Goal: Task Accomplishment & Management: Complete application form

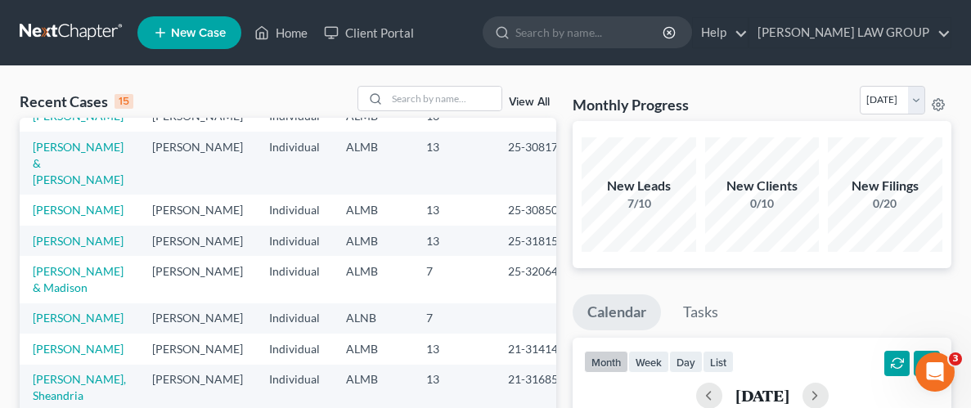
scroll to position [161, 0]
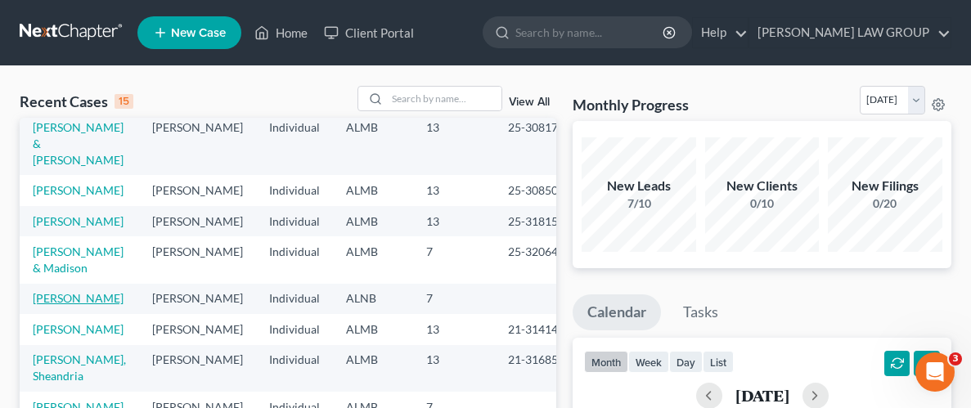
click at [79, 291] on link "[PERSON_NAME]" at bounding box center [78, 298] width 91 height 14
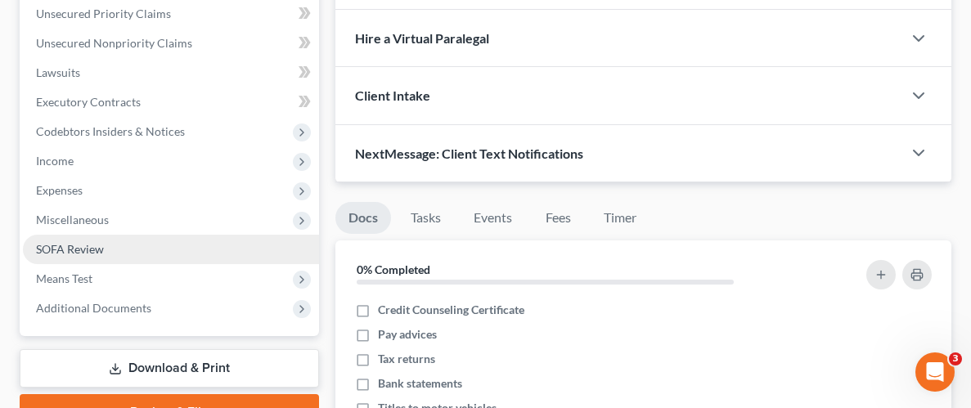
scroll to position [381, 0]
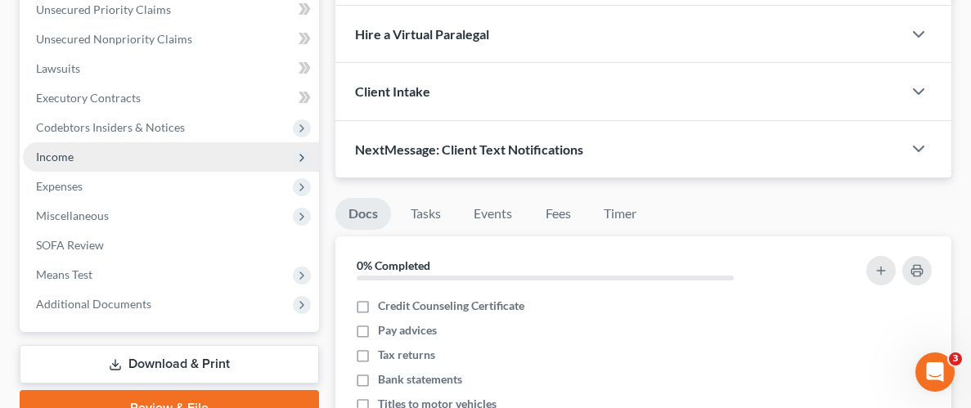
click at [47, 155] on span "Income" at bounding box center [55, 157] width 38 height 14
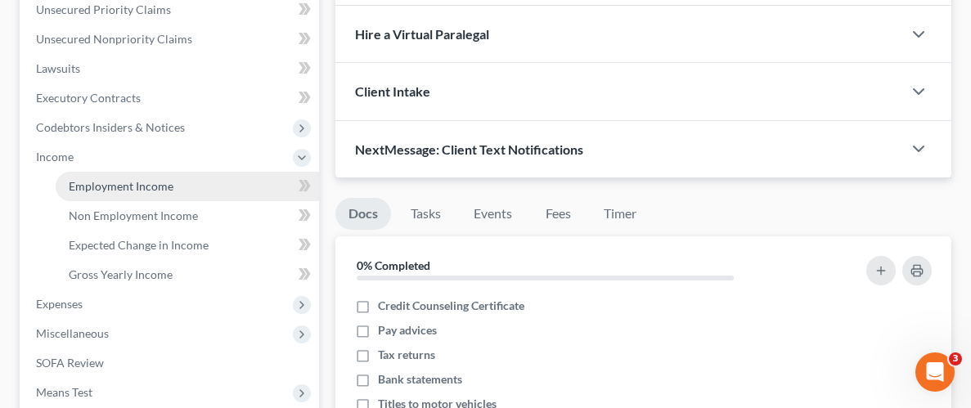
click at [127, 188] on span "Employment Income" at bounding box center [121, 186] width 105 height 14
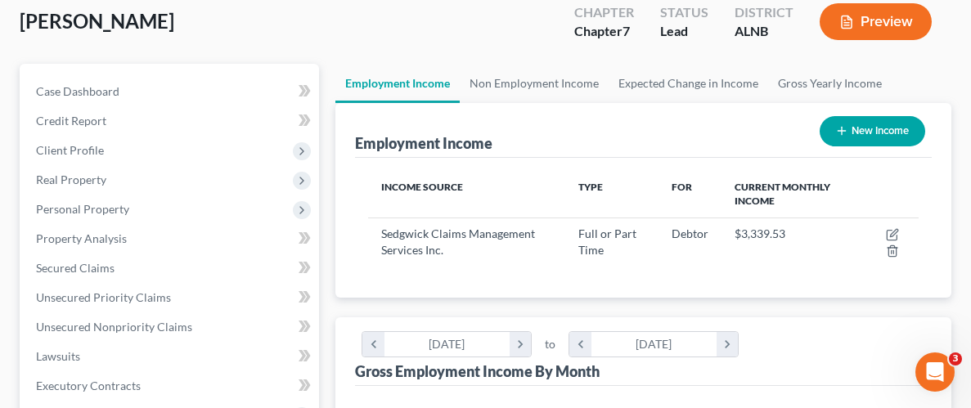
scroll to position [108, 0]
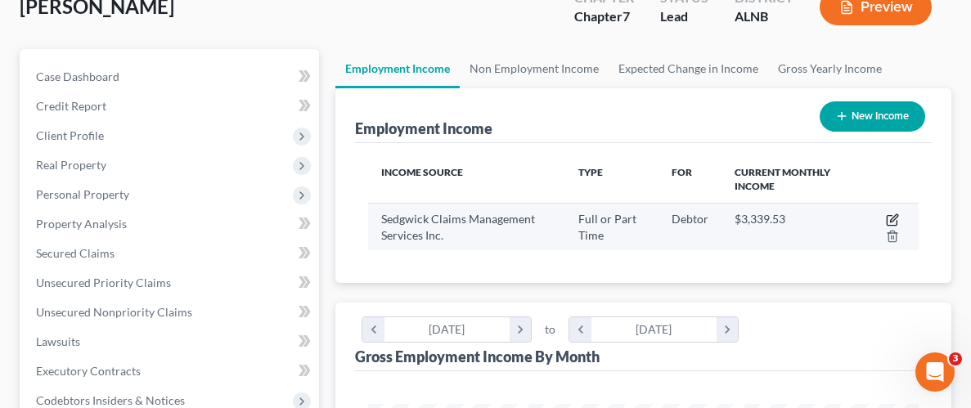
click at [890, 220] on icon "button" at bounding box center [893, 217] width 7 height 7
select select "0"
select select "44"
select select "2"
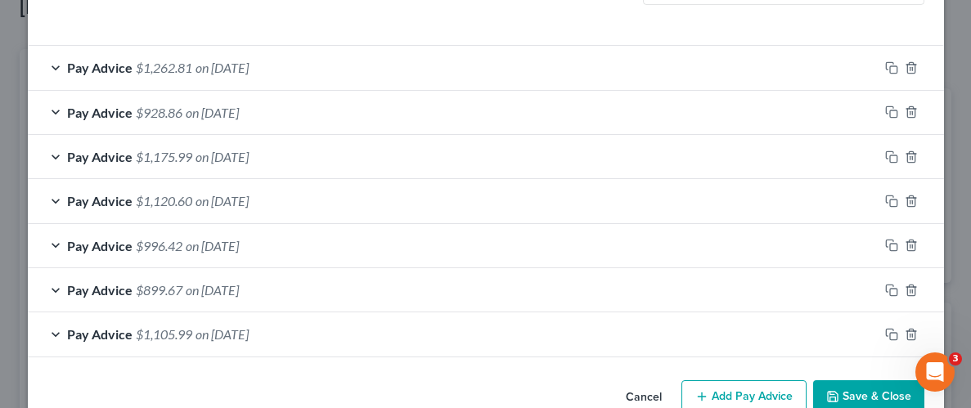
scroll to position [547, 0]
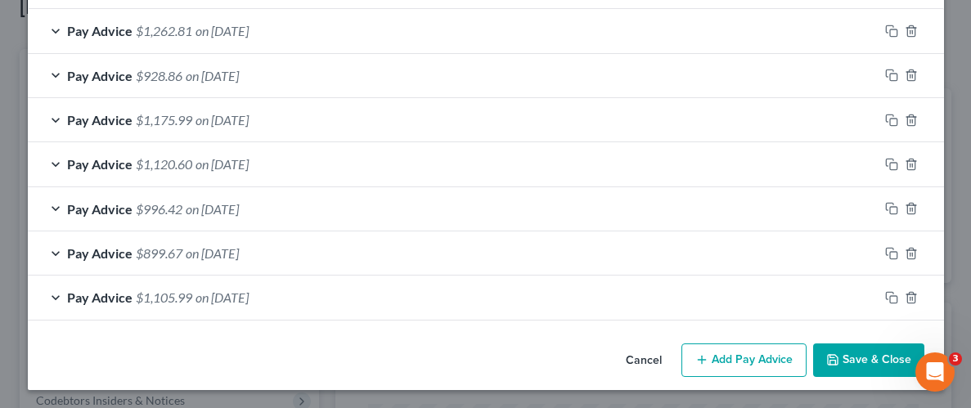
click at [749, 349] on button "Add Pay Advice" at bounding box center [744, 361] width 125 height 34
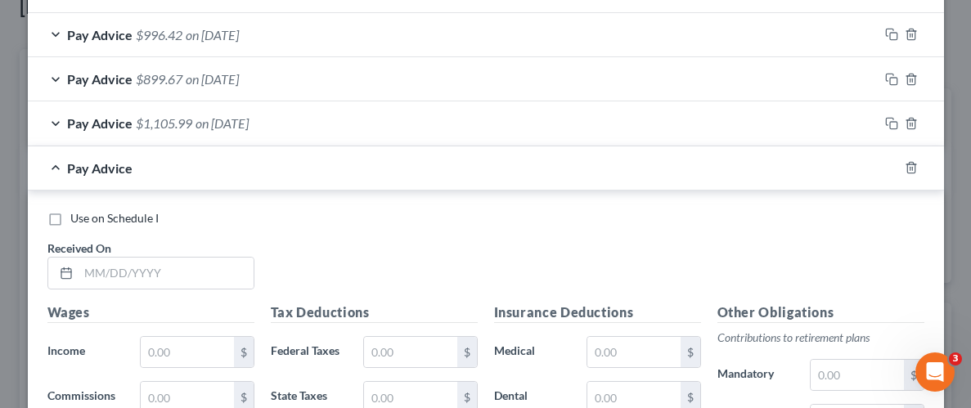
scroll to position [799, 0]
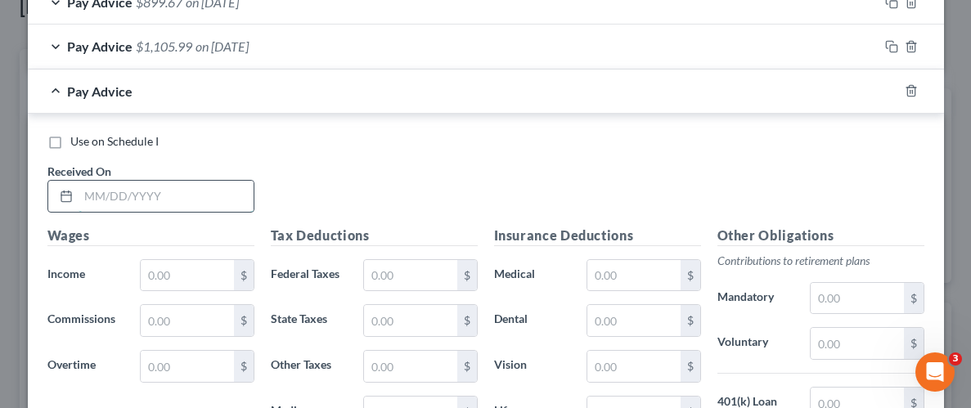
click at [146, 199] on input "text" at bounding box center [166, 196] width 175 height 31
type input "[DATE]"
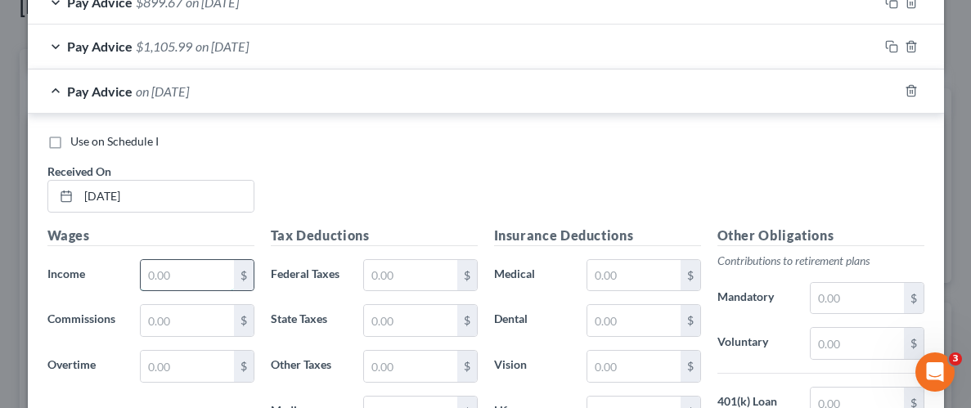
click at [189, 274] on input "text" at bounding box center [187, 275] width 92 height 31
type input "1,375.26"
click at [505, 191] on div "Use on Schedule I Received On * [DATE]" at bounding box center [486, 179] width 894 height 92
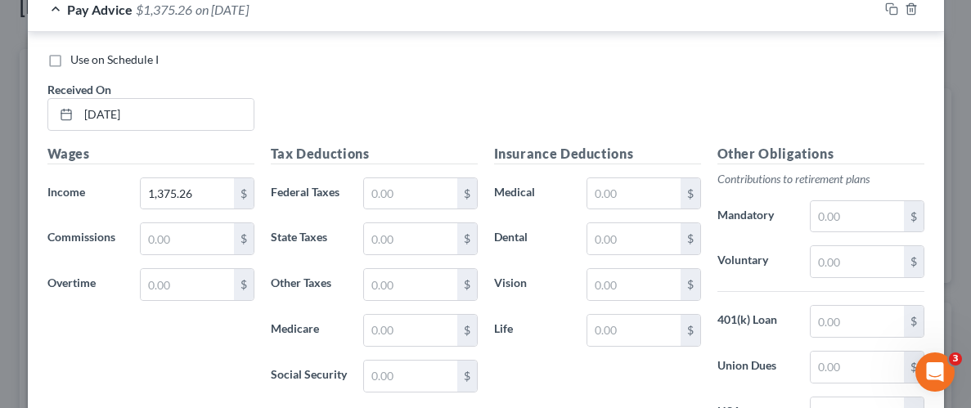
scroll to position [906, 0]
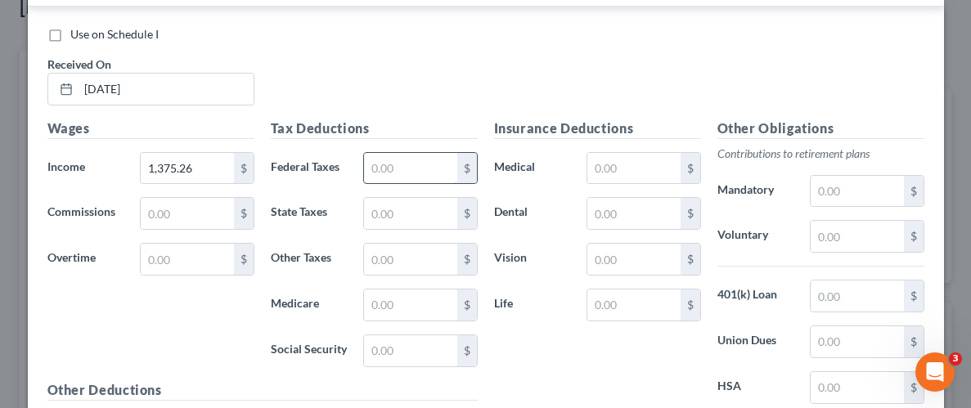
click at [412, 168] on input "text" at bounding box center [410, 168] width 92 height 31
click at [375, 218] on input "text" at bounding box center [410, 213] width 92 height 31
type input "45.00"
click at [386, 301] on input "text" at bounding box center [410, 305] width 92 height 31
type input "19.70"
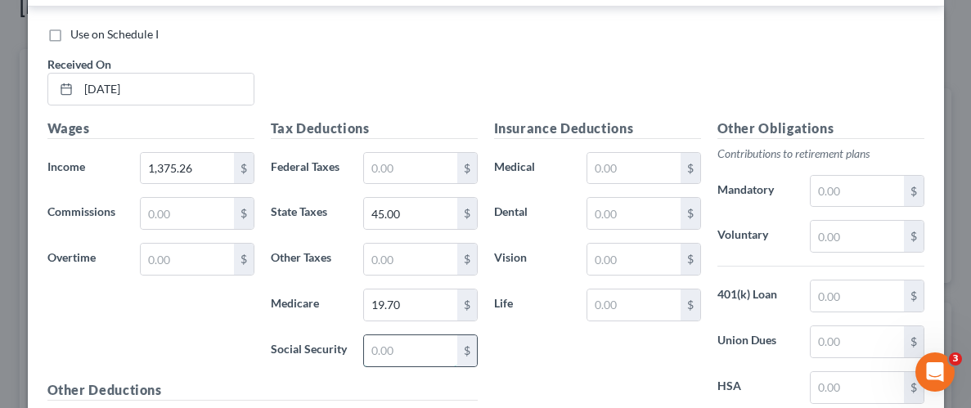
click at [407, 354] on input "text" at bounding box center [410, 351] width 92 height 31
type input "84.22"
click at [499, 357] on div "Insurance Deductions Medical $ Dental $ Vision $ Life $" at bounding box center [597, 291] width 223 height 345
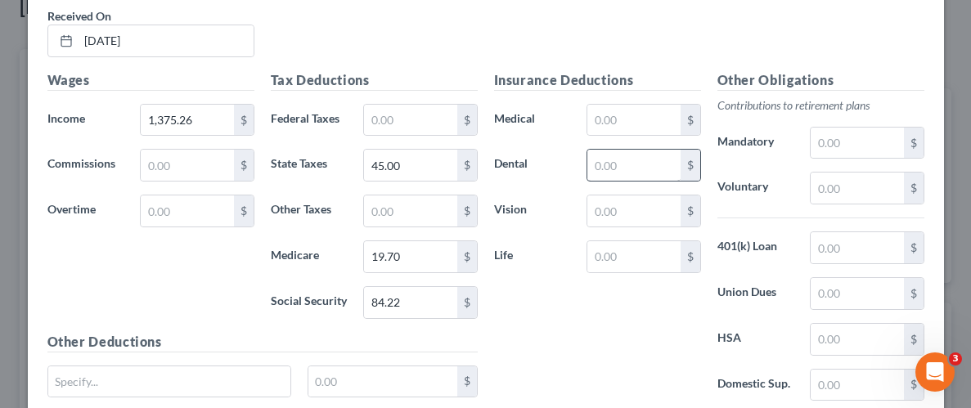
scroll to position [955, 0]
click at [622, 122] on input "text" at bounding box center [634, 119] width 92 height 31
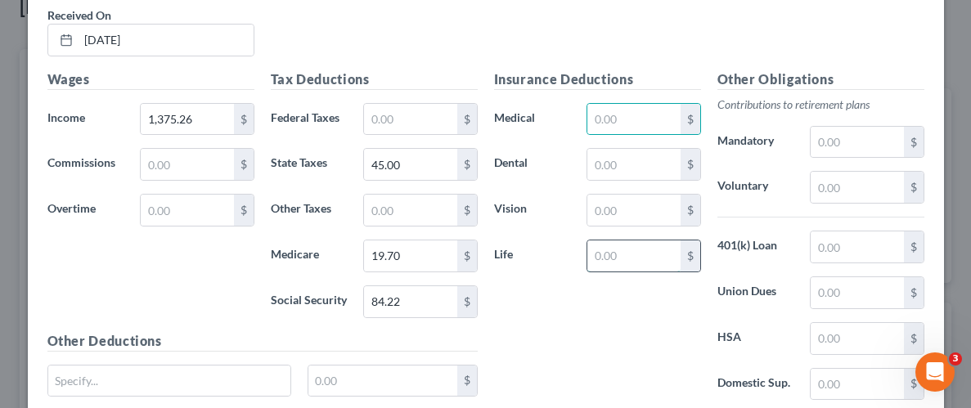
click at [619, 253] on input "text" at bounding box center [634, 256] width 92 height 31
type input "6.12"
click at [642, 209] on input "text" at bounding box center [634, 210] width 92 height 31
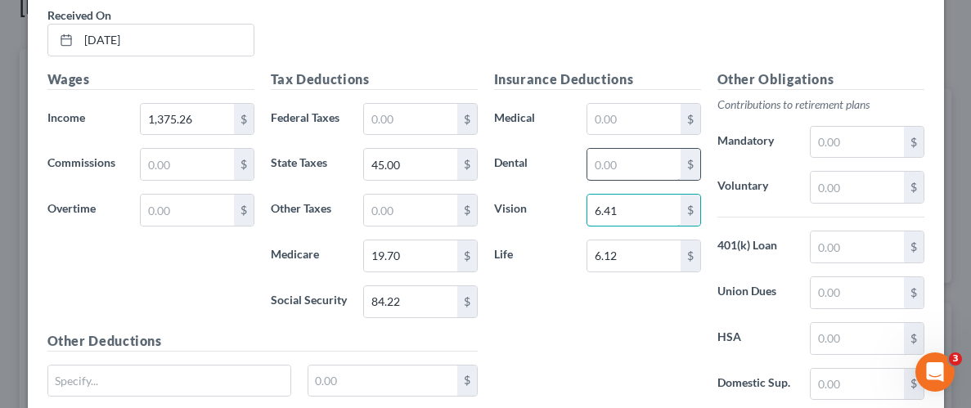
type input "6.41"
click at [660, 160] on input "text" at bounding box center [634, 164] width 92 height 31
type input "7.38"
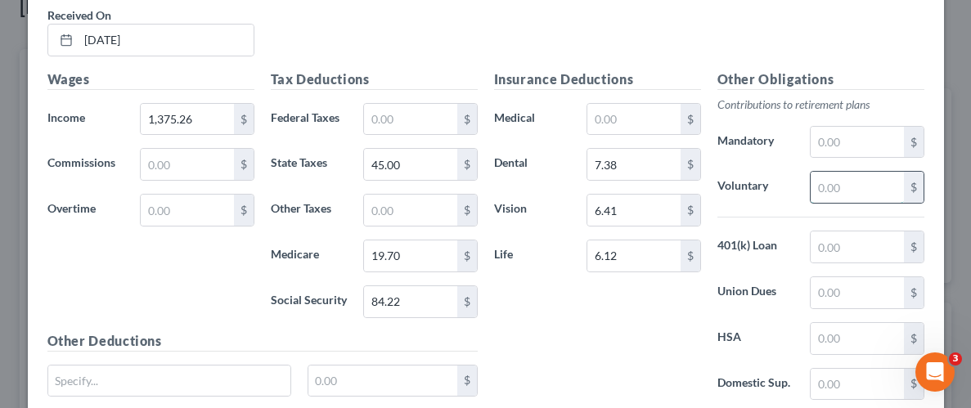
click at [868, 187] on input "text" at bounding box center [857, 187] width 92 height 31
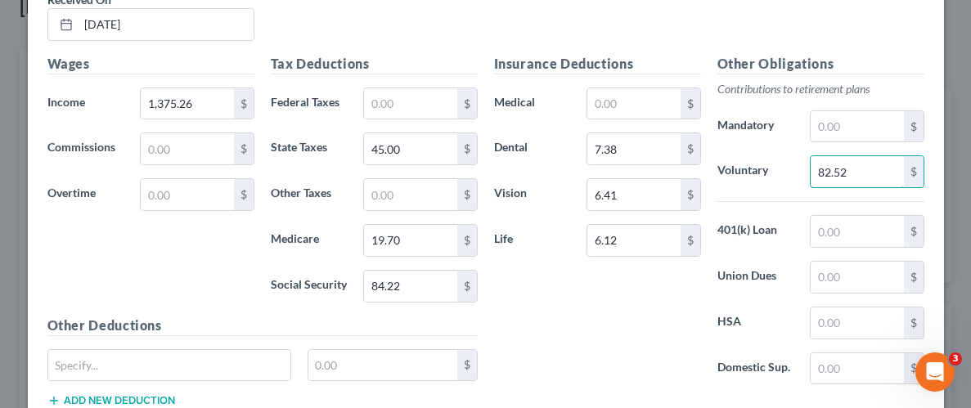
scroll to position [971, 0]
type input "82.52"
click at [625, 95] on input "text" at bounding box center [634, 103] width 92 height 31
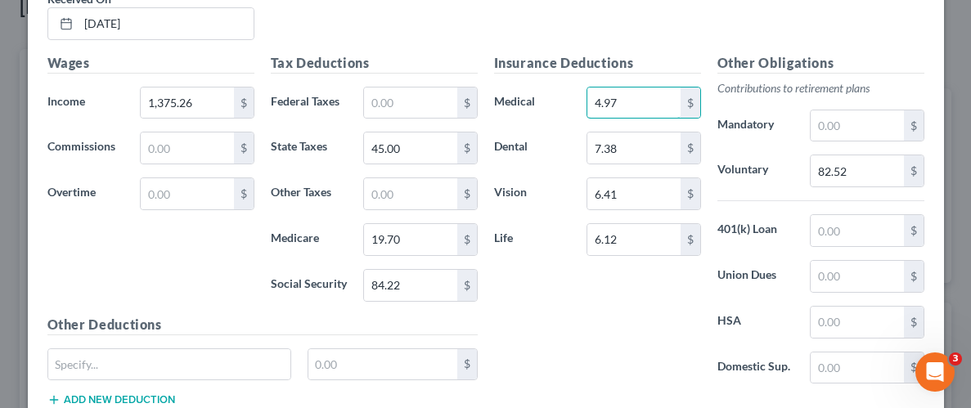
type input "4.97"
click at [556, 322] on div "Insurance Deductions Medical 4.97 $ Dental 7.38 $ Vision 6.41 $ Life 6.12 $" at bounding box center [597, 225] width 223 height 345
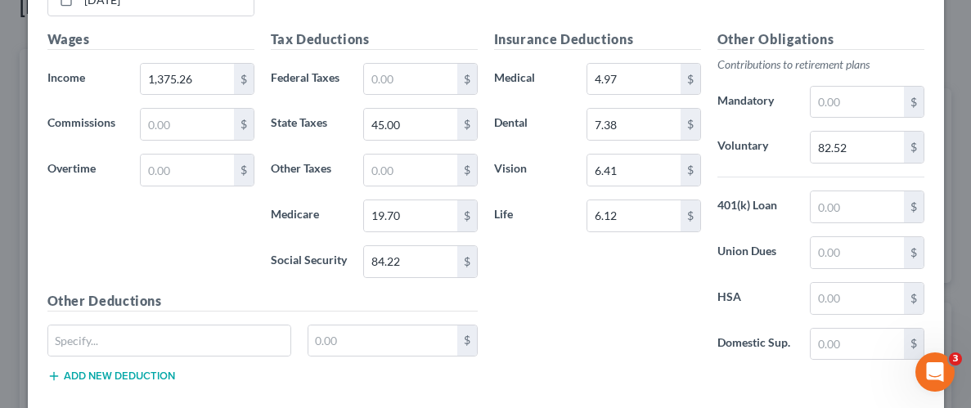
scroll to position [997, 0]
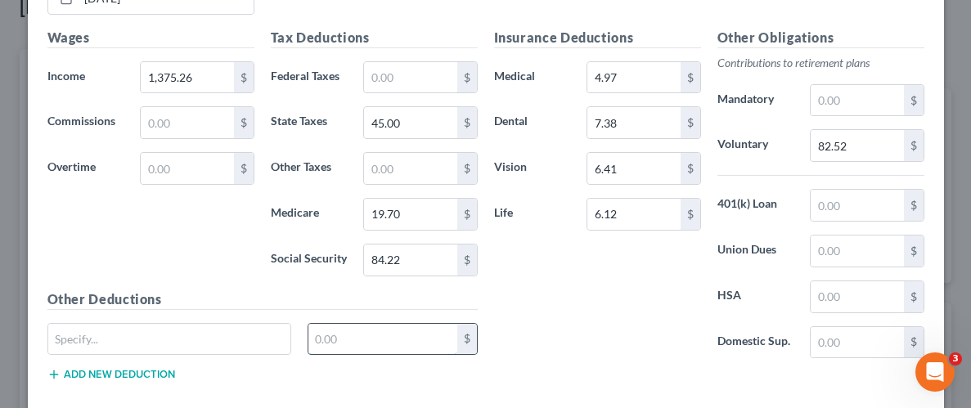
click at [353, 342] on input "text" at bounding box center [383, 339] width 149 height 31
type input "7.66"
click at [205, 348] on input "text" at bounding box center [169, 339] width 243 height 31
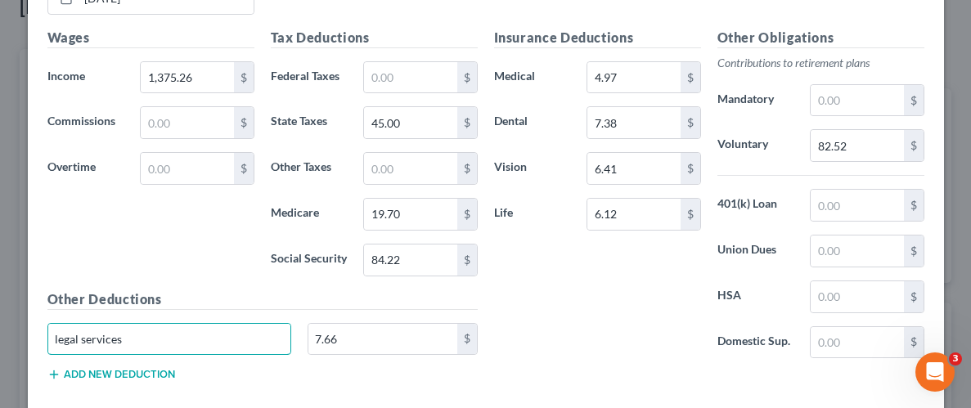
type input "legal services"
click at [540, 335] on div "Insurance Deductions Medical 4.97 $ Dental 7.38 $ Vision 6.41 $ Life 6.12 $" at bounding box center [597, 200] width 223 height 345
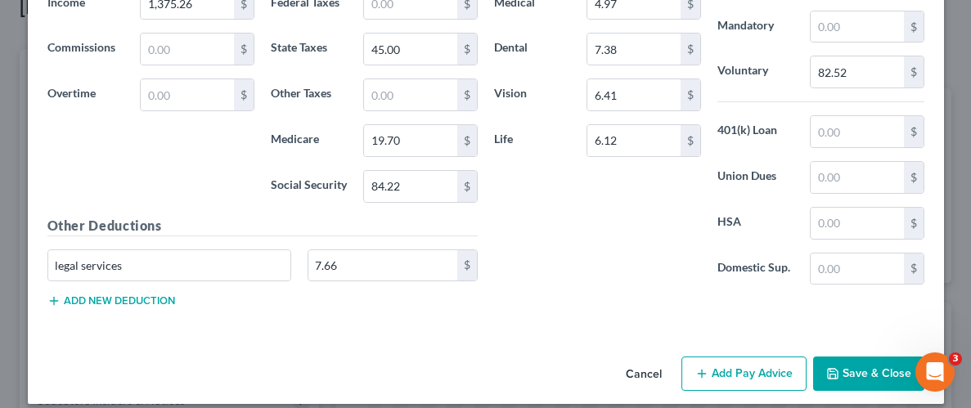
scroll to position [1071, 0]
click at [754, 372] on button "Add Pay Advice" at bounding box center [744, 373] width 125 height 34
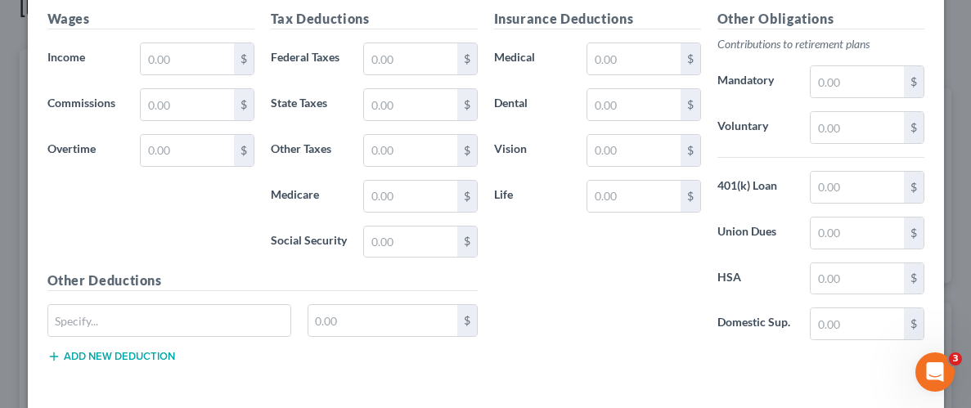
scroll to position [1617, 0]
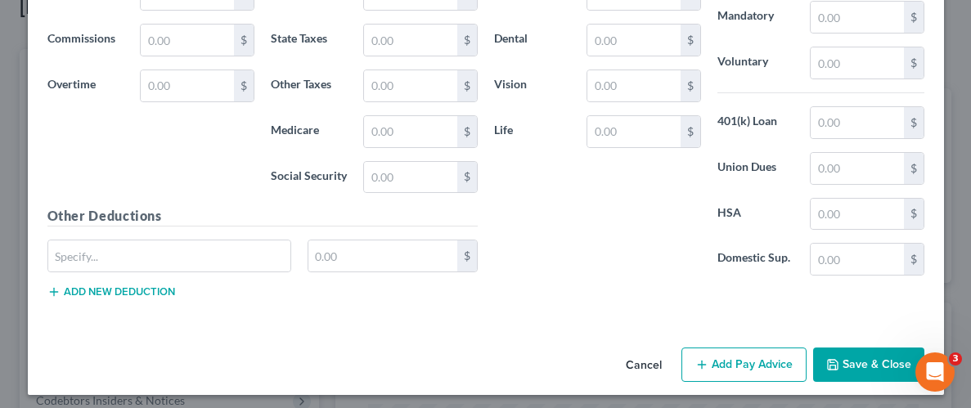
click at [840, 355] on button "Save & Close" at bounding box center [868, 365] width 111 height 34
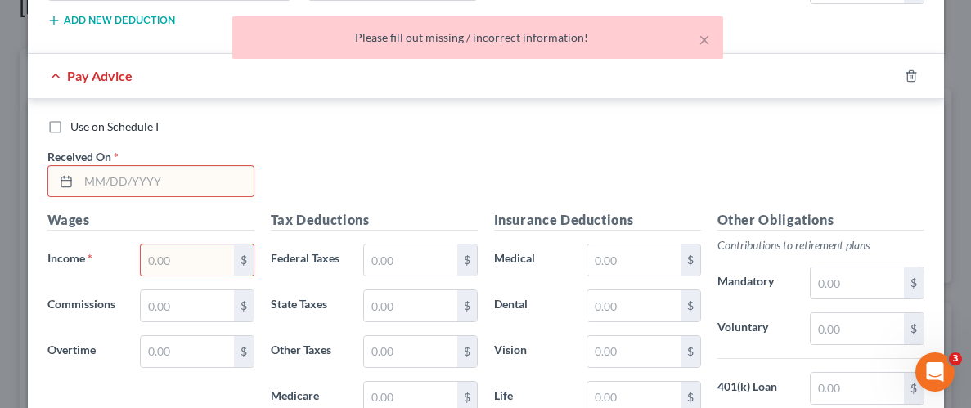
scroll to position [1350, 0]
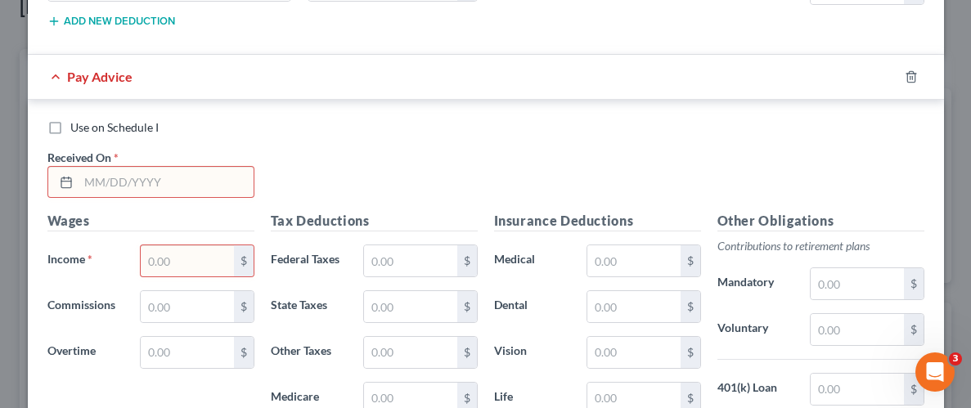
click at [101, 173] on input "text" at bounding box center [166, 182] width 175 height 31
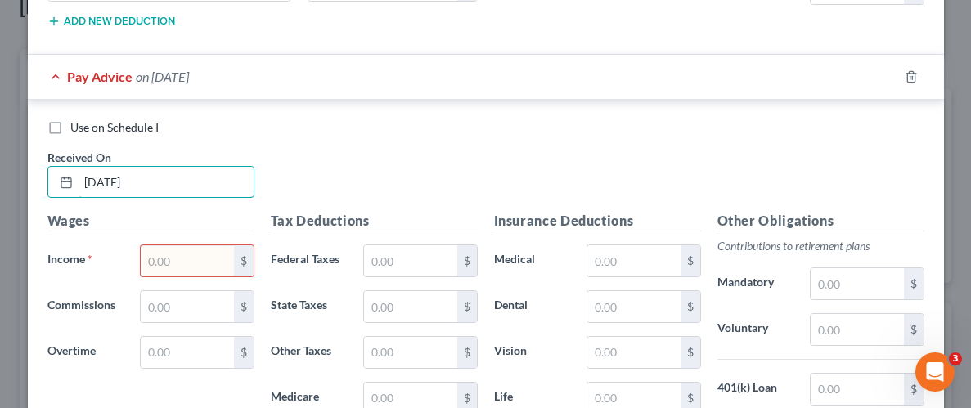
type input "[DATE]"
click at [208, 245] on input "text" at bounding box center [187, 260] width 92 height 31
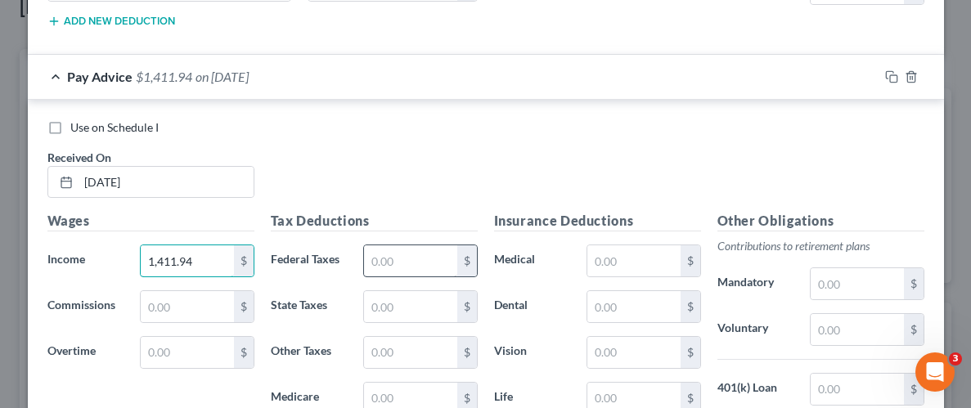
type input "1,411.94"
click at [440, 264] on input "text" at bounding box center [410, 260] width 92 height 31
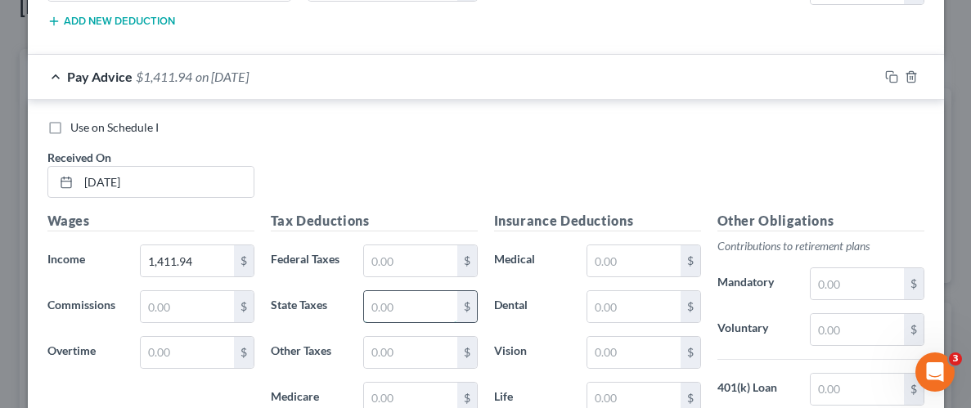
click at [426, 309] on input "text" at bounding box center [410, 306] width 92 height 31
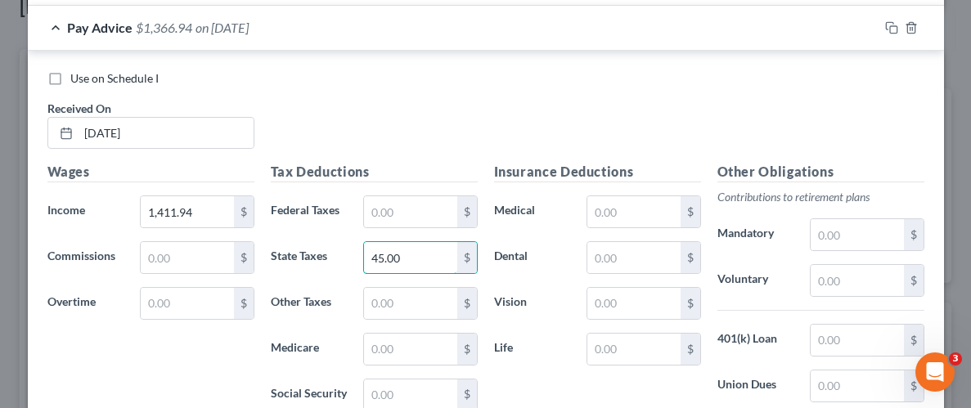
scroll to position [1477, 0]
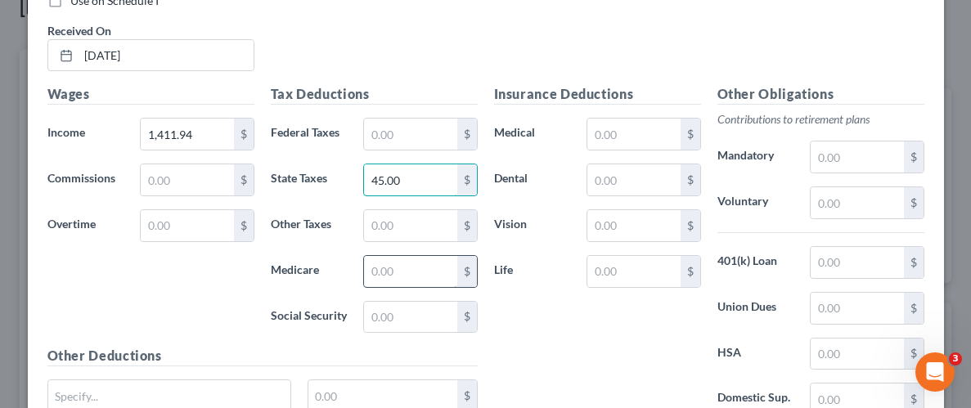
type input "45.00"
click at [409, 263] on input "text" at bounding box center [410, 271] width 92 height 31
type input "20.22"
click at [410, 307] on input "text" at bounding box center [410, 317] width 92 height 31
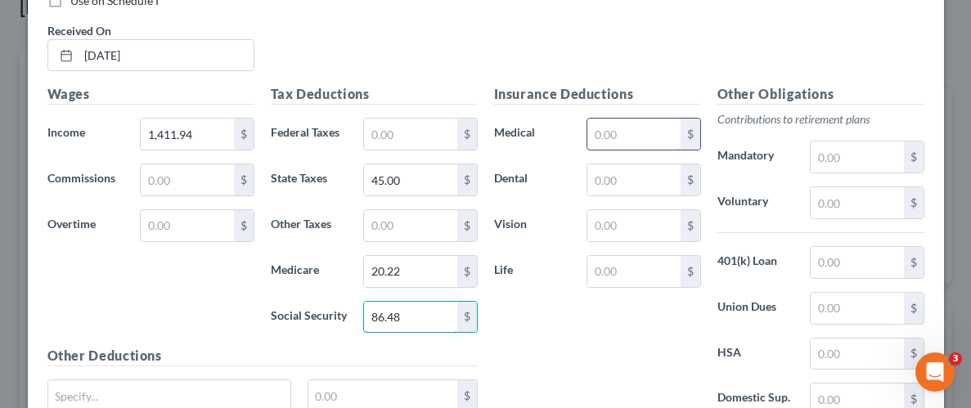
type input "86.48"
click at [619, 133] on input "text" at bounding box center [634, 134] width 92 height 31
type input "4.97"
click at [642, 178] on input "text" at bounding box center [634, 179] width 92 height 31
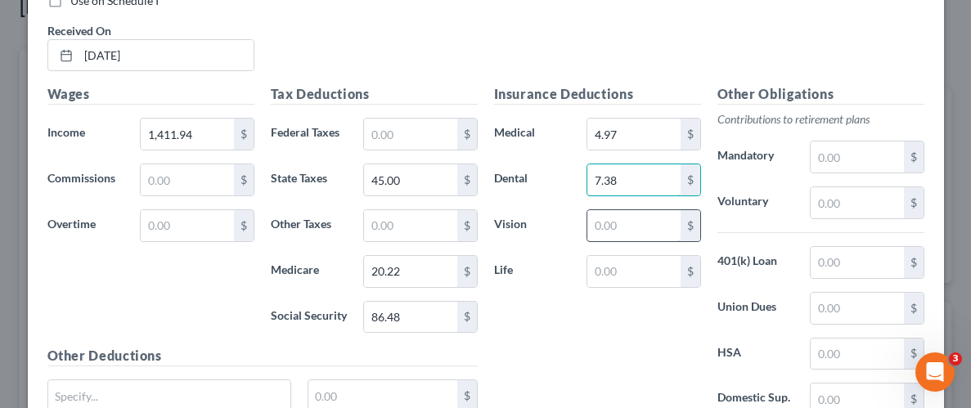
type input "7.38"
click at [658, 218] on input "text" at bounding box center [634, 225] width 92 height 31
type input "6.41"
click at [622, 273] on input "text" at bounding box center [634, 271] width 92 height 31
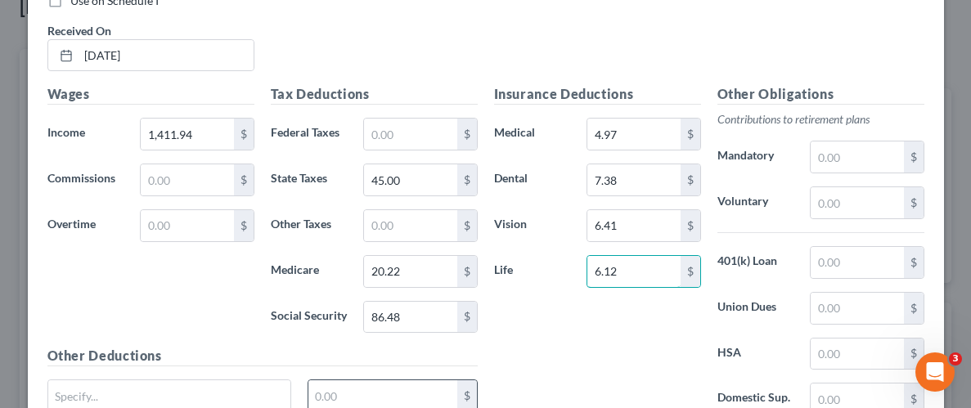
type input "6.12"
click at [385, 385] on input "text" at bounding box center [383, 396] width 149 height 31
type input "7.66"
click at [222, 393] on input "text" at bounding box center [169, 396] width 243 height 31
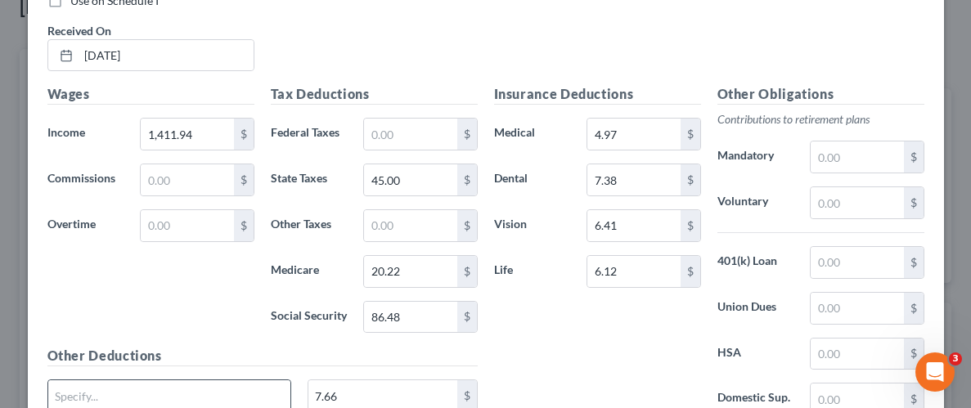
type input "Legal insurance"
click at [597, 322] on div "Insurance Deductions Medical 4.97 $ Dental 7.38 $ Vision 6.41 $ Life 6.12 $" at bounding box center [597, 256] width 223 height 345
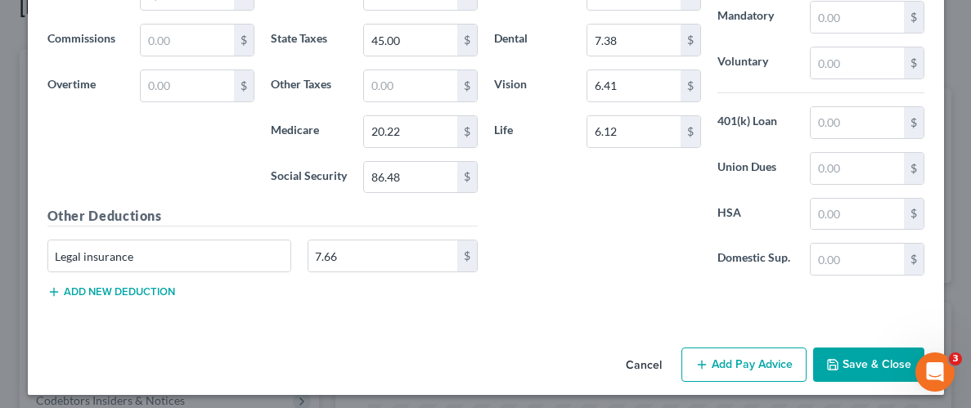
click at [883, 349] on button "Save & Close" at bounding box center [868, 365] width 111 height 34
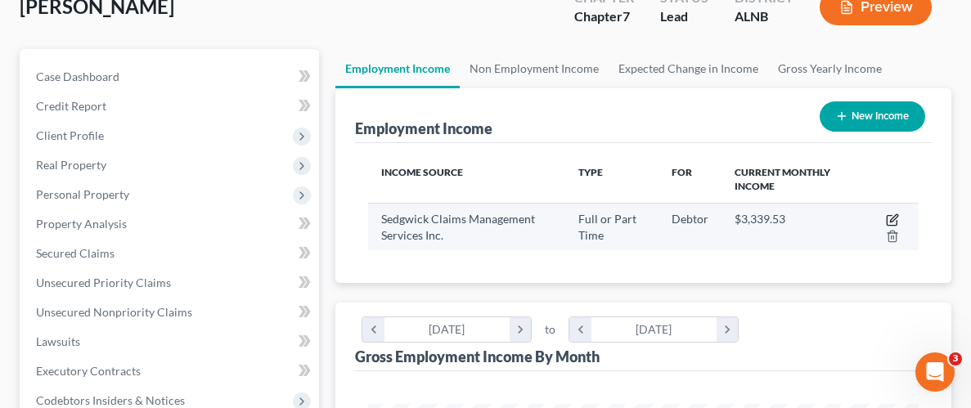
click at [890, 216] on icon "button" at bounding box center [892, 220] width 13 height 13
select select "0"
select select "44"
select select "2"
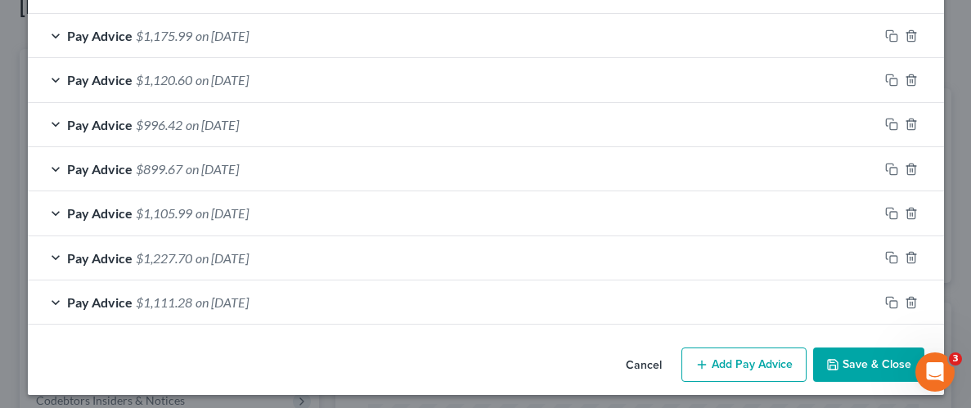
scroll to position [628, 0]
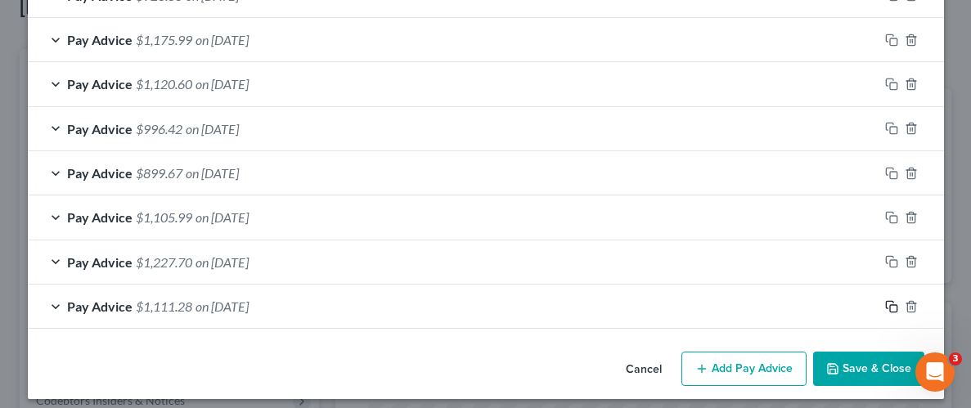
click at [892, 306] on icon "button" at bounding box center [891, 306] width 13 height 13
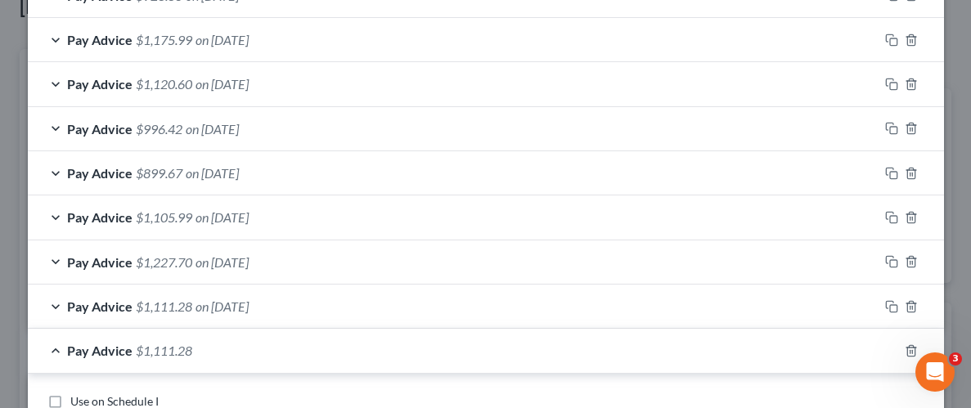
click at [52, 347] on div "Pay Advice $1,111.28" at bounding box center [463, 350] width 871 height 43
click at [54, 309] on div "Pay Advice $1,111.28 on [DATE]" at bounding box center [453, 306] width 851 height 43
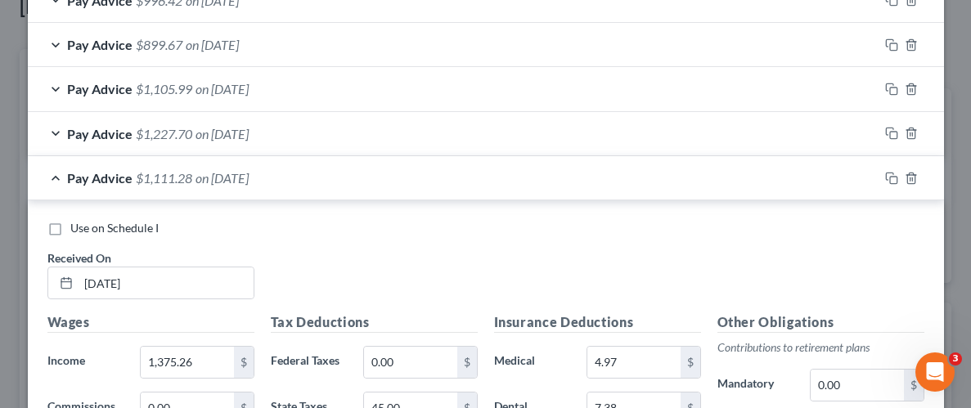
scroll to position [732, 0]
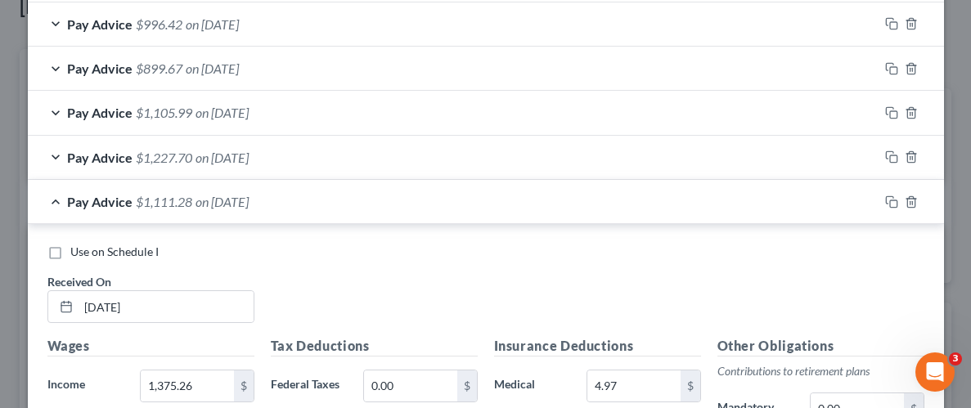
click at [380, 155] on div "Pay Advice $1,227.70 on [DATE]" at bounding box center [453, 157] width 851 height 43
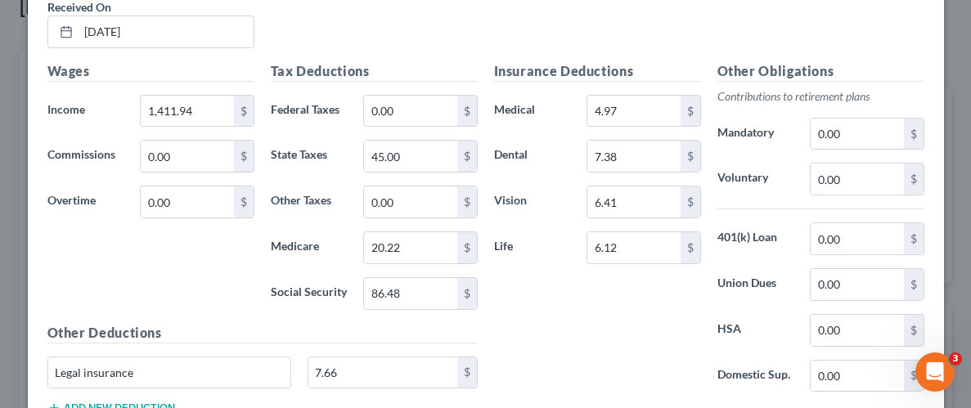
scroll to position [985, 0]
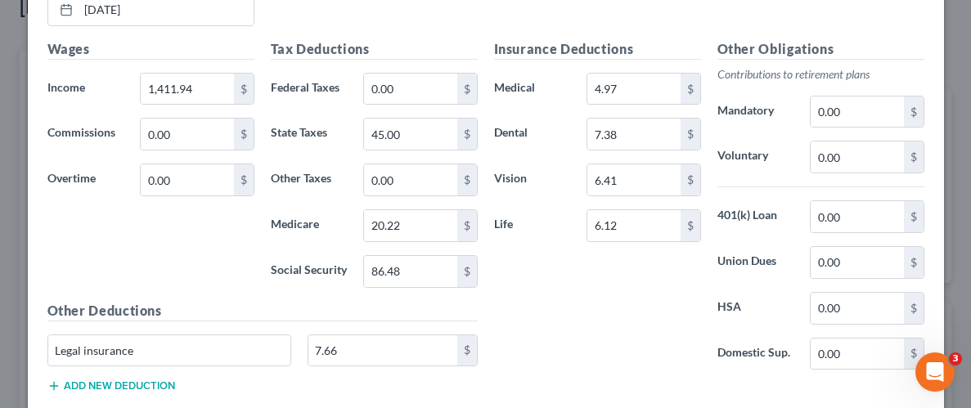
click at [595, 363] on div "Insurance Deductions Medical 4.97 $ Dental 7.38 $ Vision 6.41 $ Life 6.12 $" at bounding box center [597, 211] width 223 height 345
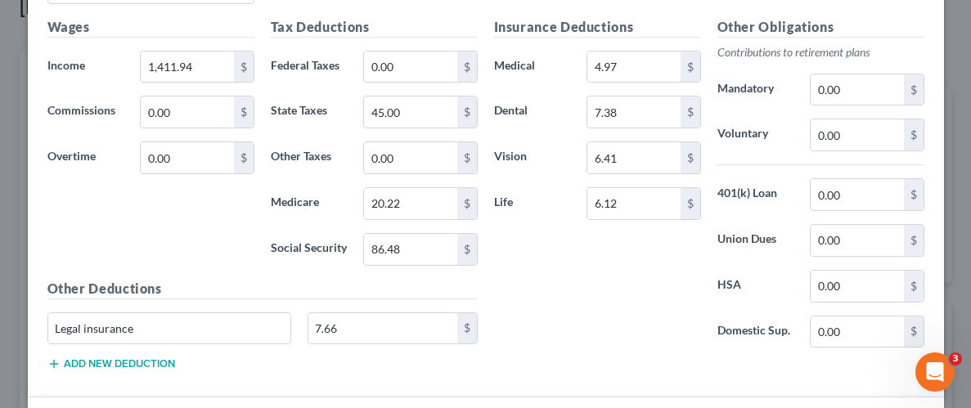
scroll to position [1011, 0]
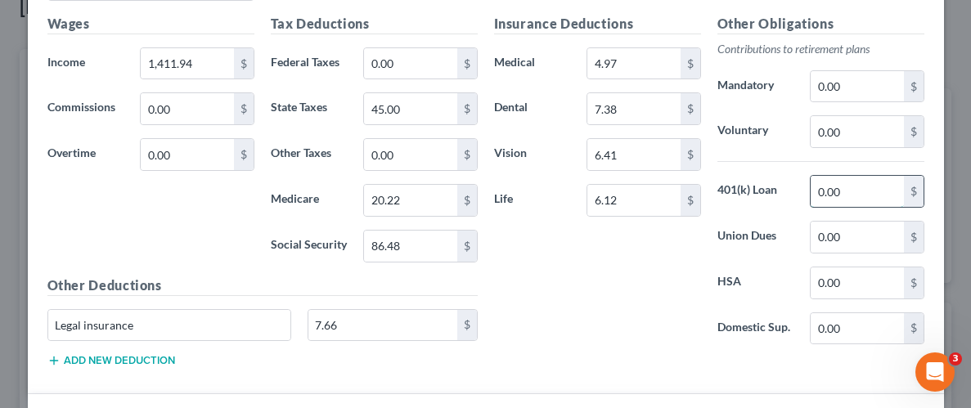
click at [872, 194] on input "0.00" at bounding box center [857, 191] width 92 height 31
type input "84.72"
click at [574, 304] on div "Insurance Deductions Medical 4.97 $ Dental 7.38 $ Vision 6.41 $ Life 6.12 $" at bounding box center [597, 186] width 223 height 345
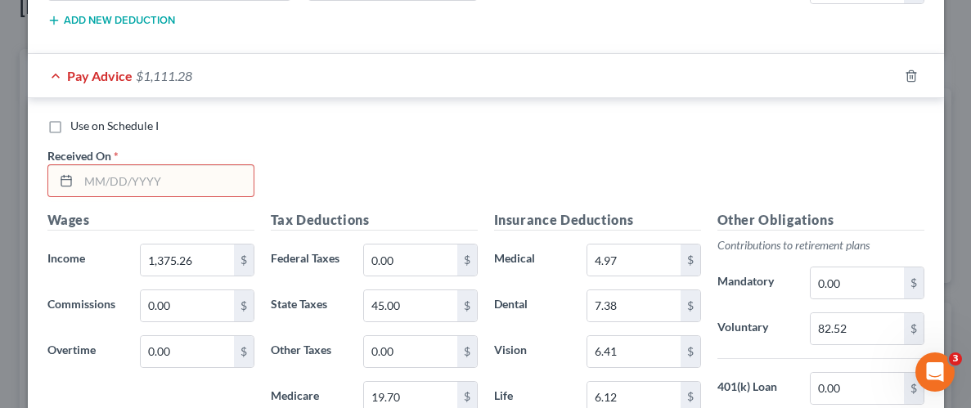
scroll to position [1883, 0]
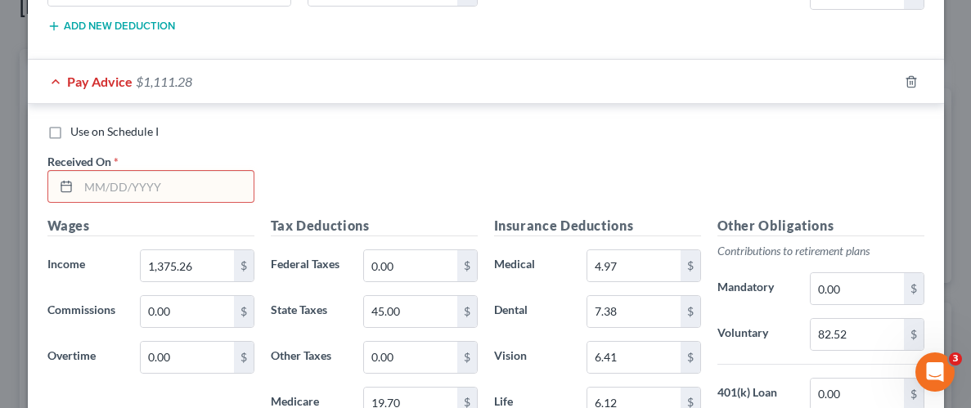
click at [170, 184] on input "text" at bounding box center [166, 186] width 175 height 31
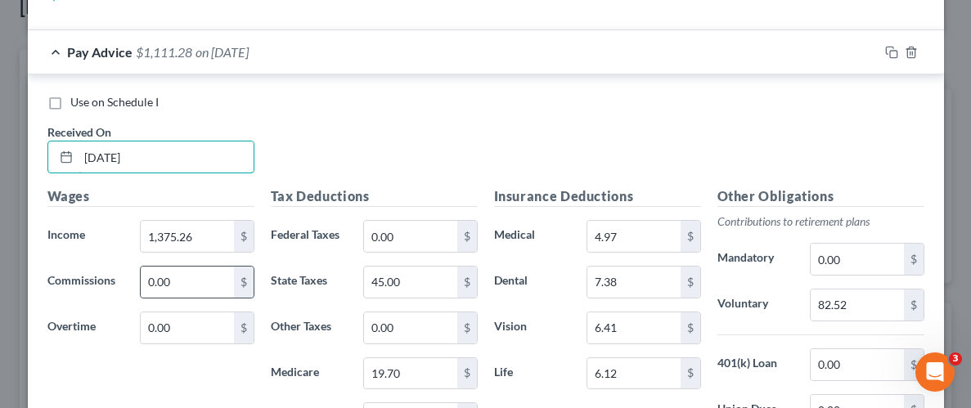
scroll to position [1924, 0]
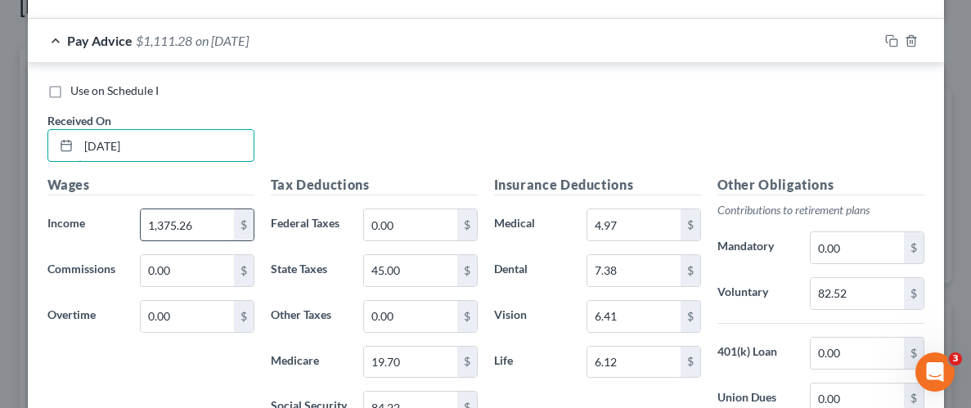
type input "[DATE]"
click at [208, 222] on input "1,375.26" at bounding box center [187, 224] width 92 height 31
type input "1,455.38"
click at [436, 271] on input "45.00" at bounding box center [410, 270] width 92 height 31
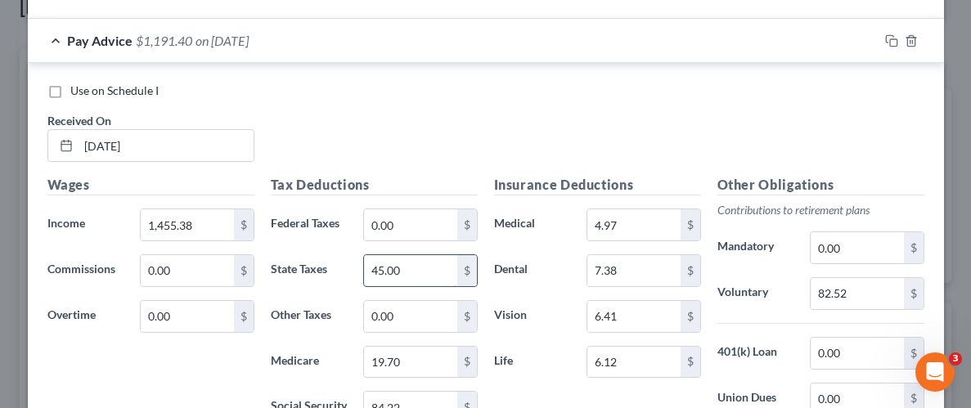
click at [436, 271] on input "45.00" at bounding box center [410, 270] width 92 height 31
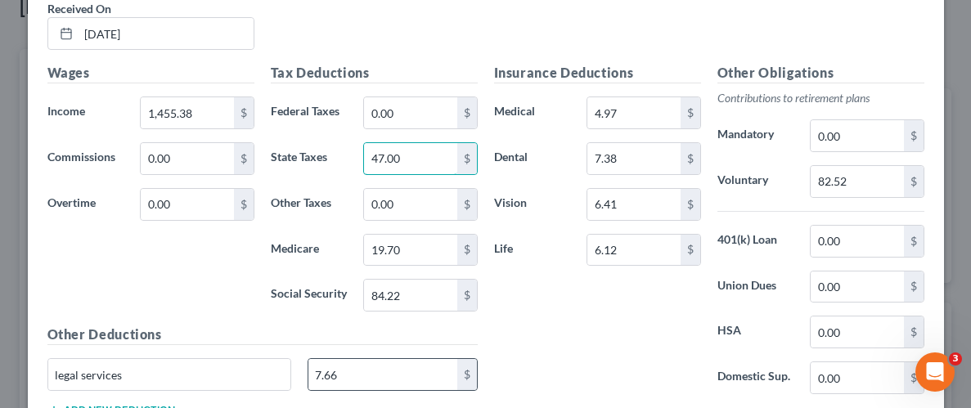
scroll to position [2124, 0]
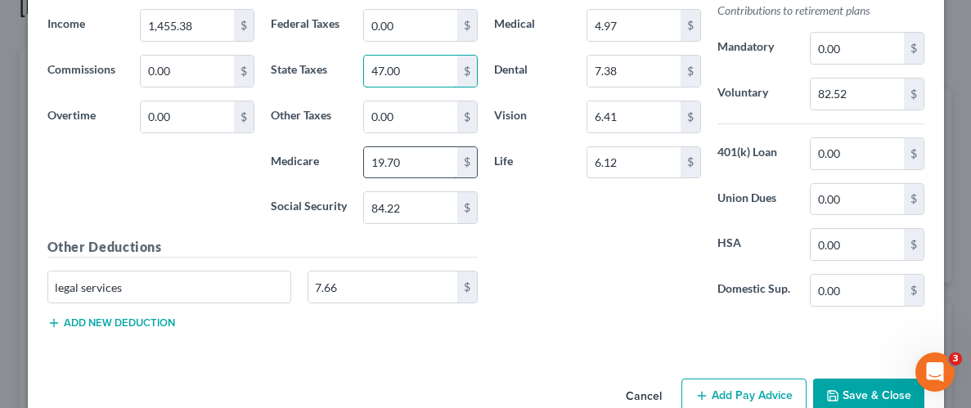
type input "47.00"
click at [394, 157] on input "19.70" at bounding box center [410, 162] width 92 height 31
type input "20.86"
click at [426, 215] on div "84.22 $" at bounding box center [420, 207] width 114 height 33
click at [426, 206] on input "84.22" at bounding box center [410, 207] width 92 height 31
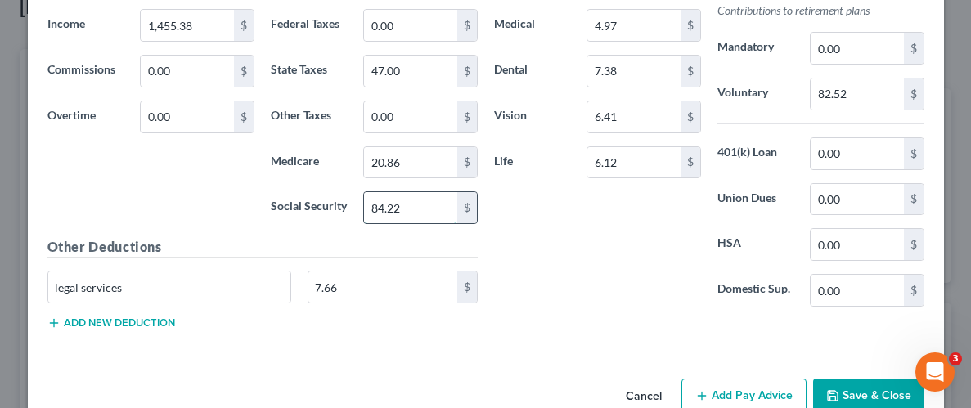
click at [426, 206] on input "84.22" at bounding box center [410, 207] width 92 height 31
type input "89.18"
click at [585, 220] on div "Insurance Deductions Medical 4.97 $ Dental 7.38 $ Vision 6.41 $ Life 6.12 $" at bounding box center [597, 147] width 223 height 345
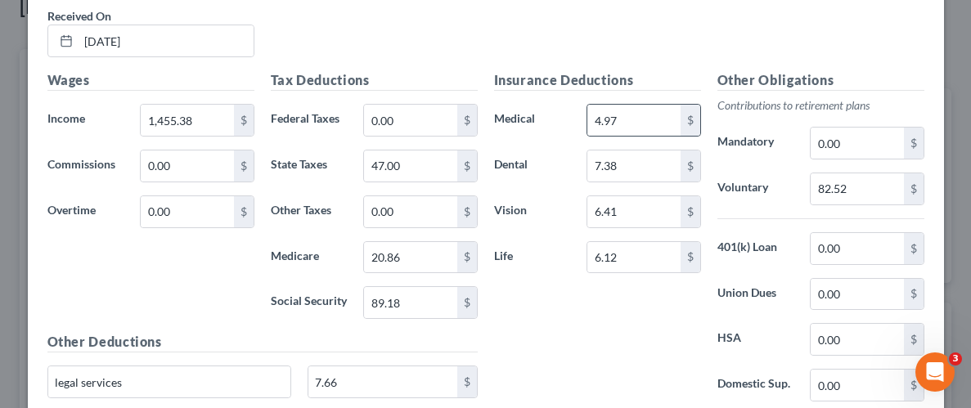
scroll to position [2023, 0]
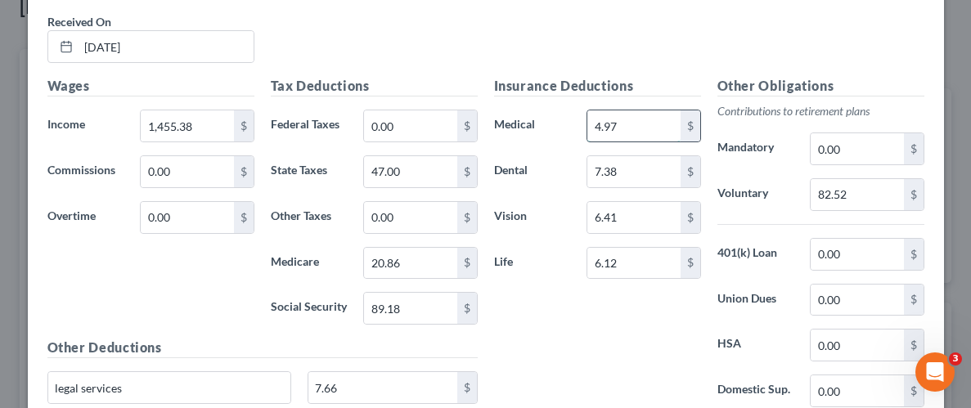
click at [649, 119] on input "4.97" at bounding box center [634, 125] width 92 height 31
click at [881, 186] on input "82.52" at bounding box center [857, 194] width 92 height 31
type input "87.33"
click at [679, 345] on div "Insurance Deductions Medical 4.97 $ Dental 7.38 $ Vision 6.41 $ Life 6.12 $" at bounding box center [597, 248] width 223 height 345
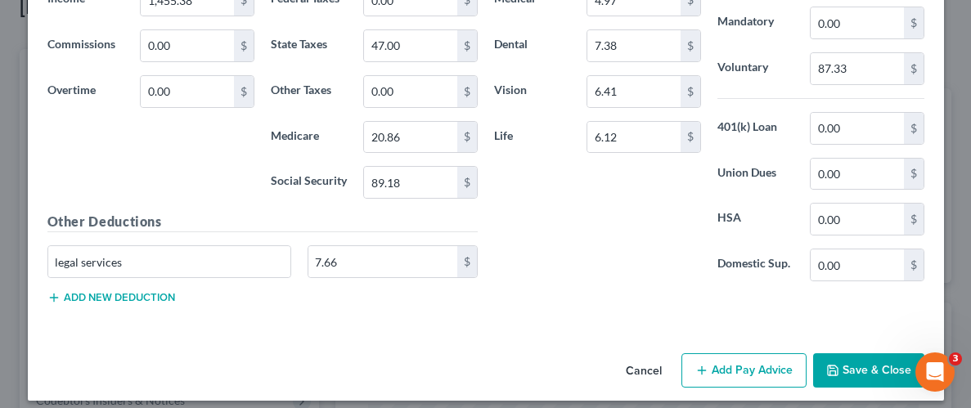
scroll to position [2153, 0]
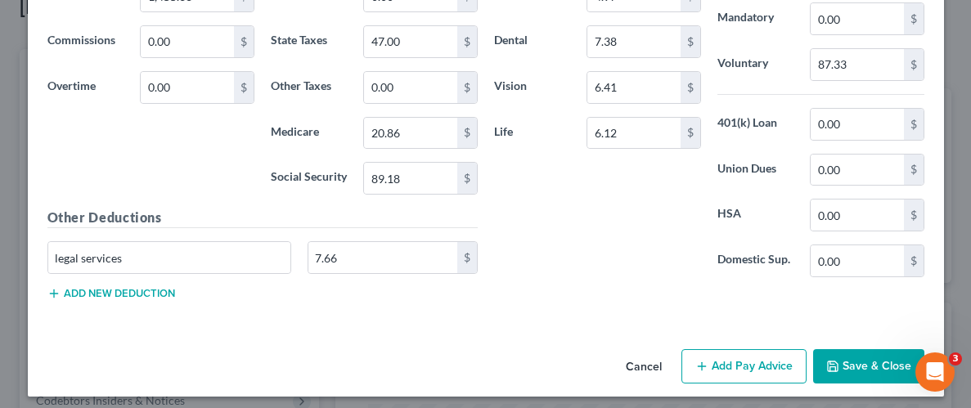
click at [879, 360] on button "Save & Close" at bounding box center [868, 366] width 111 height 34
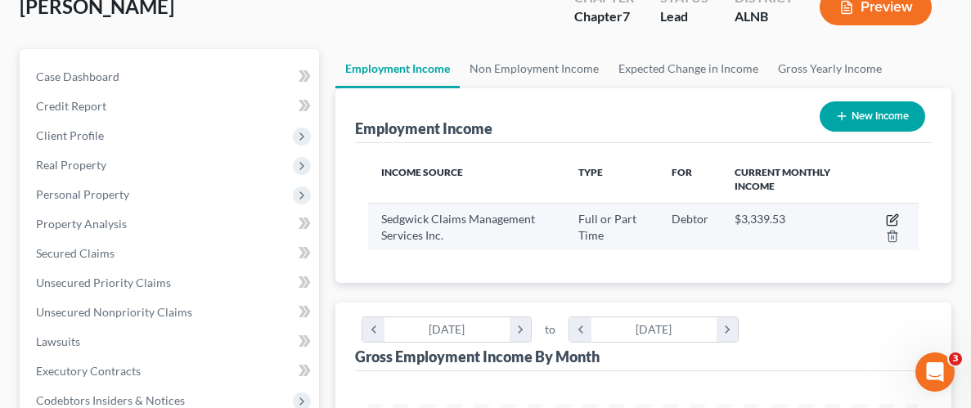
click at [891, 216] on icon "button" at bounding box center [892, 221] width 10 height 10
select select "0"
select select "44"
select select "2"
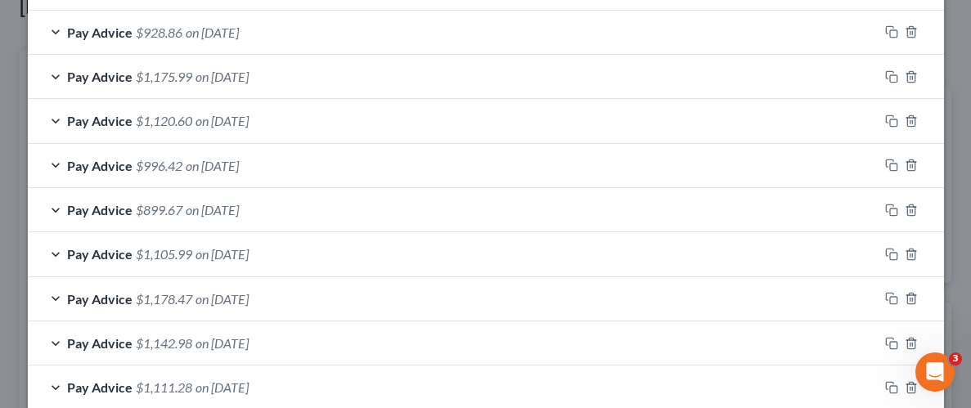
scroll to position [680, 0]
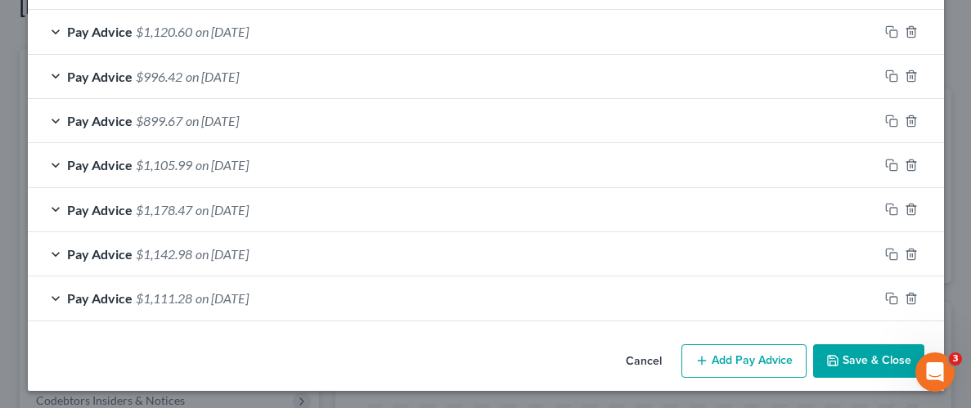
click at [759, 359] on button "Add Pay Advice" at bounding box center [744, 362] width 125 height 34
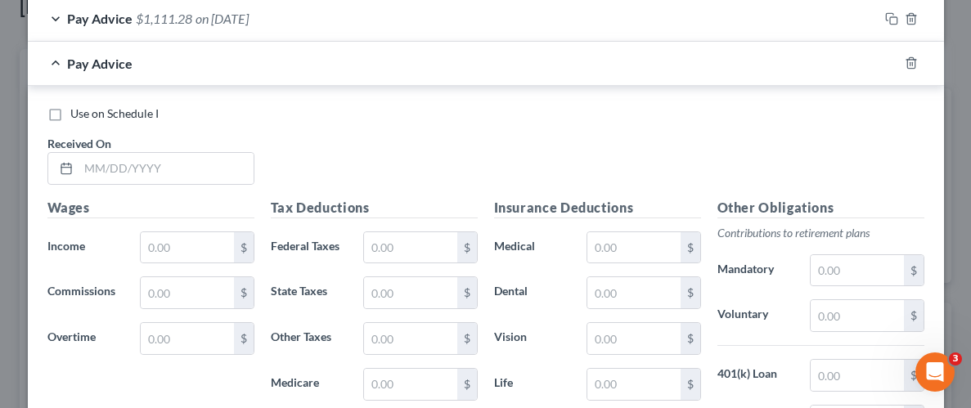
scroll to position [962, 0]
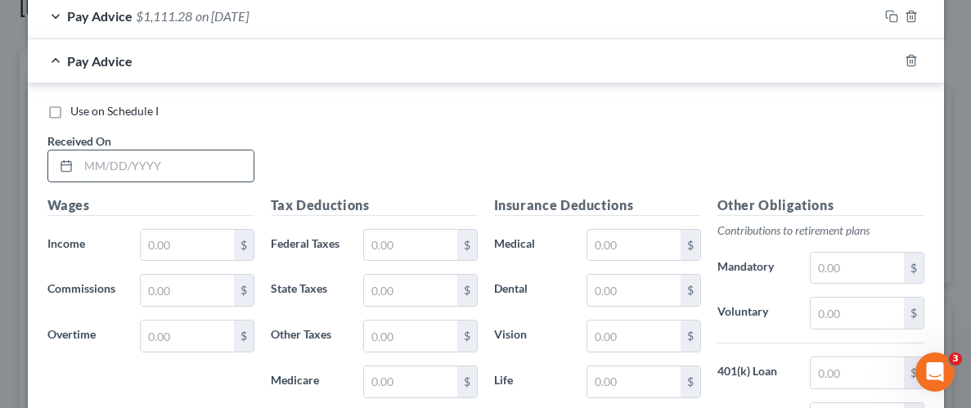
click at [164, 168] on input "text" at bounding box center [166, 166] width 175 height 31
type input "[DATE]"
click at [185, 247] on input "text" at bounding box center [187, 245] width 92 height 31
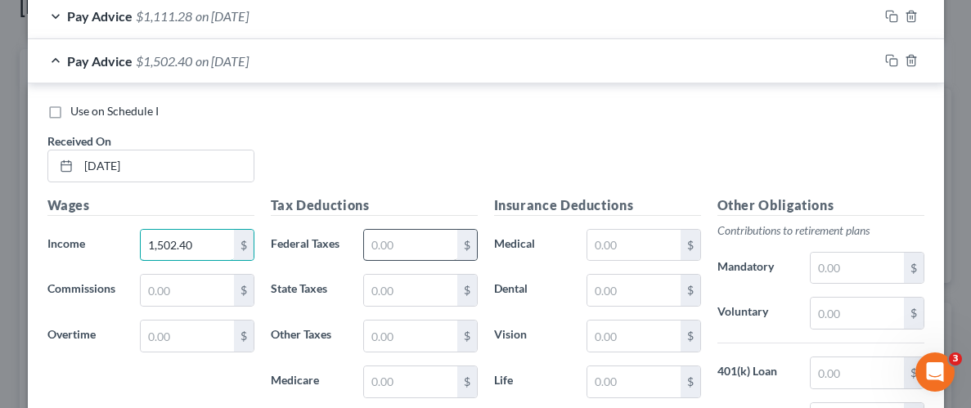
type input "1,502.40"
click at [404, 239] on input "text" at bounding box center [410, 245] width 92 height 31
click at [405, 286] on input "text" at bounding box center [410, 290] width 92 height 31
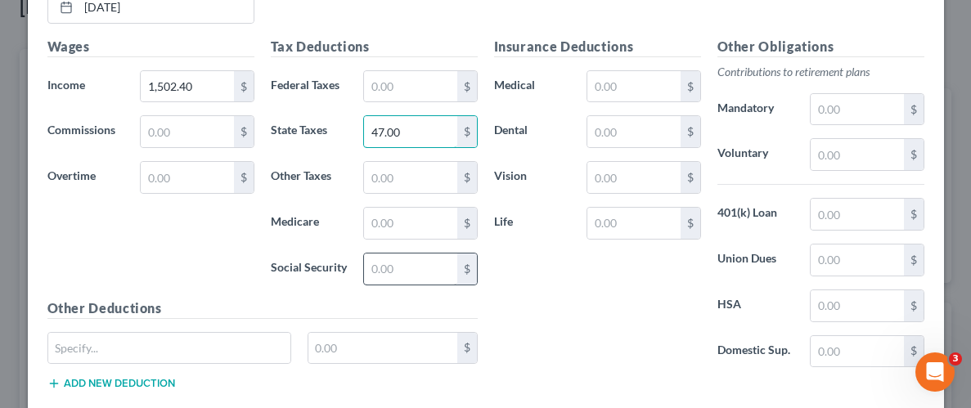
scroll to position [1126, 0]
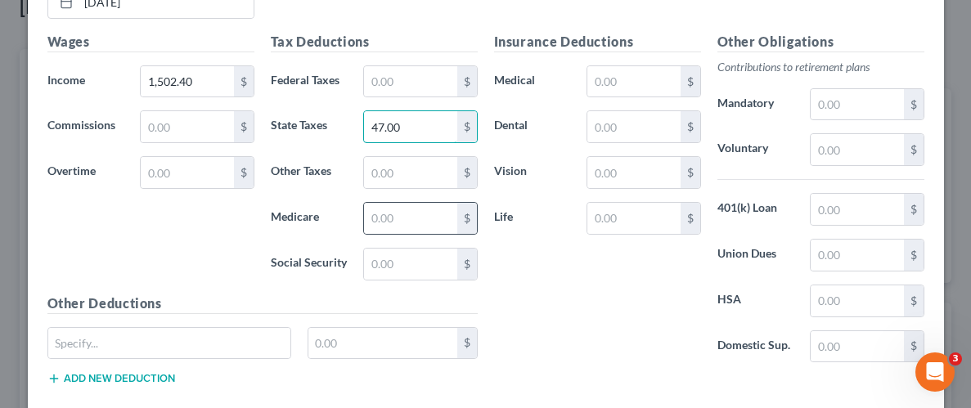
type input "47.00"
click at [447, 231] on div "$" at bounding box center [420, 218] width 114 height 33
click at [417, 216] on input "text" at bounding box center [410, 218] width 92 height 31
type input "21.54"
click at [400, 269] on input "text" at bounding box center [410, 264] width 92 height 31
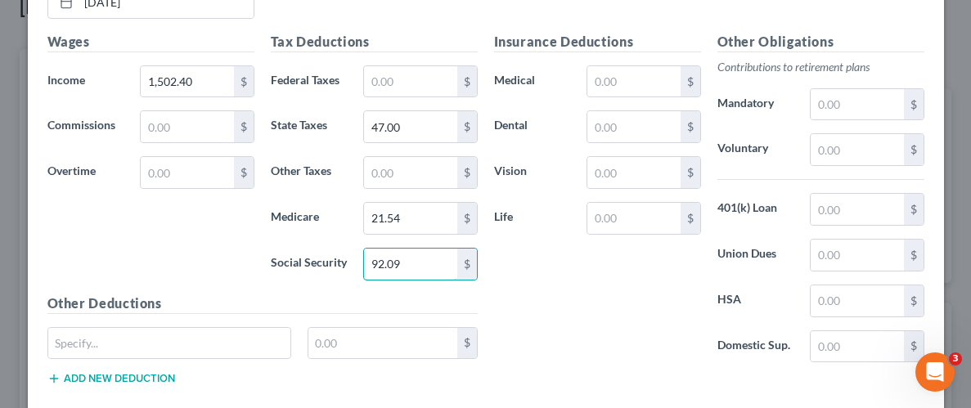
type input "92.09"
click at [534, 272] on div "Insurance Deductions Medical $ Dental $ Vision $ Life $" at bounding box center [597, 204] width 223 height 345
click at [624, 88] on input "text" at bounding box center [634, 81] width 92 height 31
type input "7"
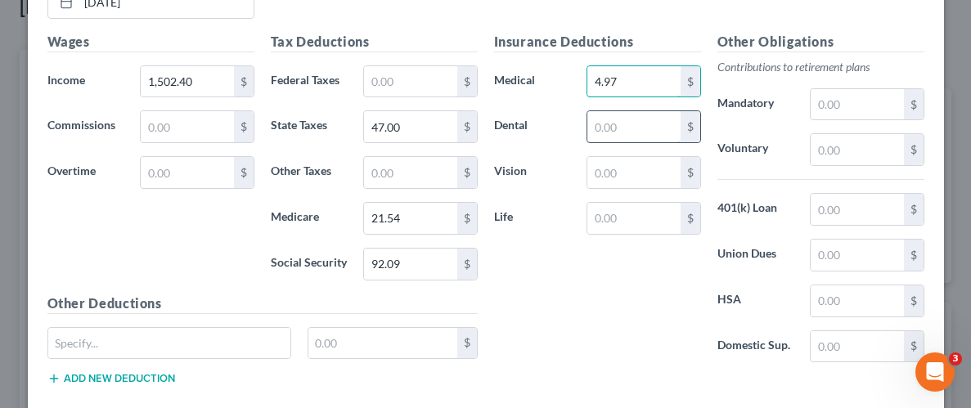
type input "4.97"
click at [623, 122] on input "text" at bounding box center [634, 126] width 92 height 31
type input "7.38"
click at [629, 166] on input "text" at bounding box center [634, 172] width 92 height 31
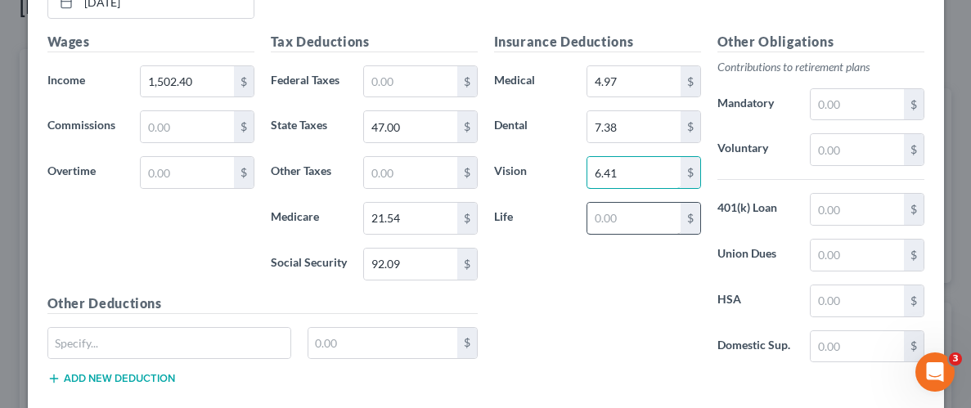
type input "6.41"
click at [644, 224] on input "text" at bounding box center [634, 218] width 92 height 31
click at [645, 210] on input "text" at bounding box center [634, 218] width 92 height 31
type input "6.12"
click at [219, 341] on input "text" at bounding box center [169, 343] width 243 height 31
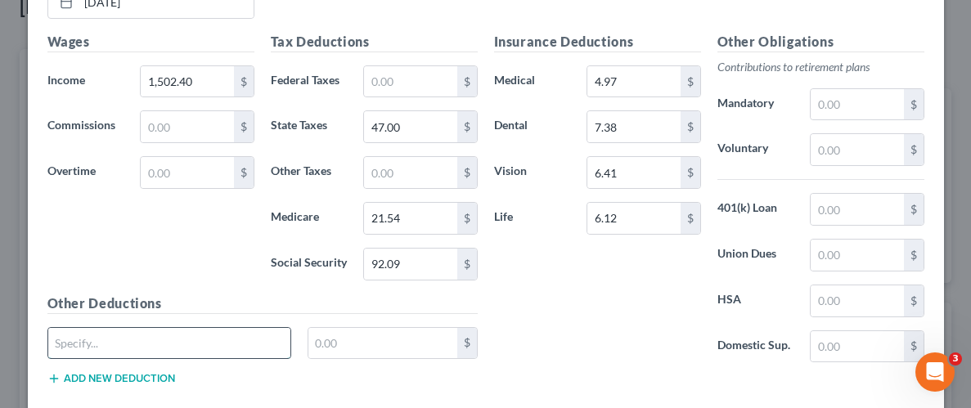
type input "Legal insurance"
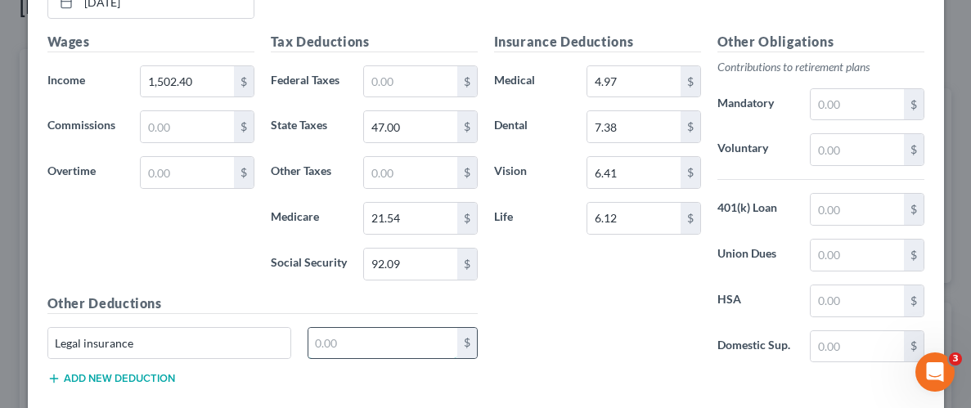
click at [367, 336] on input "text" at bounding box center [383, 343] width 149 height 31
type input "7.66"
click at [837, 148] on input "text" at bounding box center [857, 149] width 92 height 31
type input "90.15"
click at [623, 322] on div "Insurance Deductions Medical 4.97 $ Dental 7.38 $ Vision 6.41 $ Life 6.12 $" at bounding box center [597, 204] width 223 height 345
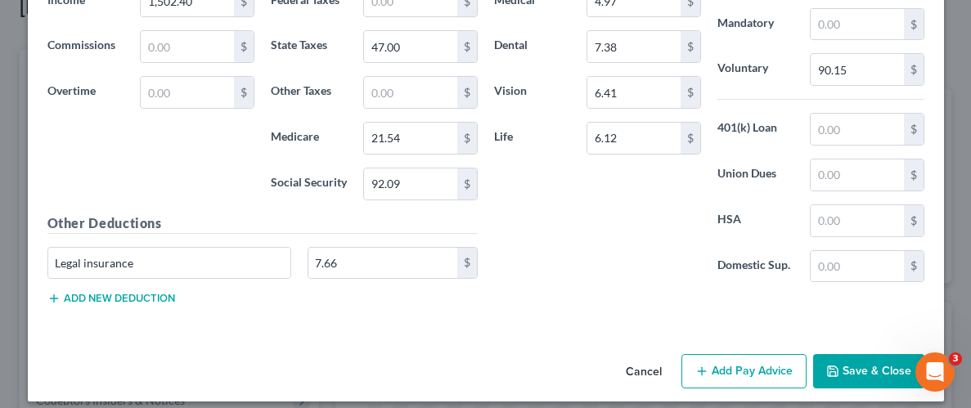
scroll to position [1215, 0]
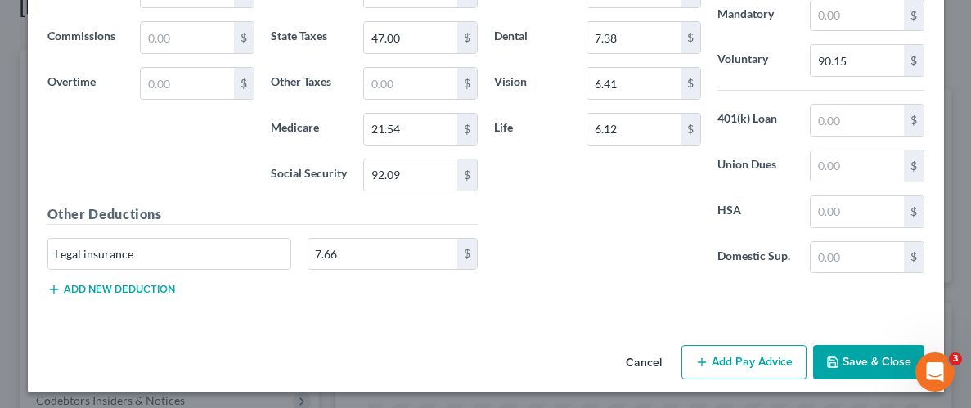
click at [887, 356] on button "Save & Close" at bounding box center [868, 362] width 111 height 34
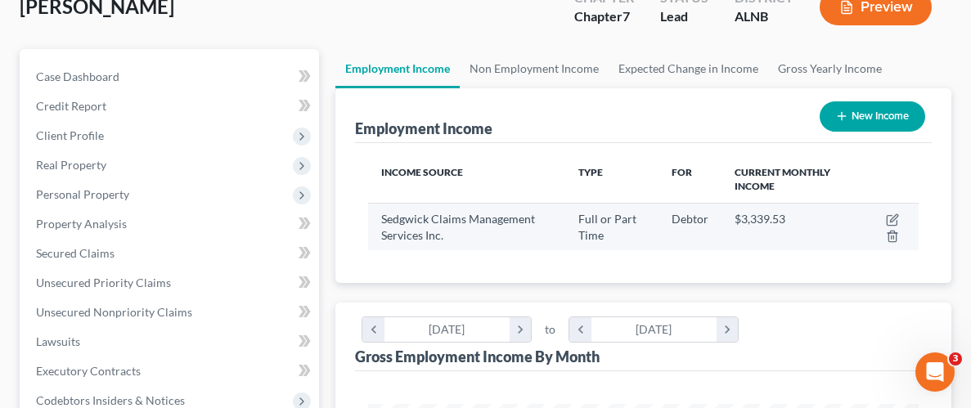
click at [899, 211] on td at bounding box center [888, 226] width 61 height 47
click at [886, 217] on icon "button" at bounding box center [892, 220] width 13 height 13
select select "0"
select select "44"
select select "2"
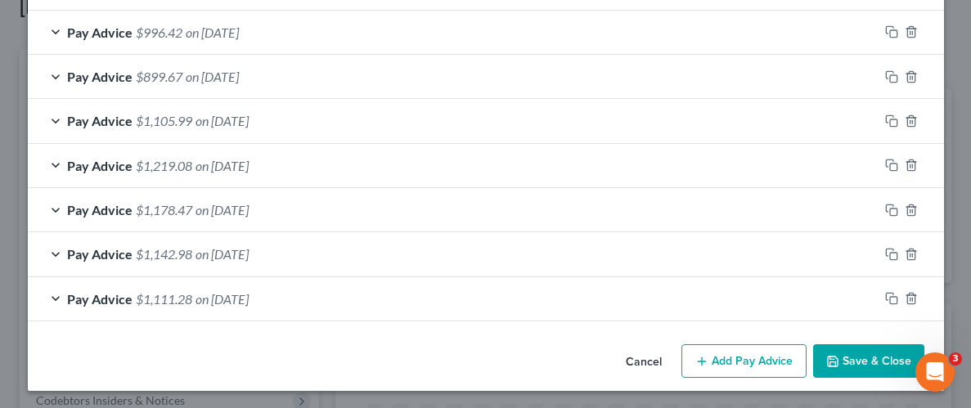
scroll to position [724, 0]
click at [768, 363] on button "Add Pay Advice" at bounding box center [744, 362] width 125 height 34
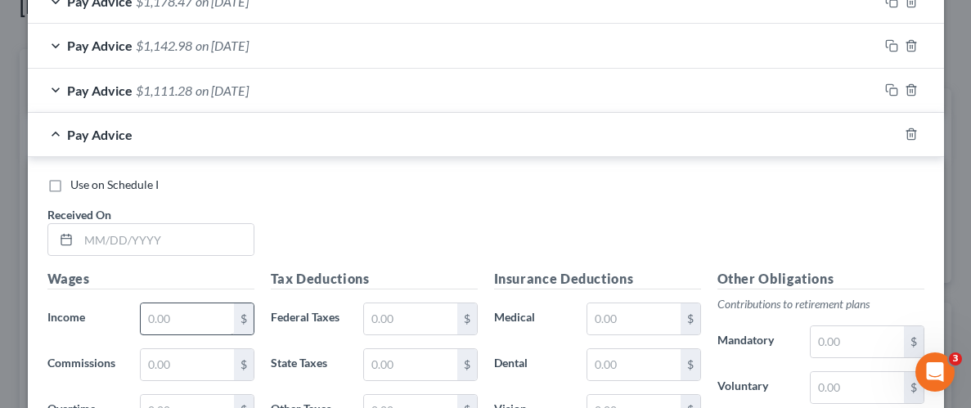
scroll to position [1012, 0]
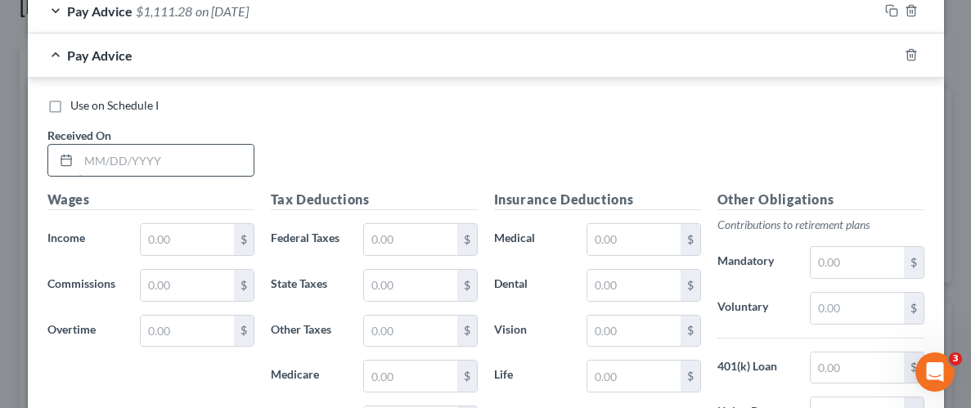
click at [200, 160] on input "text" at bounding box center [166, 160] width 175 height 31
type input "[DATE]"
click at [203, 232] on input "text" at bounding box center [187, 239] width 92 height 31
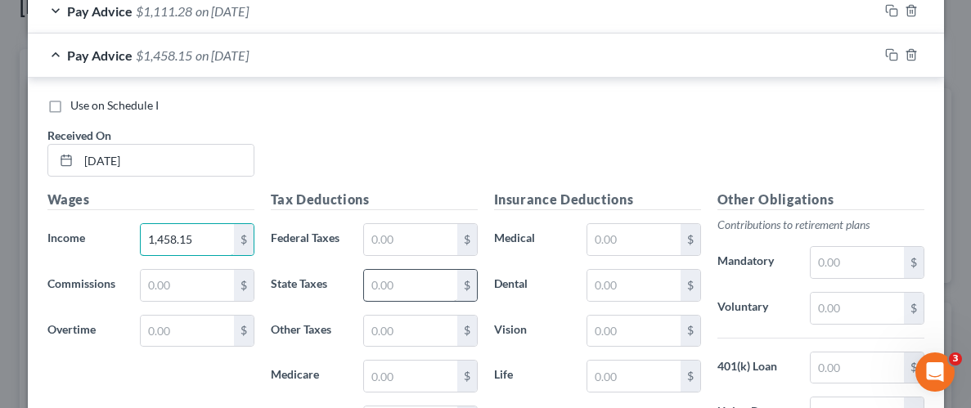
type input "1,458.15"
click at [402, 284] on input "text" at bounding box center [410, 285] width 92 height 31
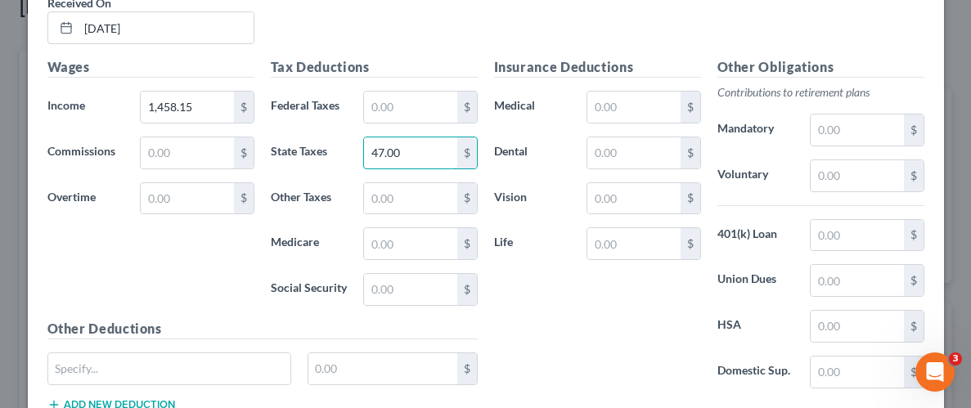
scroll to position [1187, 0]
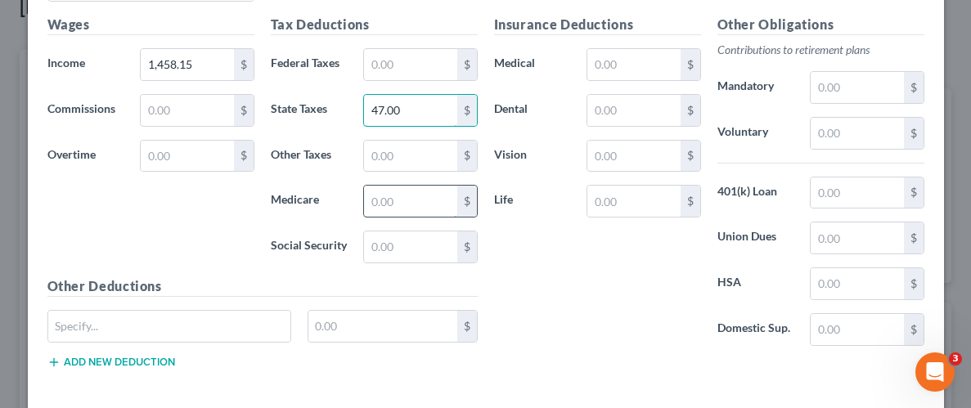
type input "47.00"
click at [429, 195] on input "text" at bounding box center [410, 201] width 92 height 31
type input "20.89"
click at [426, 245] on input "text" at bounding box center [410, 247] width 92 height 31
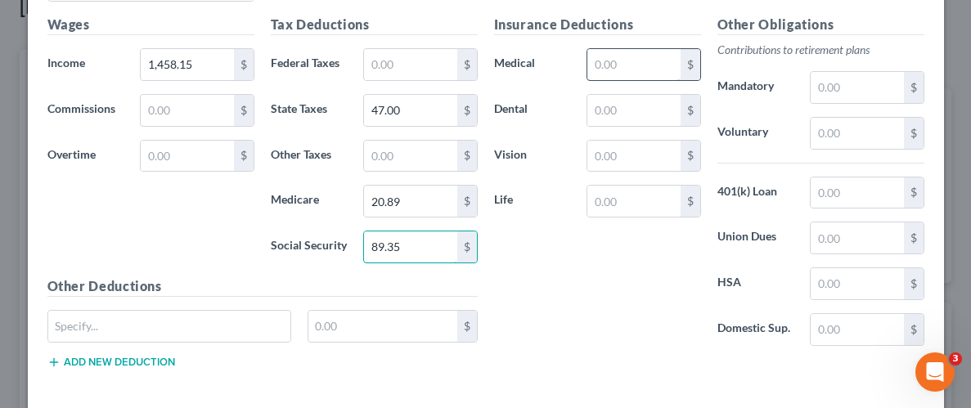
type input "89.35"
click at [622, 54] on input "text" at bounding box center [634, 64] width 92 height 31
type input "4.97"
click at [634, 105] on input "text" at bounding box center [634, 110] width 92 height 31
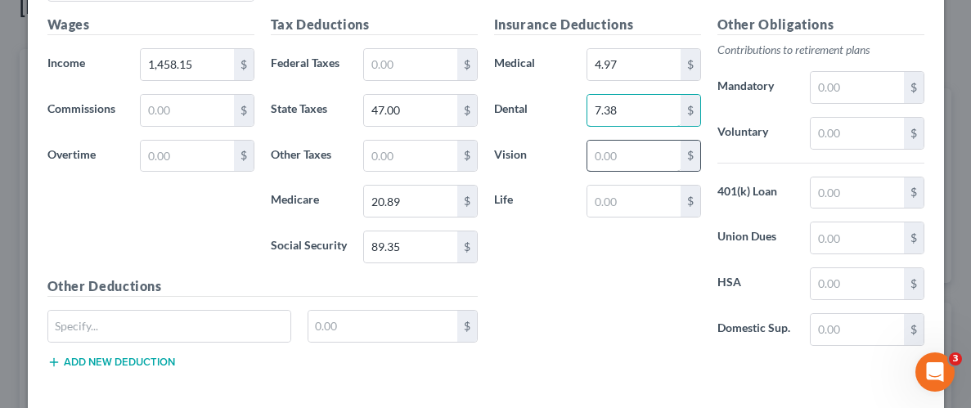
type input "7.38"
click at [636, 164] on input "text" at bounding box center [634, 156] width 92 height 31
type input "6.41"
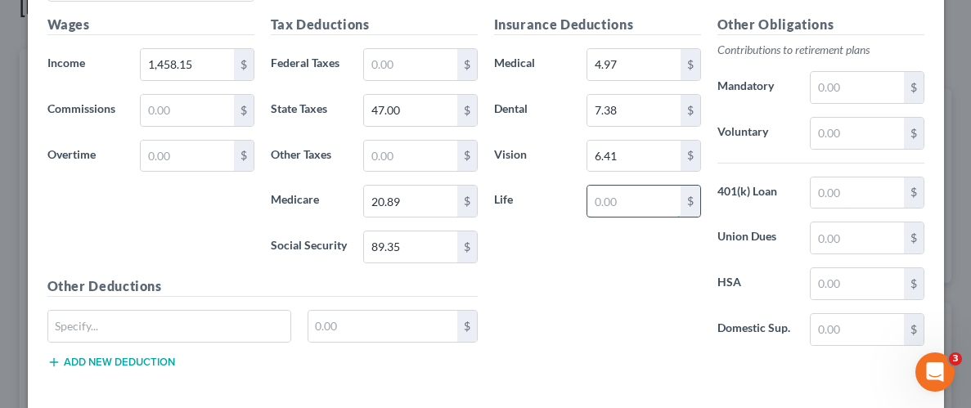
click at [635, 199] on input "text" at bounding box center [634, 201] width 92 height 31
type input "6.12"
click at [878, 125] on input "text" at bounding box center [857, 133] width 92 height 31
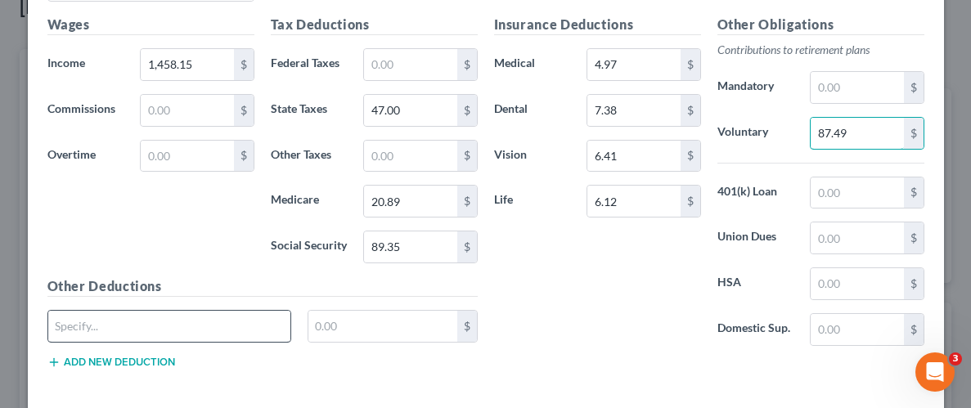
type input "87.49"
click at [254, 321] on input "text" at bounding box center [169, 326] width 243 height 31
type input "Legal insurance"
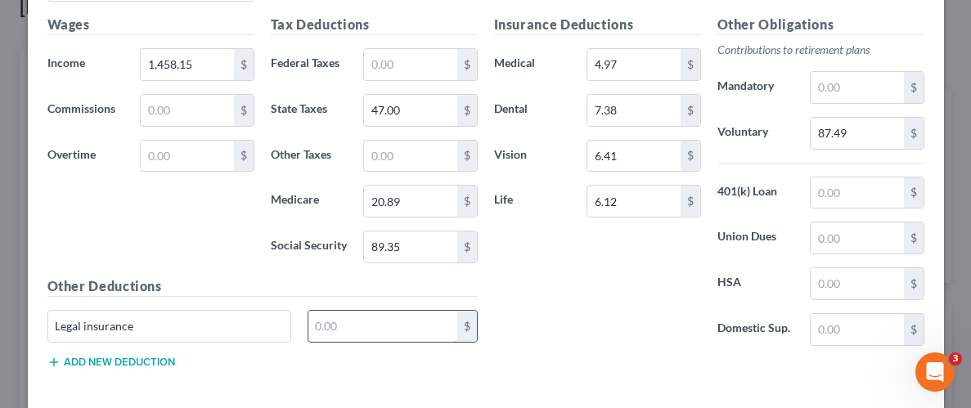
click at [349, 322] on input "text" at bounding box center [383, 326] width 149 height 31
type input "7.66"
click at [574, 308] on div "Insurance Deductions Medical 4.97 $ Dental 7.38 $ Vision 6.41 $ Life 6.12 $" at bounding box center [597, 187] width 223 height 345
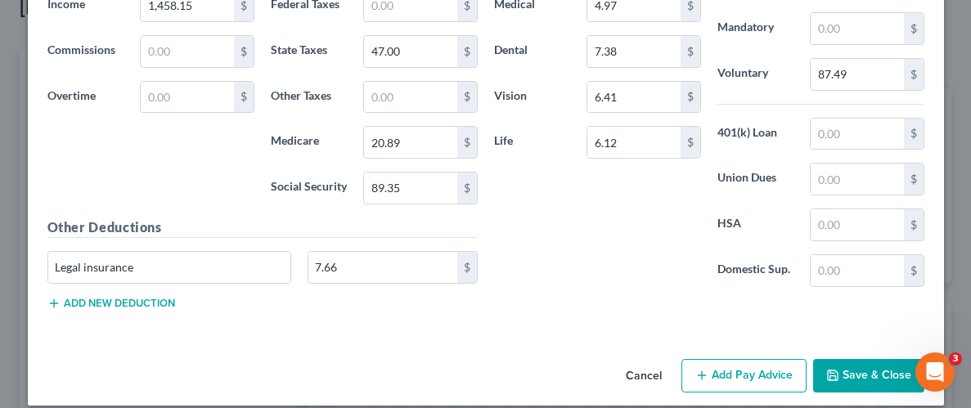
scroll to position [1259, 0]
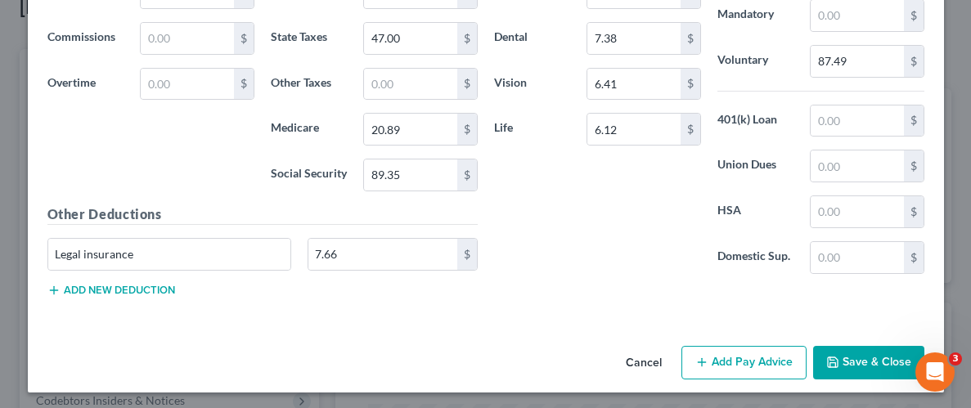
click at [840, 356] on icon "button" at bounding box center [833, 362] width 13 height 13
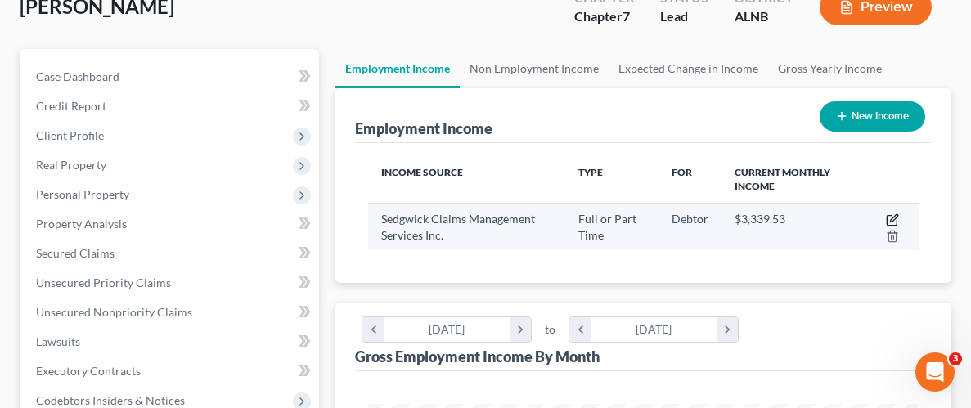
click at [892, 217] on icon "button" at bounding box center [893, 217] width 7 height 7
select select "0"
select select "44"
select select "2"
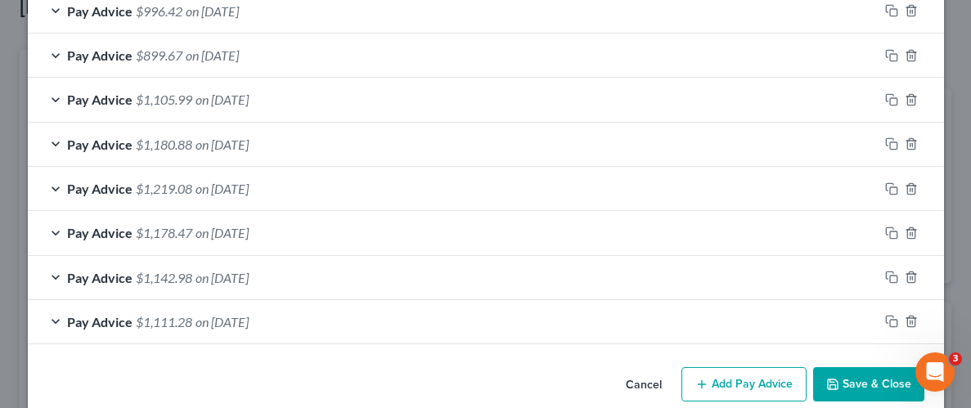
scroll to position [746, 0]
click at [734, 381] on button "Add Pay Advice" at bounding box center [744, 384] width 125 height 34
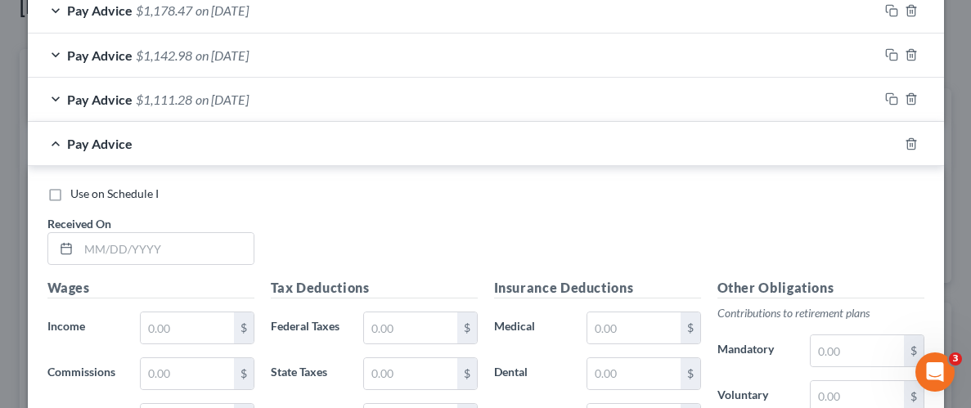
scroll to position [989, 0]
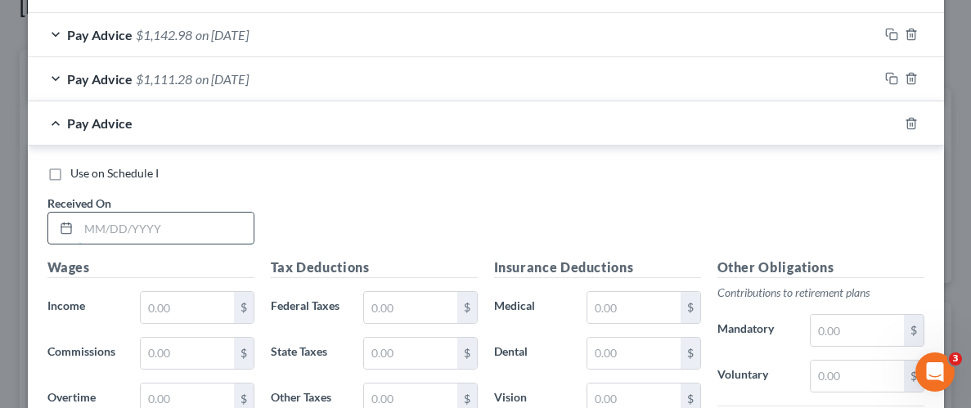
click at [160, 231] on input "text" at bounding box center [166, 228] width 175 height 31
type input "[DATE]"
click at [173, 304] on input "text" at bounding box center [187, 307] width 92 height 31
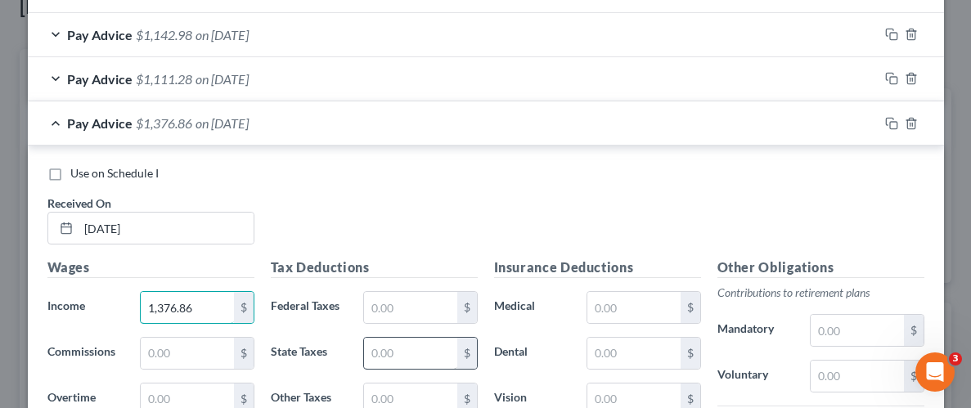
type input "1,376.86"
click at [382, 349] on input "text" at bounding box center [410, 353] width 92 height 31
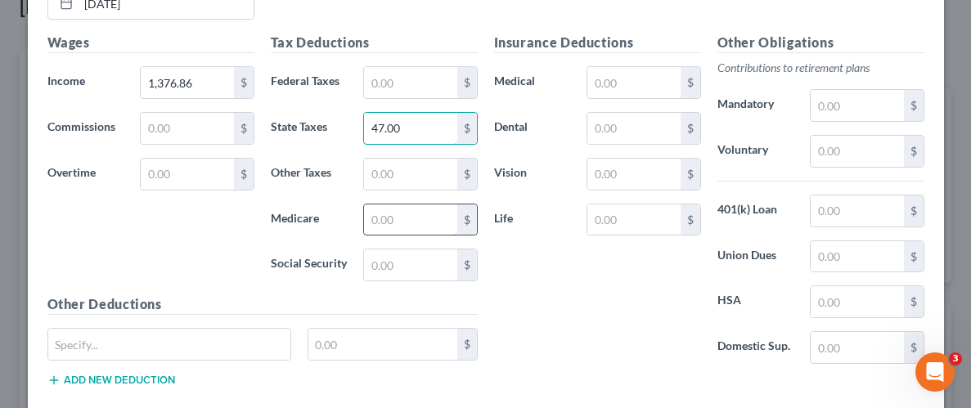
scroll to position [1226, 0]
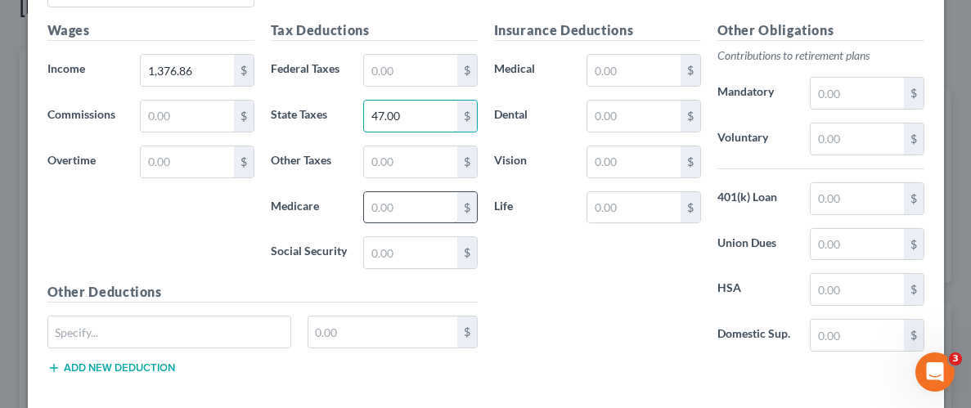
type input "47.00"
click at [408, 198] on input "text" at bounding box center [410, 207] width 92 height 31
type input "19.72"
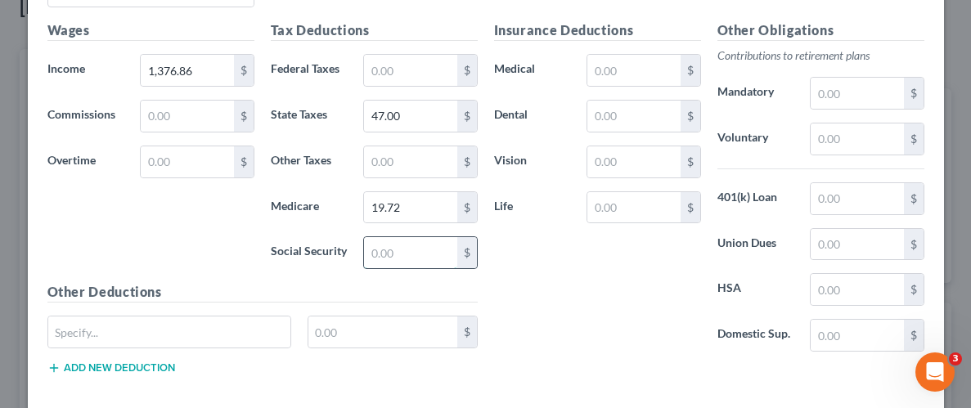
click at [403, 264] on input "text" at bounding box center [410, 252] width 92 height 31
type input "84.31"
click at [619, 64] on input "text" at bounding box center [634, 70] width 92 height 31
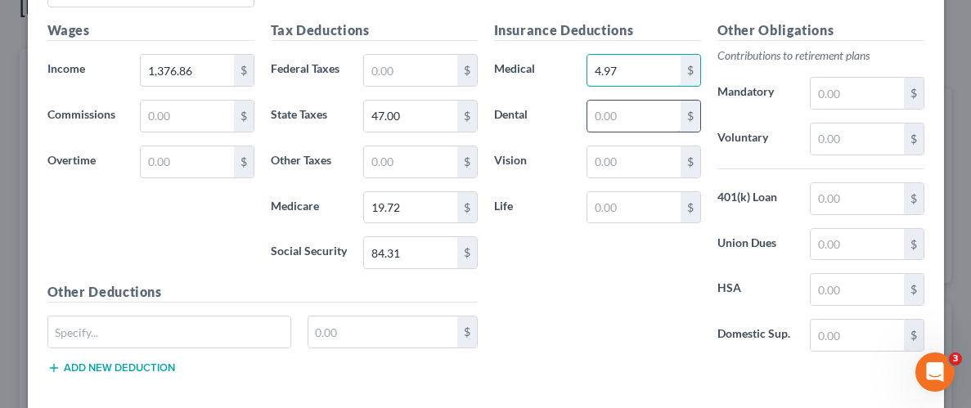
type input "4.97"
click at [623, 117] on input "text" at bounding box center [634, 116] width 92 height 31
type input "7.38"
click at [617, 151] on input "text" at bounding box center [634, 161] width 92 height 31
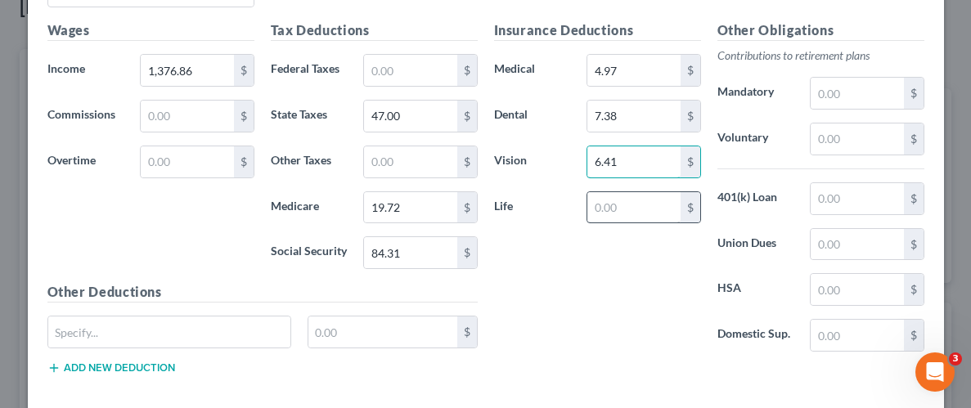
type input "6.41"
click at [652, 218] on input "text" at bounding box center [634, 207] width 92 height 31
type input "6.12"
click at [857, 141] on input "text" at bounding box center [857, 139] width 92 height 31
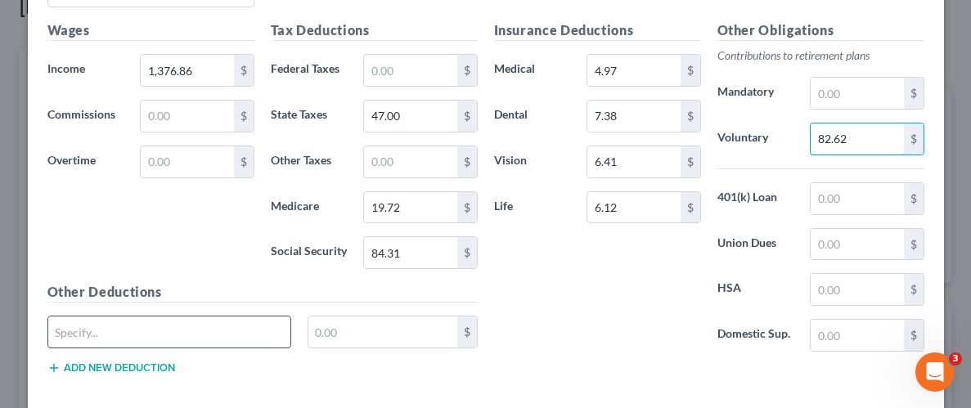
type input "82.62"
click at [241, 324] on input "text" at bounding box center [169, 332] width 243 height 31
type input "Legal insurance"
click at [369, 327] on input "text" at bounding box center [383, 332] width 149 height 31
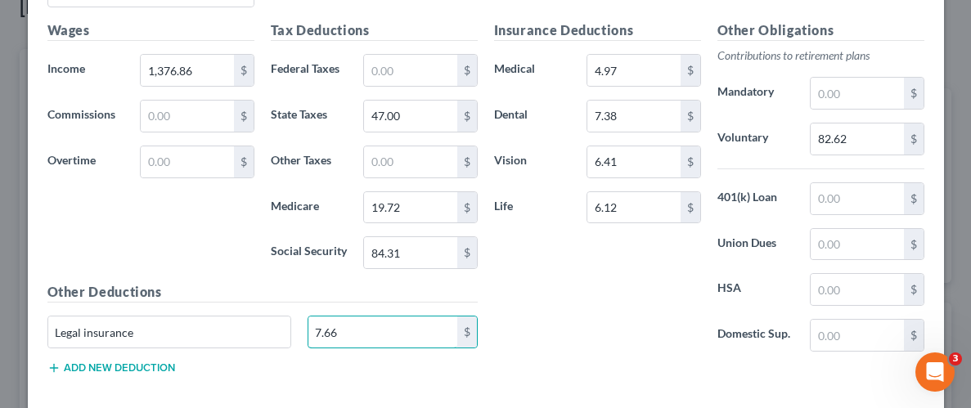
type input "7.66"
click at [584, 282] on div "Insurance Deductions Medical 4.97 $ Dental 7.38 $ Vision 6.41 $ Life 6.12 $" at bounding box center [597, 192] width 223 height 345
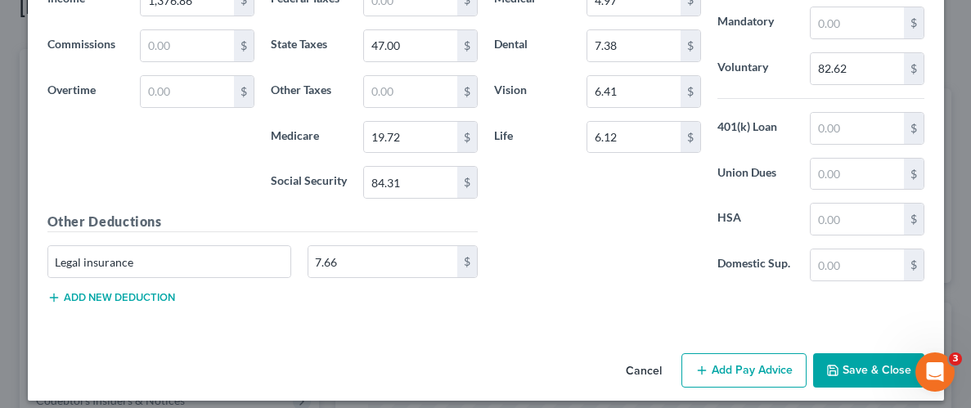
scroll to position [1304, 0]
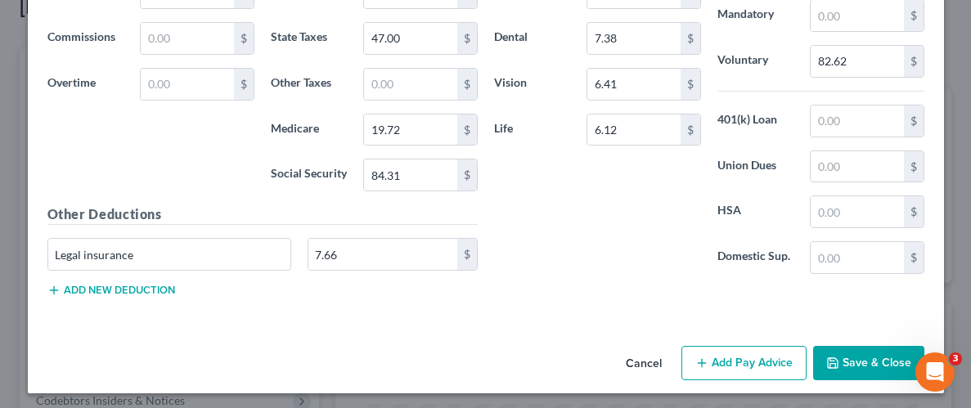
click at [876, 357] on button "Save & Close" at bounding box center [868, 363] width 111 height 34
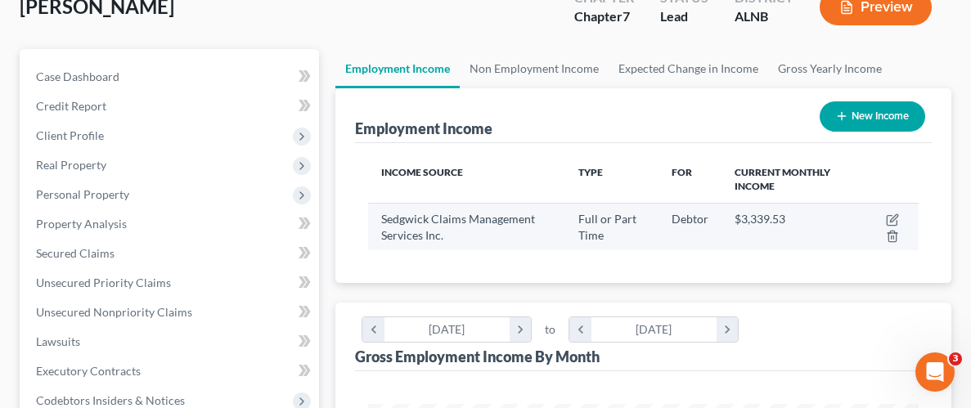
click at [884, 217] on td at bounding box center [888, 226] width 61 height 47
click at [892, 218] on icon "button" at bounding box center [892, 220] width 13 height 13
select select "0"
select select "44"
select select "2"
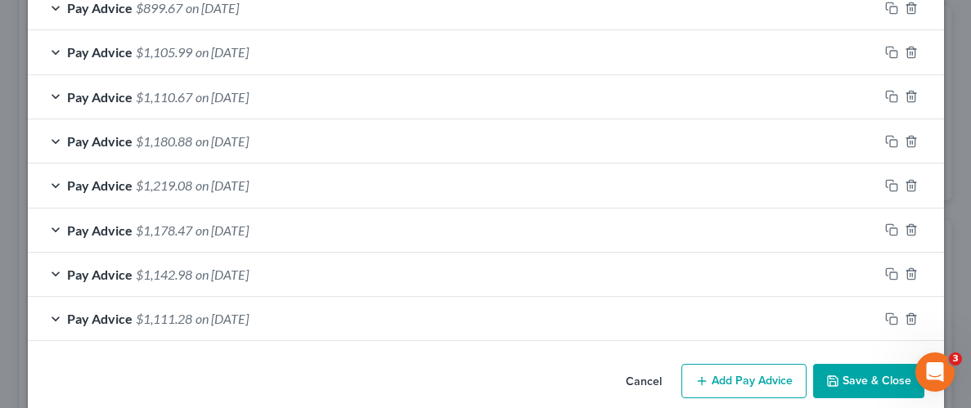
scroll to position [813, 0]
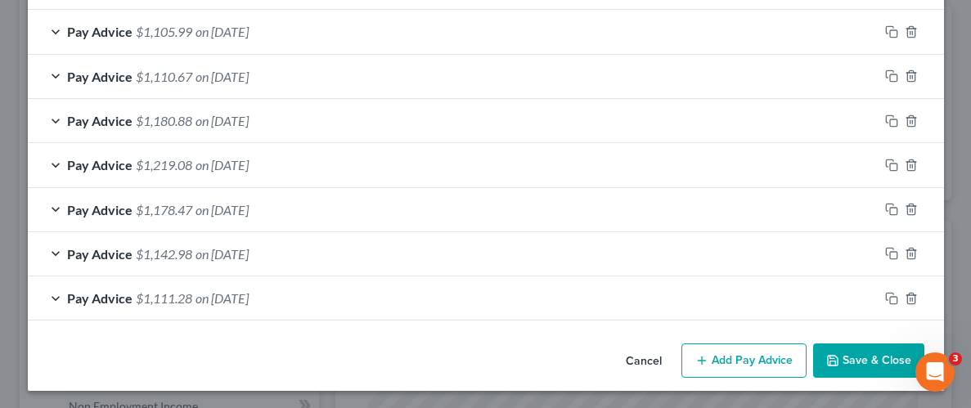
click at [777, 363] on button "Add Pay Advice" at bounding box center [744, 361] width 125 height 34
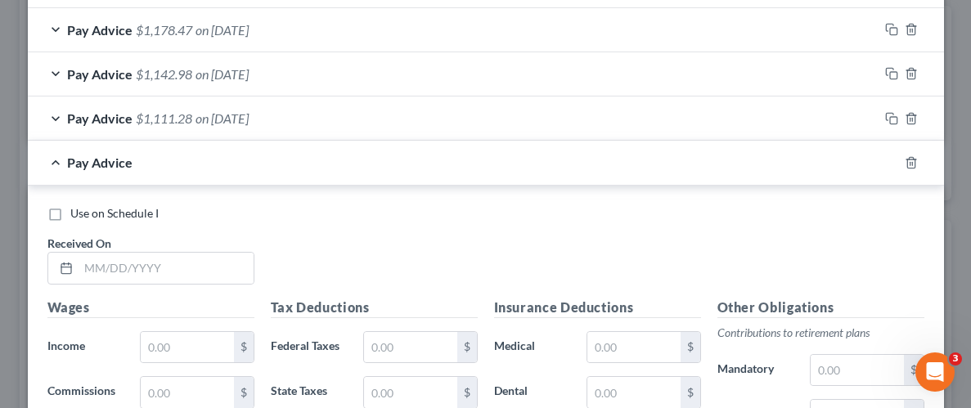
scroll to position [1142, 0]
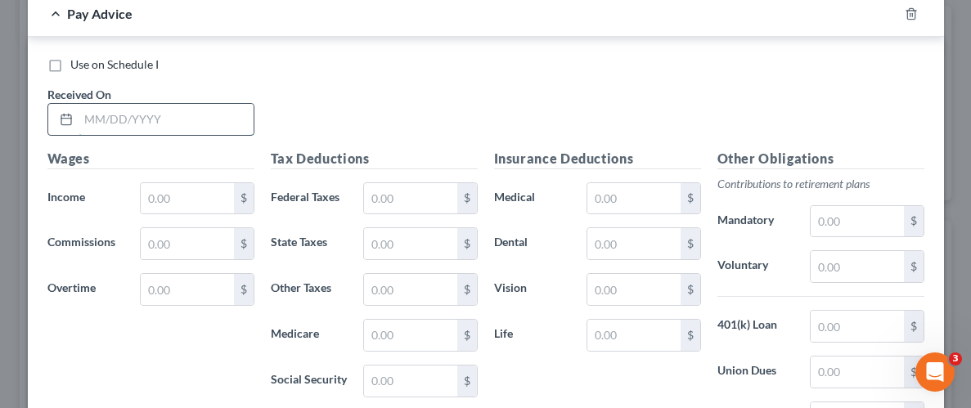
click at [171, 115] on input "text" at bounding box center [166, 119] width 175 height 31
type input "[DATE]"
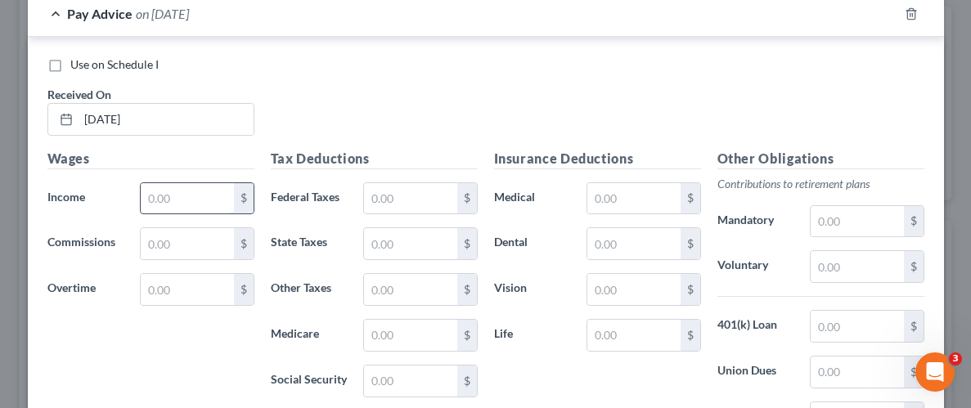
click at [165, 202] on input "text" at bounding box center [187, 198] width 92 height 31
type input "1,405.44"
click at [406, 241] on input "text" at bounding box center [410, 243] width 92 height 31
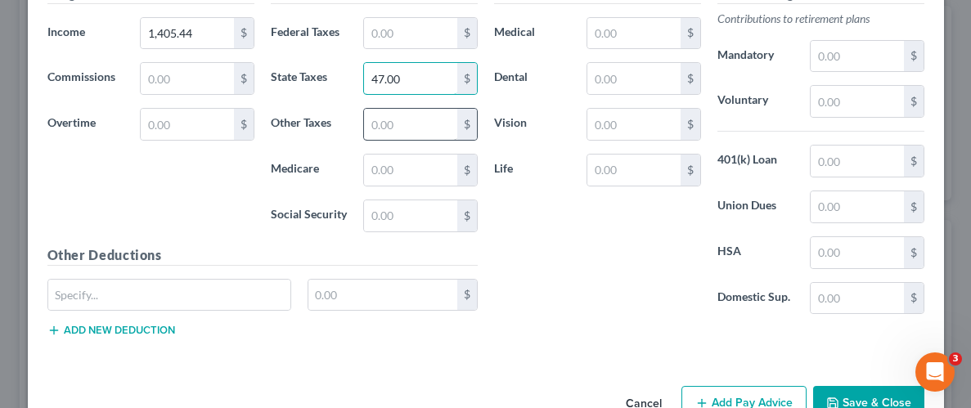
scroll to position [1313, 0]
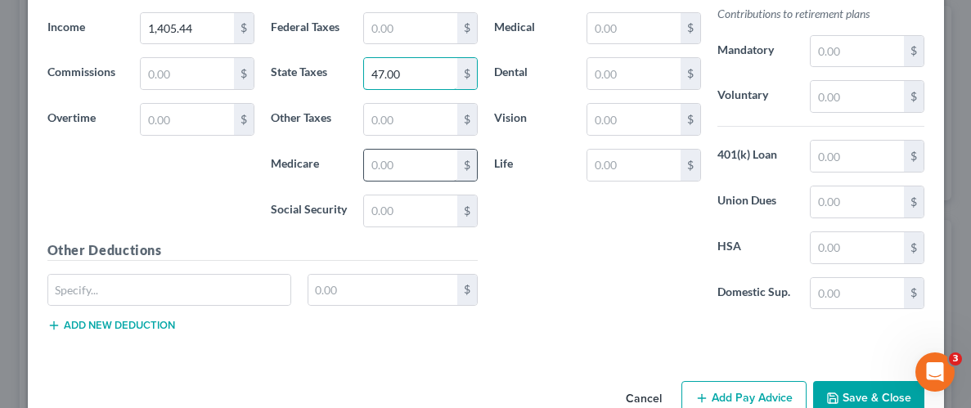
type input "47.00"
click at [418, 156] on input "text" at bounding box center [410, 165] width 92 height 31
type input "20.13"
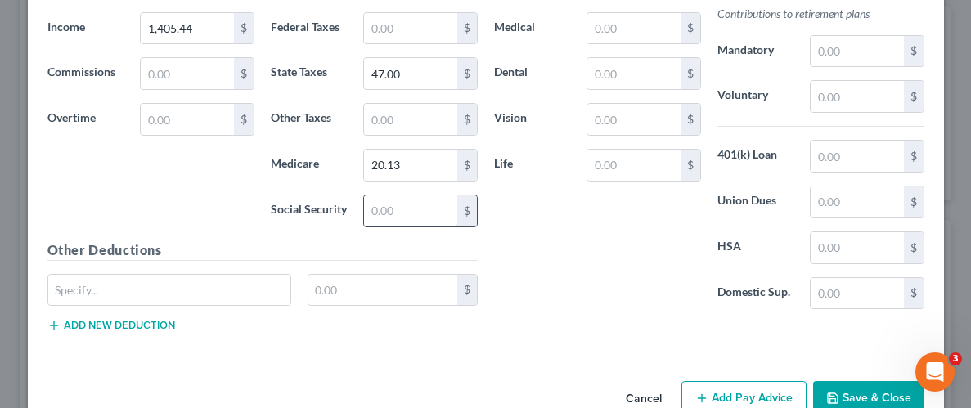
click at [418, 209] on input "text" at bounding box center [410, 211] width 92 height 31
type input "86.08"
click at [545, 226] on div "Insurance Deductions Medical $ Dental $ Vision $ Life $" at bounding box center [597, 151] width 223 height 345
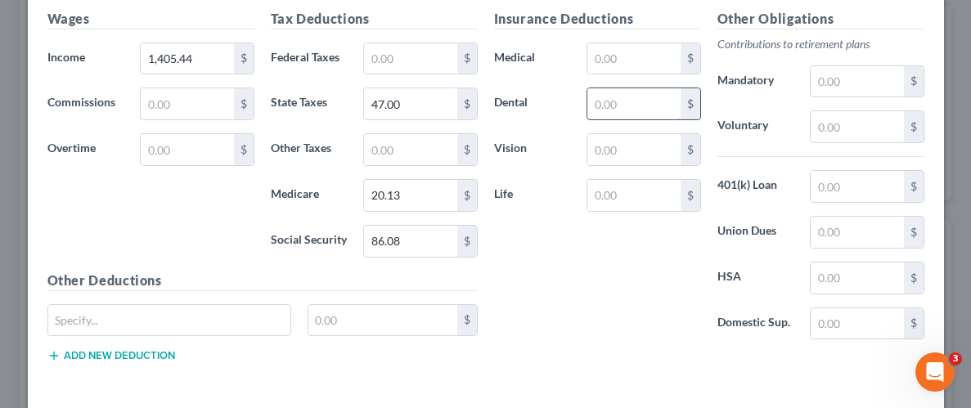
scroll to position [1279, 0]
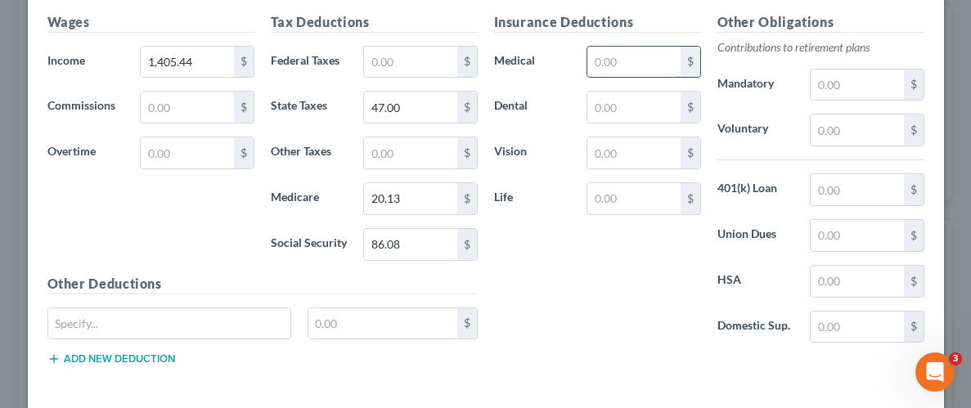
click at [664, 63] on input "text" at bounding box center [634, 62] width 92 height 31
type input "4.97"
click at [664, 101] on input "text" at bounding box center [634, 107] width 92 height 31
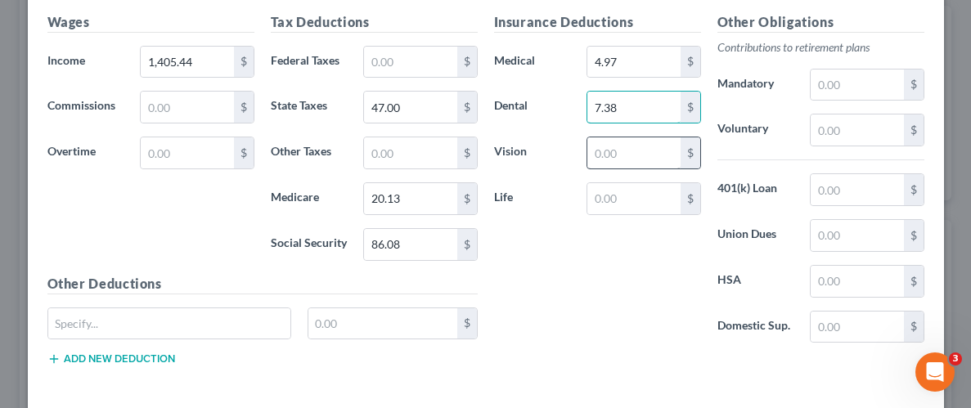
type input "7.38"
click at [640, 154] on input "text" at bounding box center [634, 152] width 92 height 31
type input "6.41"
click at [641, 209] on input "text" at bounding box center [634, 198] width 92 height 31
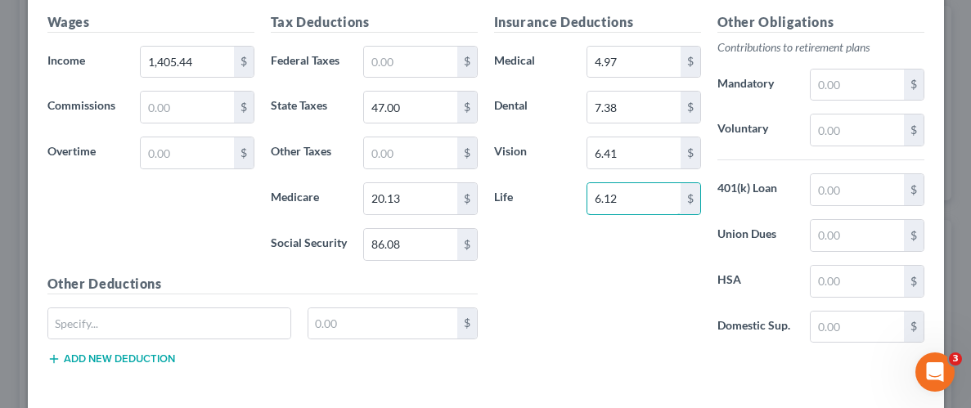
type input "6.12"
click at [626, 274] on div "Insurance Deductions Medical 4.97 $ Dental 7.38 $ Vision 6.41 $ Life 6.12 $" at bounding box center [597, 184] width 223 height 345
click at [858, 133] on input "text" at bounding box center [857, 130] width 92 height 31
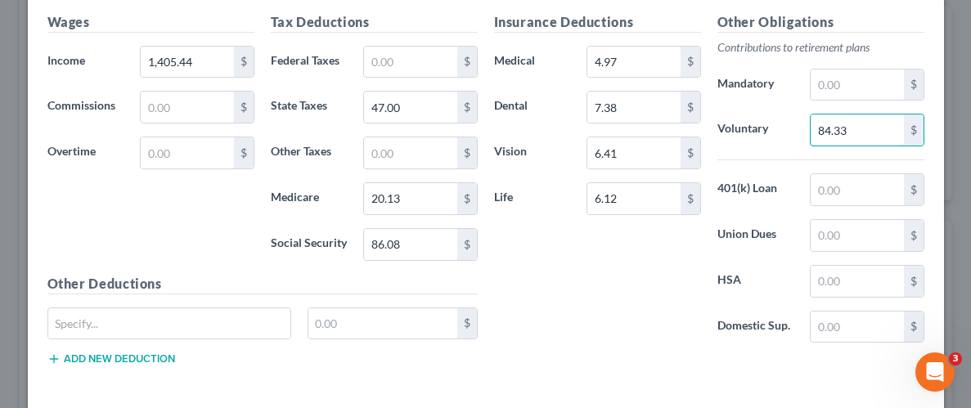
type input "84.33"
click at [679, 238] on div "Insurance Deductions Medical 4.97 $ Dental 7.38 $ Vision 6.41 $ Life 6.12 $" at bounding box center [597, 184] width 223 height 345
click at [351, 321] on input "text" at bounding box center [383, 324] width 149 height 31
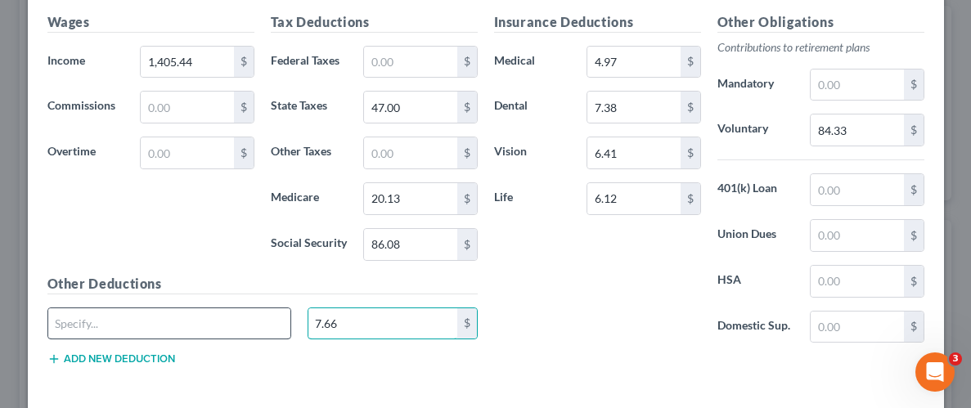
type input "7.66"
click at [240, 320] on input "text" at bounding box center [169, 324] width 243 height 31
type input "Legal insurance"
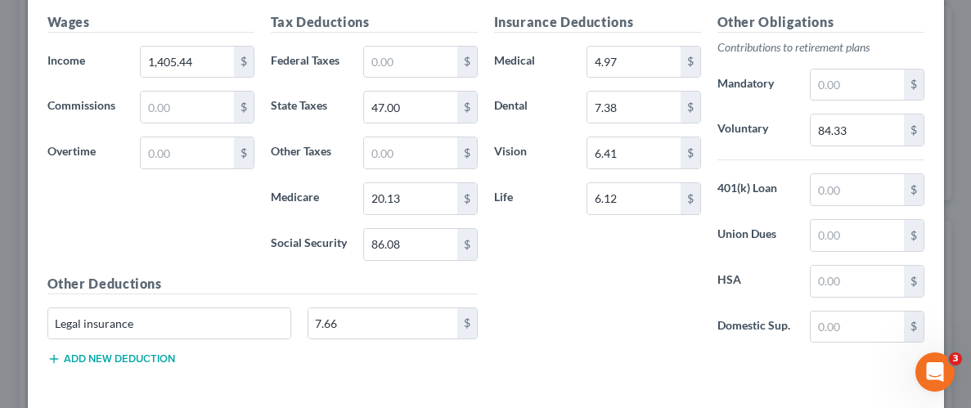
click at [641, 241] on div "Insurance Deductions Medical 4.97 $ Dental 7.38 $ Vision 6.41 $ Life 6.12 $" at bounding box center [597, 184] width 223 height 345
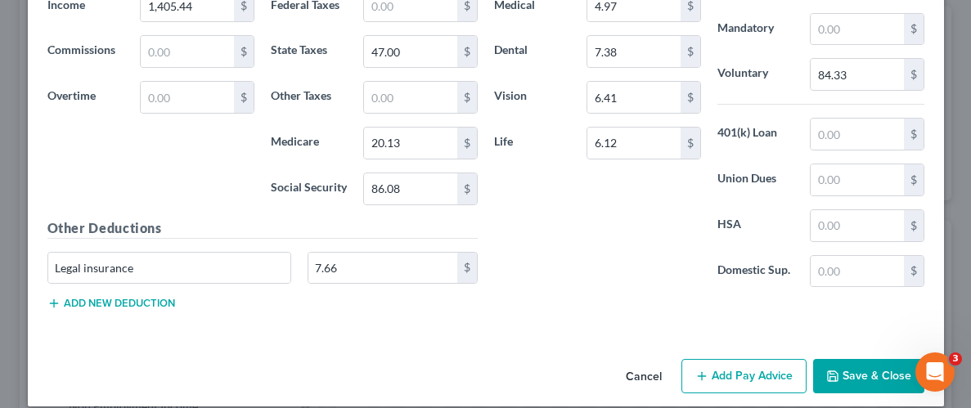
scroll to position [1348, 0]
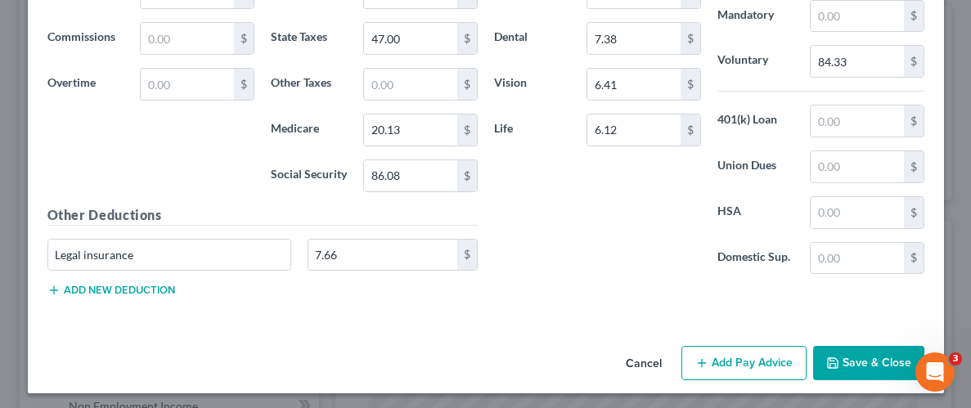
click at [865, 347] on button "Save & Close" at bounding box center [868, 363] width 111 height 34
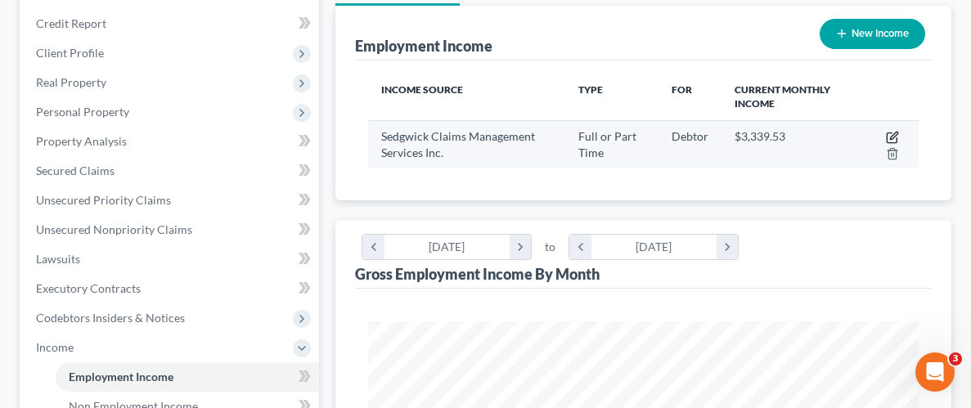
click at [890, 133] on icon "button" at bounding box center [892, 137] width 13 height 13
select select "0"
select select "44"
select select "2"
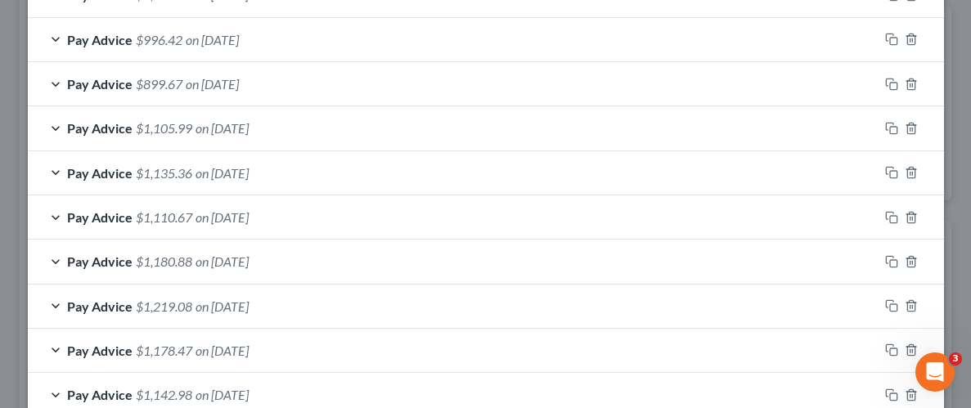
scroll to position [718, 0]
click at [215, 125] on span "on [DATE]" at bounding box center [222, 127] width 53 height 16
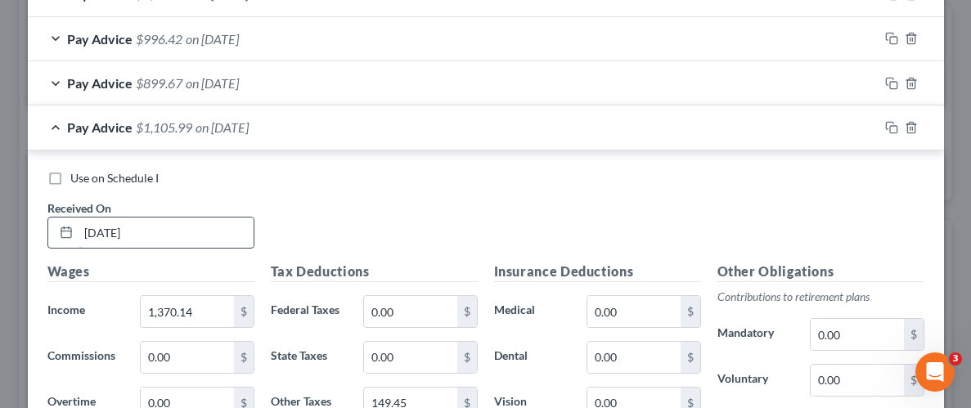
click at [112, 231] on input "[DATE]" at bounding box center [166, 233] width 175 height 31
type input "[DATE]"
click at [420, 182] on div "Use on Schedule I" at bounding box center [485, 178] width 877 height 16
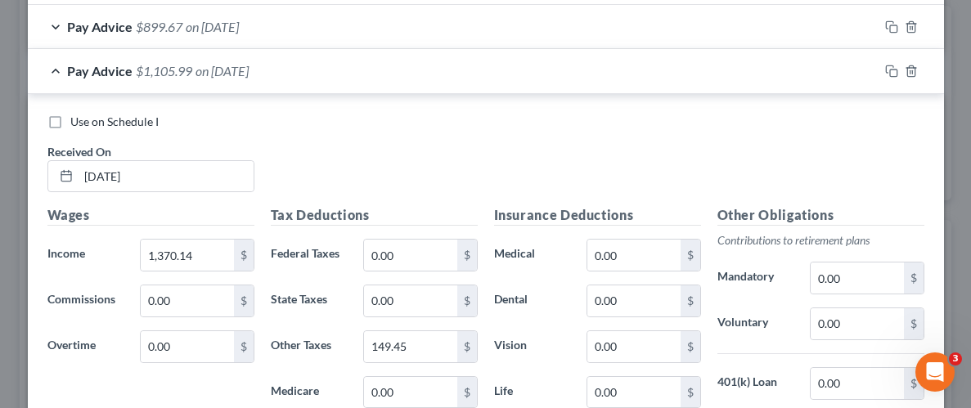
scroll to position [831, 0]
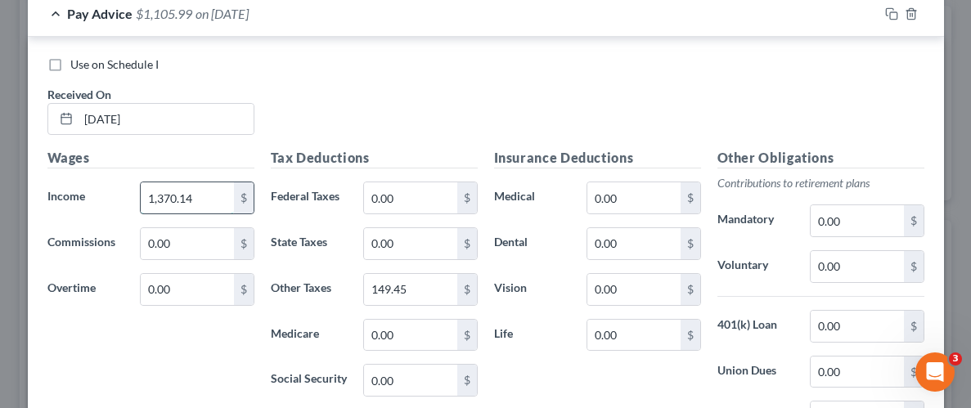
click at [194, 195] on input "1,370.14" at bounding box center [187, 197] width 92 height 31
type input "1,369.18"
click at [549, 355] on div "Insurance Deductions Medical 0.00 $ Dental 0.00 $ Vision 0.00 $ Life 0.00 $" at bounding box center [597, 320] width 223 height 345
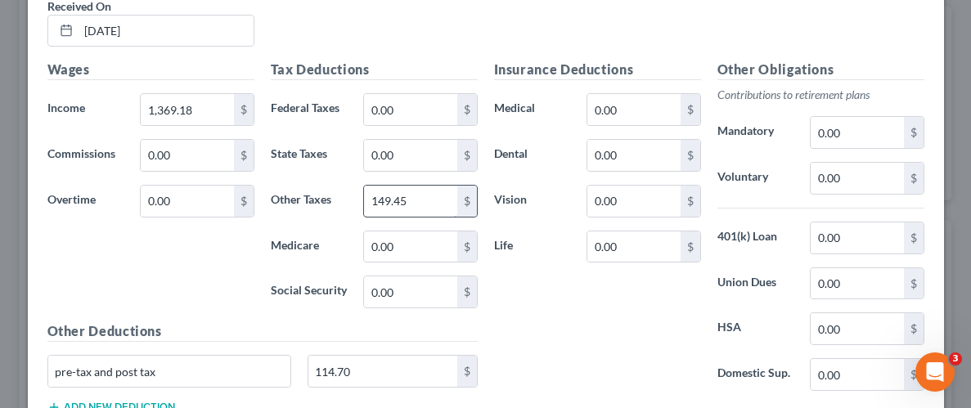
scroll to position [928, 0]
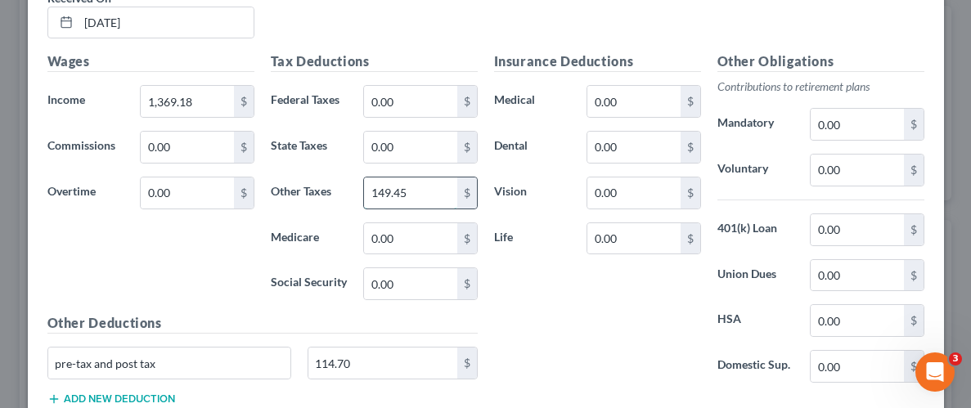
click at [432, 184] on input "149.45" at bounding box center [410, 193] width 92 height 31
click at [390, 143] on input "0.00" at bounding box center [410, 147] width 92 height 31
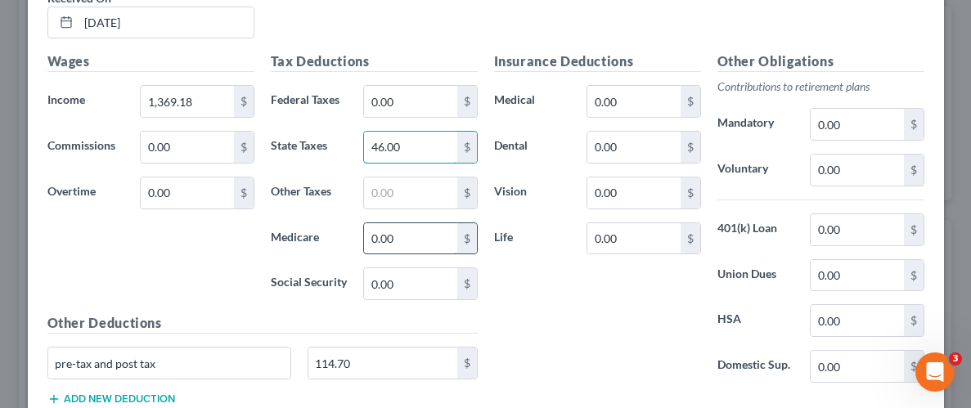
type input "46.00"
click at [430, 236] on input "0.00" at bounding box center [410, 238] width 92 height 31
type input "19.61"
click at [441, 279] on input "0.00" at bounding box center [410, 283] width 92 height 31
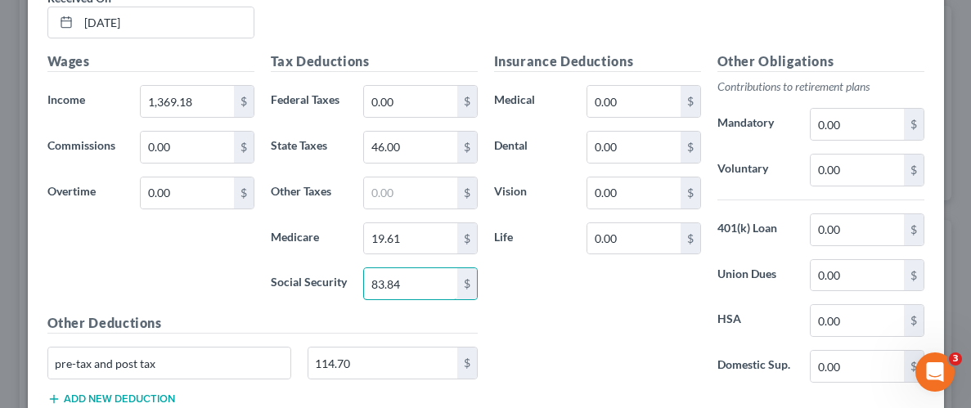
type input "83.84"
click at [534, 331] on div "Insurance Deductions Medical 0.00 $ Dental 0.00 $ Vision 0.00 $ Life 0.00 $" at bounding box center [597, 224] width 223 height 345
click at [362, 364] on input "114.70" at bounding box center [383, 363] width 149 height 31
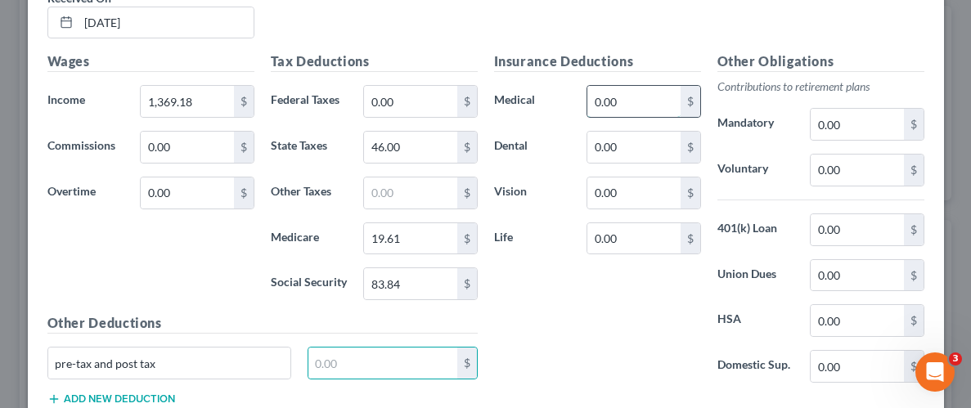
click at [642, 97] on input "0.00" at bounding box center [634, 101] width 92 height 31
type input "4.97"
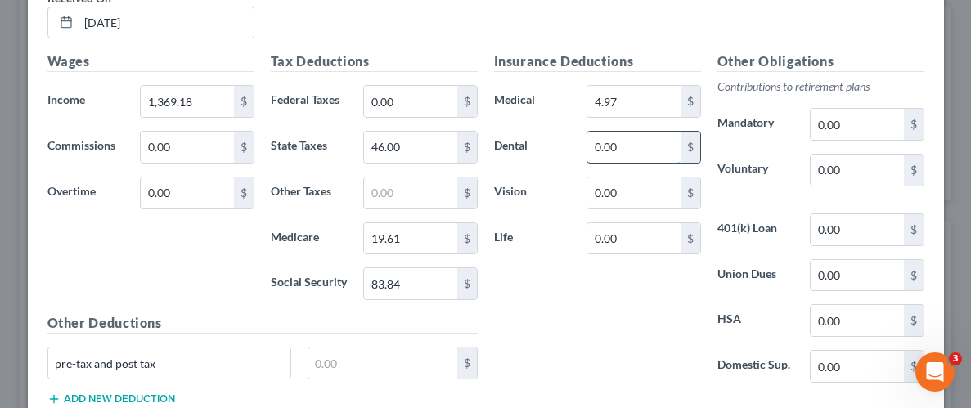
click at [648, 143] on input "0.00" at bounding box center [634, 147] width 92 height 31
type input "7.38"
click at [642, 196] on input "0.00" at bounding box center [634, 193] width 92 height 31
type input "6.41"
click at [642, 236] on input "0.00" at bounding box center [634, 238] width 92 height 31
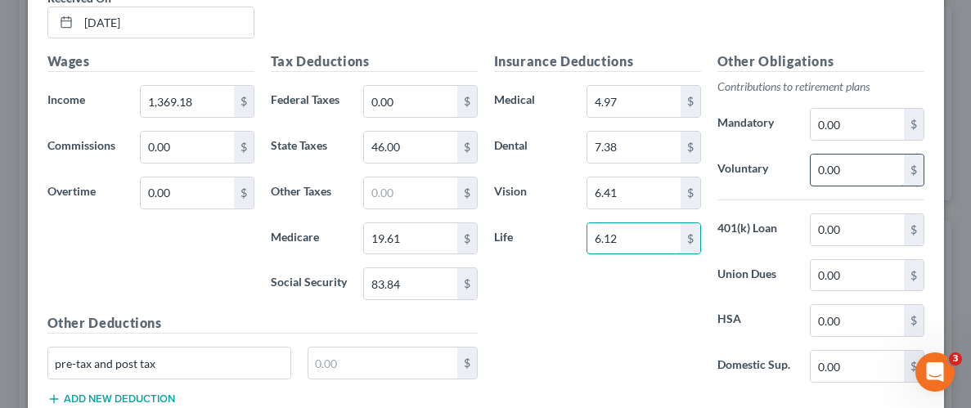
type input "6.12"
click at [842, 170] on input "0.00" at bounding box center [857, 170] width 92 height 31
type input "82.16"
click at [345, 366] on input "text" at bounding box center [383, 363] width 149 height 31
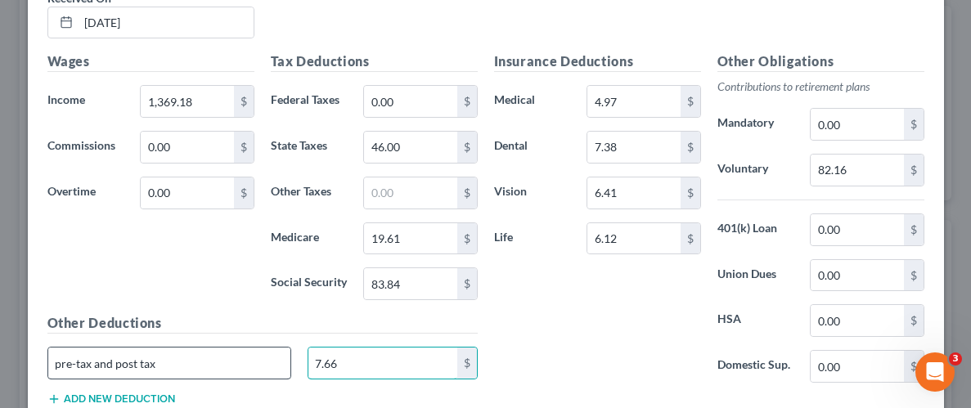
type input "7.66"
click at [224, 353] on input "pre-tax and post tax" at bounding box center [169, 363] width 243 height 31
click at [187, 353] on input "pre-tax and post tax" at bounding box center [169, 363] width 243 height 31
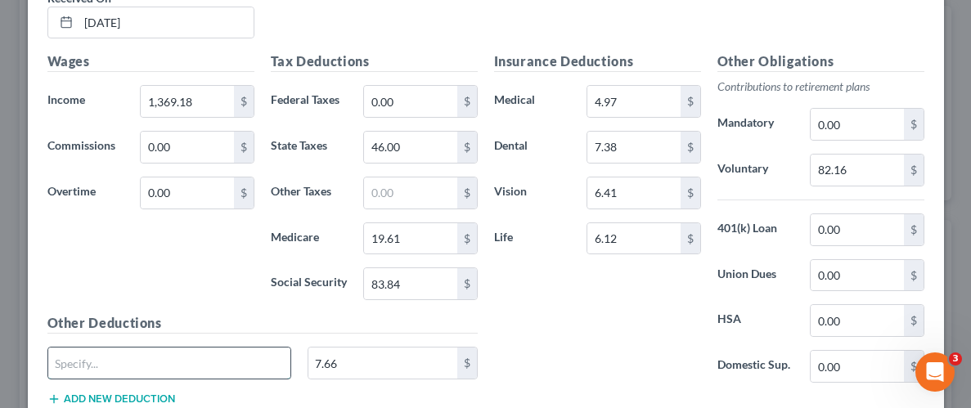
click at [80, 350] on input "text" at bounding box center [169, 363] width 243 height 31
type input "Legal insurance"
click at [572, 277] on div "Insurance Deductions Medical 4.97 $ Dental 7.38 $ Vision 6.41 $ Life 6.12 $" at bounding box center [597, 224] width 223 height 345
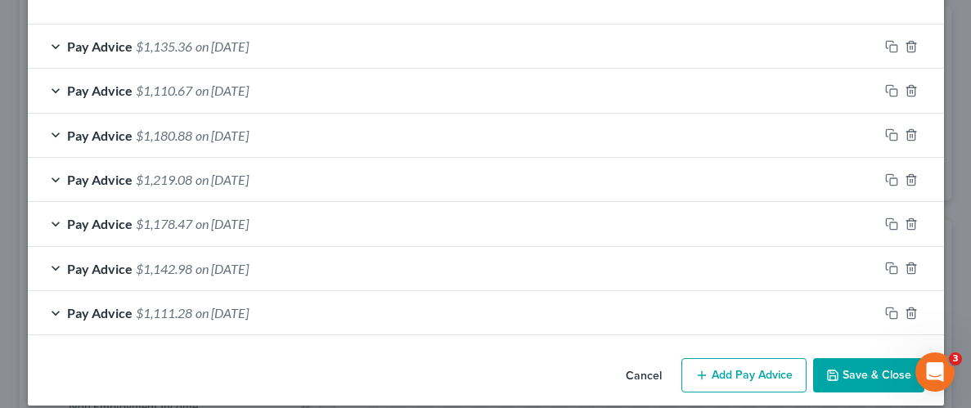
scroll to position [1349, 0]
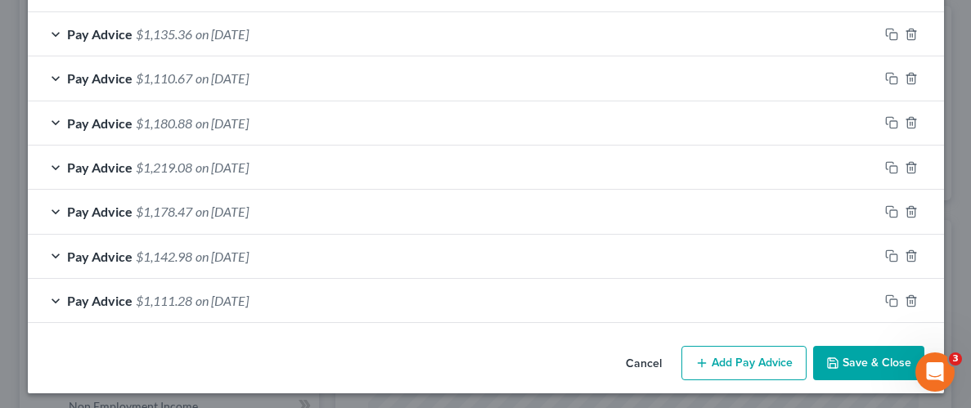
click at [851, 358] on button "Save & Close" at bounding box center [868, 363] width 111 height 34
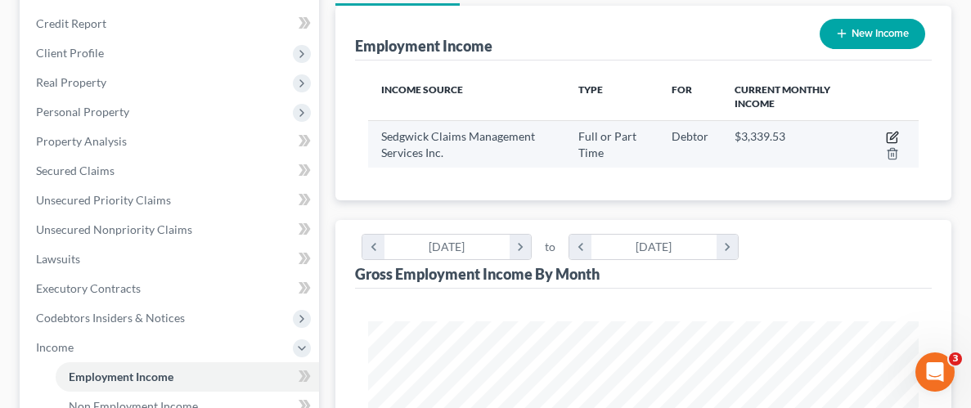
click at [896, 132] on icon "button" at bounding box center [893, 135] width 7 height 7
select select "0"
select select "44"
select select "2"
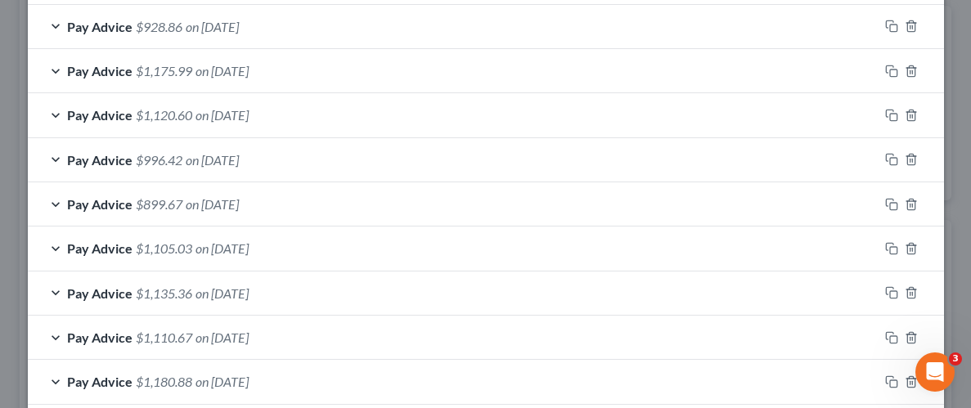
scroll to position [607, 0]
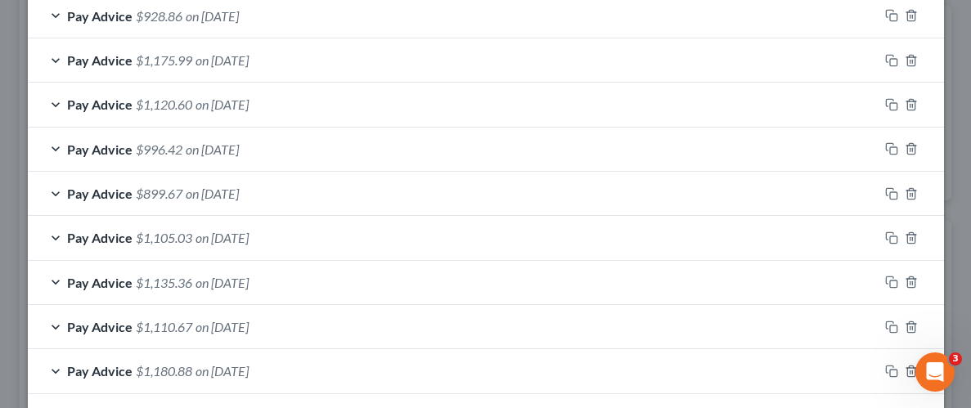
click at [218, 195] on span "on [DATE]" at bounding box center [212, 194] width 53 height 16
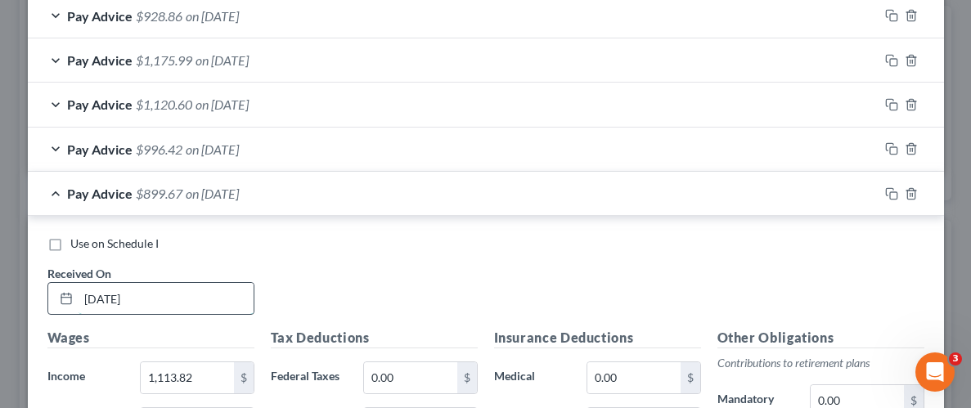
click at [115, 295] on input "[DATE]" at bounding box center [166, 298] width 175 height 31
type input "[DATE]"
click at [315, 257] on div "Use on Schedule I Received On * [DATE]" at bounding box center [486, 282] width 894 height 92
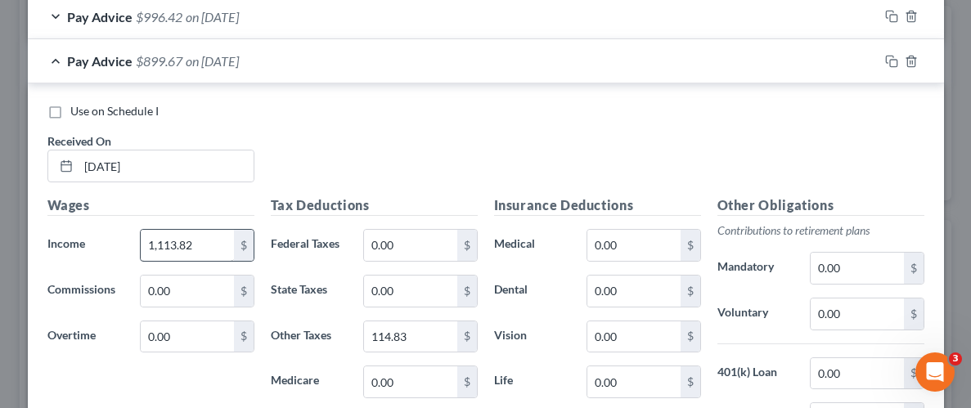
scroll to position [744, 0]
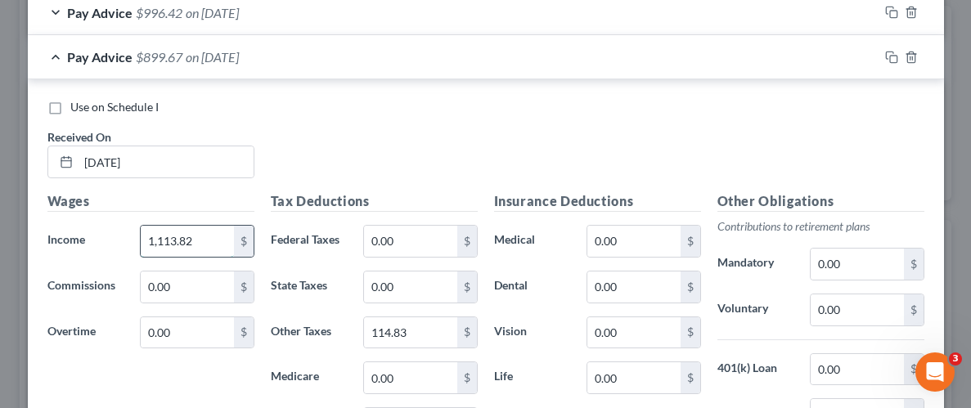
click at [203, 241] on input "1,113.82" at bounding box center [187, 241] width 92 height 31
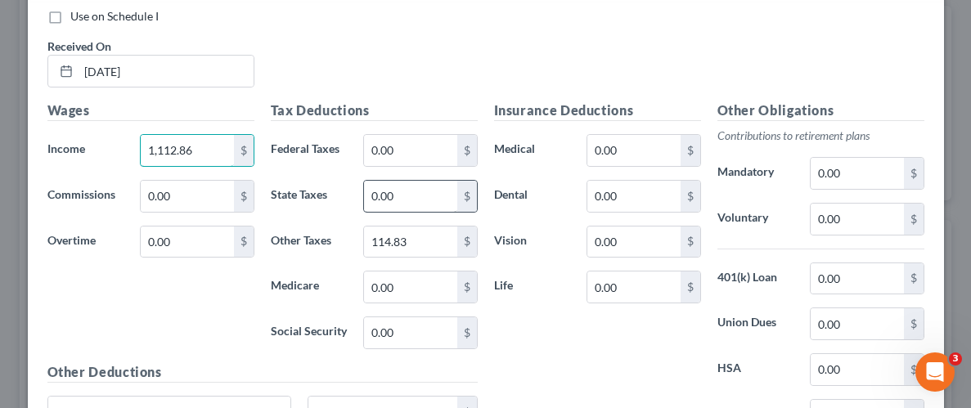
scroll to position [859, 0]
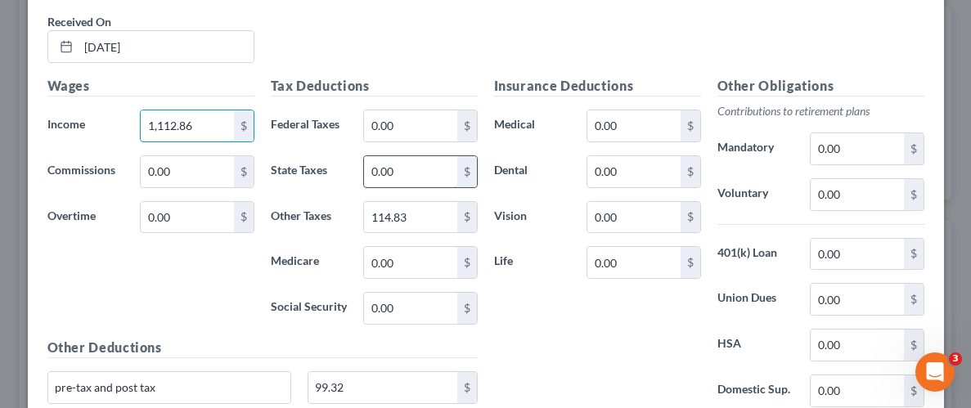
type input "1,112.86"
click at [439, 170] on input "0.00" at bounding box center [410, 171] width 92 height 31
type input "31.00"
click at [421, 214] on input "114.83" at bounding box center [410, 217] width 92 height 31
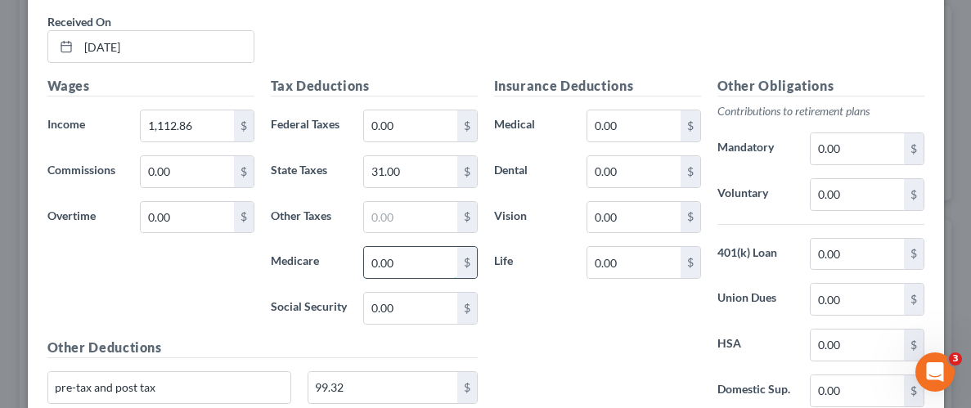
click at [412, 257] on input "0.00" at bounding box center [410, 262] width 92 height 31
type input "15.89"
click at [418, 308] on input "0.00" at bounding box center [410, 308] width 92 height 31
type input "67.94"
click at [655, 124] on input "0.00" at bounding box center [634, 125] width 92 height 31
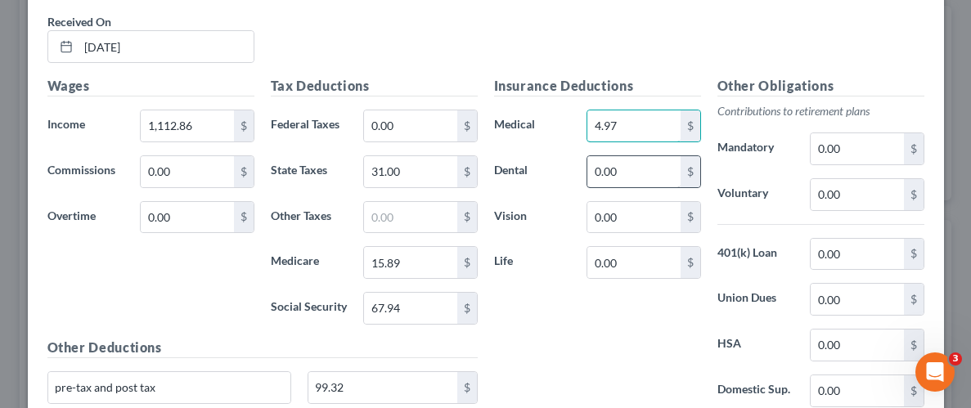
type input "4.97"
click at [660, 173] on input "0.00" at bounding box center [634, 171] width 92 height 31
type input "7.38"
click at [661, 214] on input "0.00" at bounding box center [634, 217] width 92 height 31
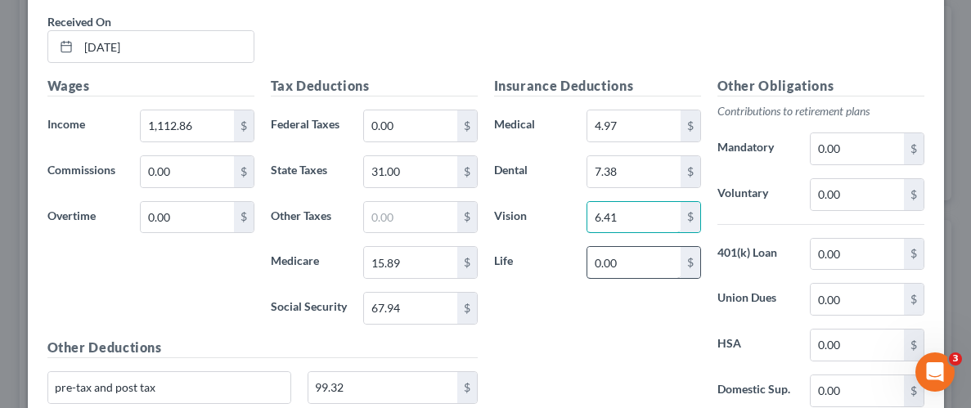
type input "6.41"
click at [644, 259] on input "0.00" at bounding box center [634, 262] width 92 height 31
type input "6.12"
click at [860, 200] on input "0.00" at bounding box center [857, 194] width 92 height 31
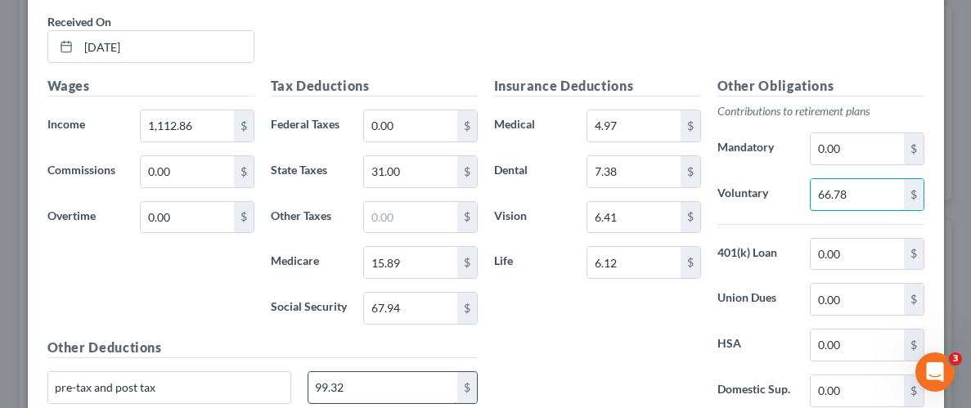
type input "66.78"
click at [357, 387] on input "99.32" at bounding box center [383, 387] width 149 height 31
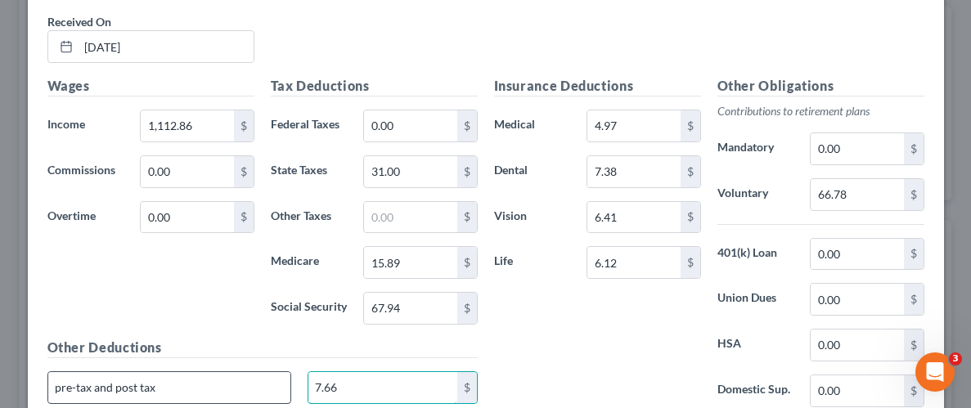
type input "7.66"
click at [222, 380] on input "pre-tax and post tax" at bounding box center [169, 387] width 243 height 31
click at [220, 381] on input "pre-tax and post tax" at bounding box center [169, 387] width 243 height 31
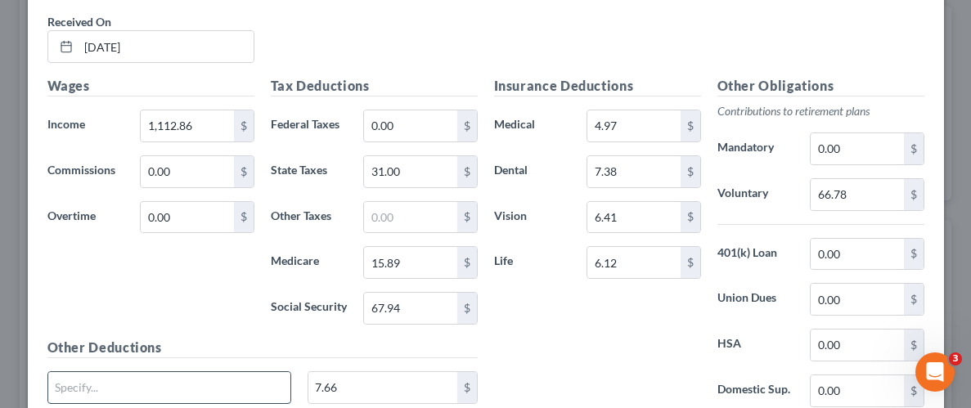
click at [60, 379] on input "text" at bounding box center [169, 387] width 243 height 31
type input "Legal insurance"
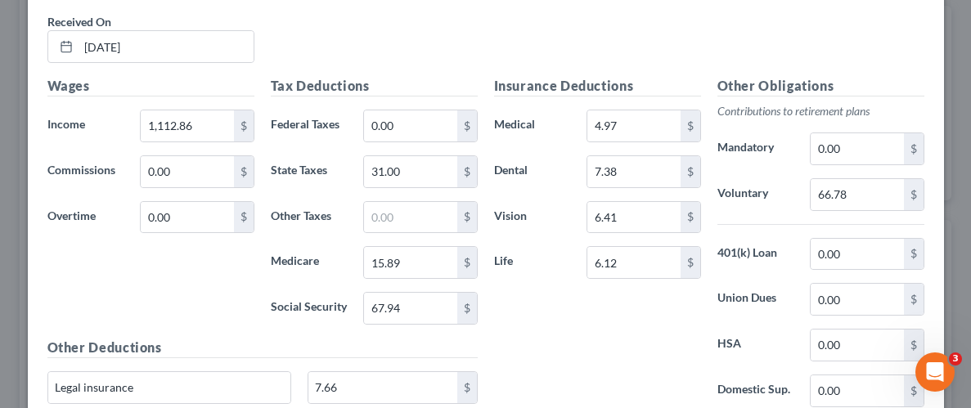
click at [553, 309] on div "Insurance Deductions Medical 4.97 $ Dental 7.38 $ Vision 6.41 $ Life 6.12 $" at bounding box center [597, 248] width 223 height 345
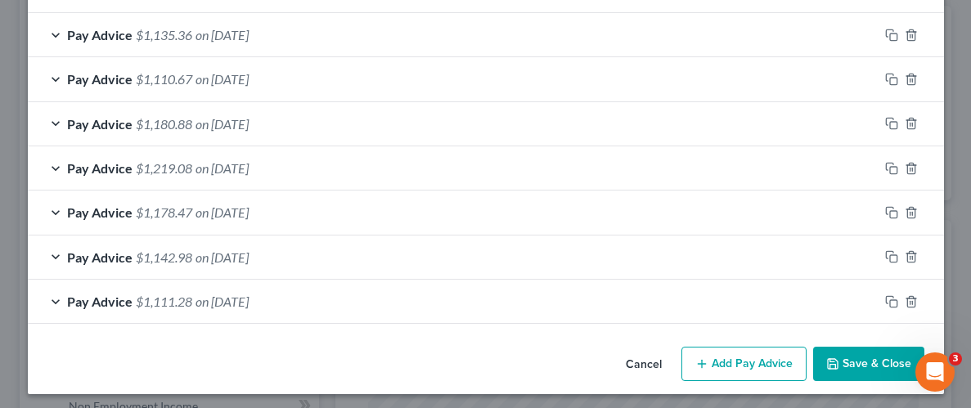
scroll to position [1349, 0]
click at [885, 358] on button "Save & Close" at bounding box center [868, 363] width 111 height 34
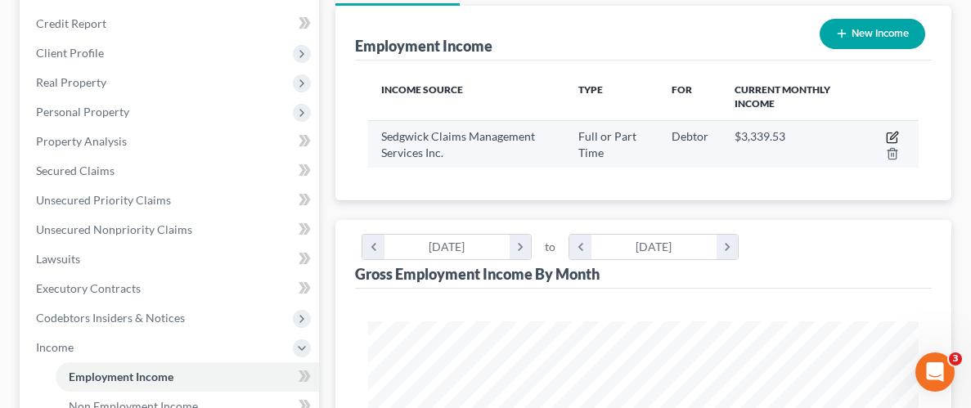
click at [898, 134] on icon "button" at bounding box center [892, 137] width 13 height 13
select select "0"
select select "44"
select select "2"
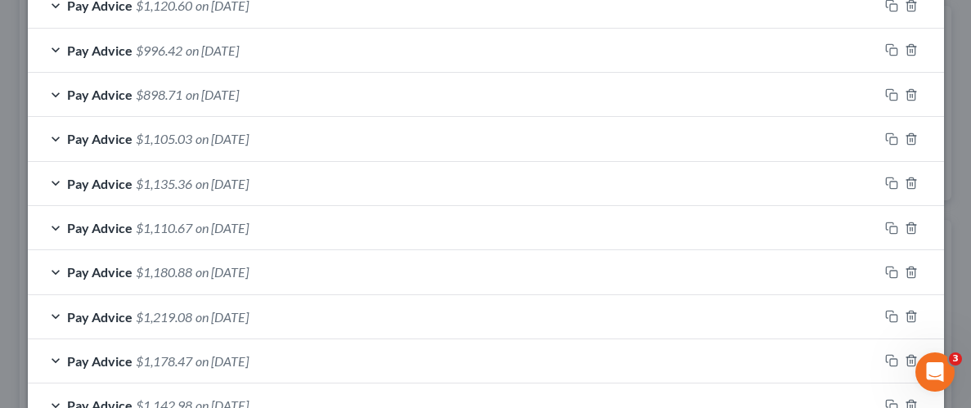
scroll to position [691, 0]
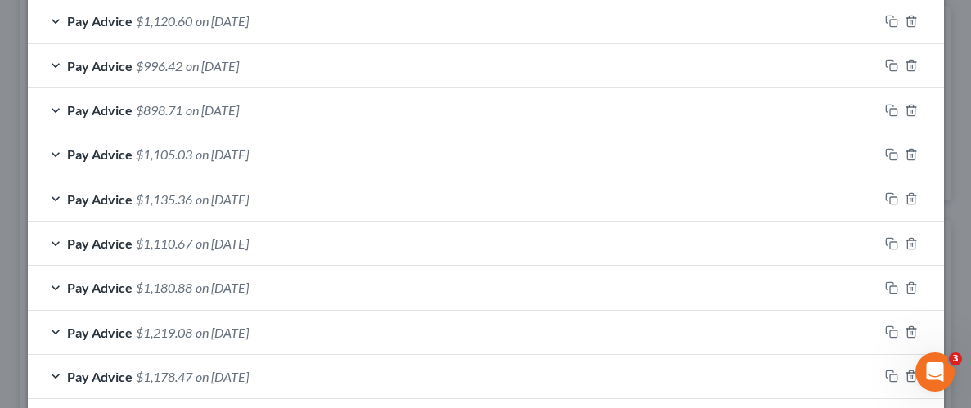
click at [192, 67] on span "on [DATE]" at bounding box center [212, 66] width 53 height 16
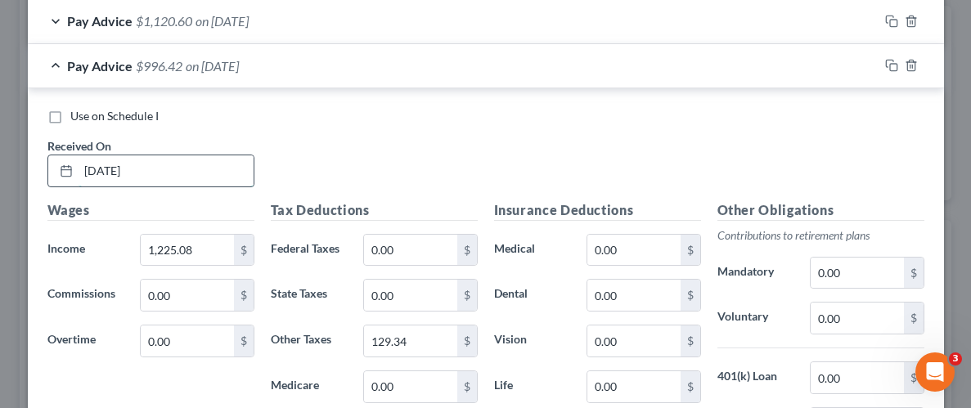
click at [112, 168] on input "[DATE]" at bounding box center [166, 170] width 175 height 31
type input "[DATE]"
click at [200, 246] on input "1,225.08" at bounding box center [187, 250] width 92 height 31
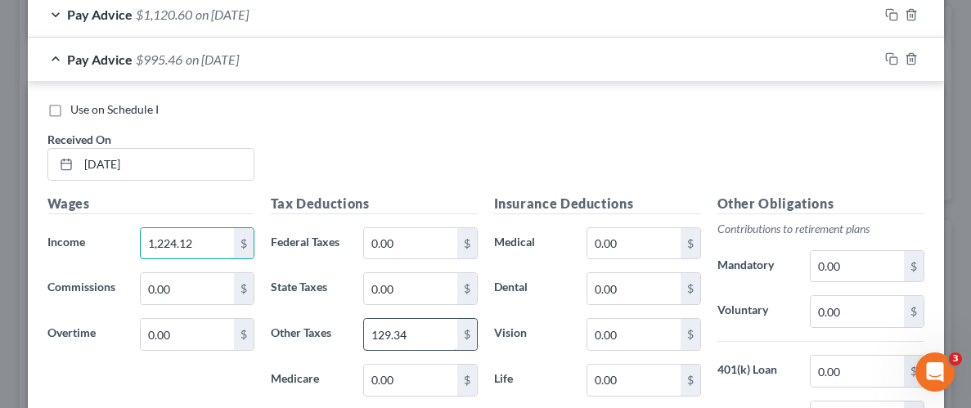
scroll to position [700, 0]
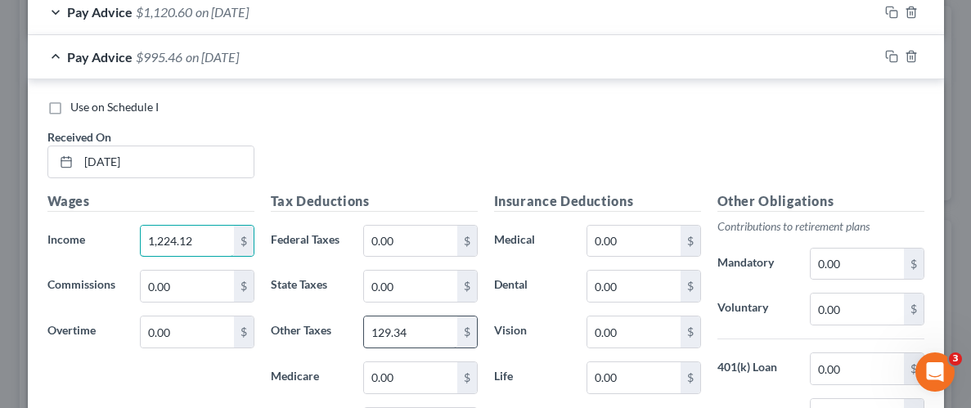
type input "1,224.12"
click at [409, 328] on input "129.34" at bounding box center [410, 332] width 92 height 31
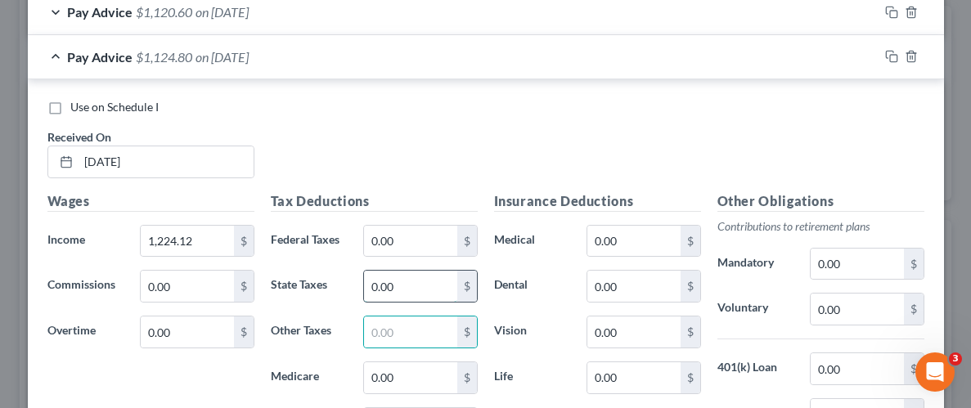
click at [411, 284] on input "0.00" at bounding box center [410, 286] width 92 height 31
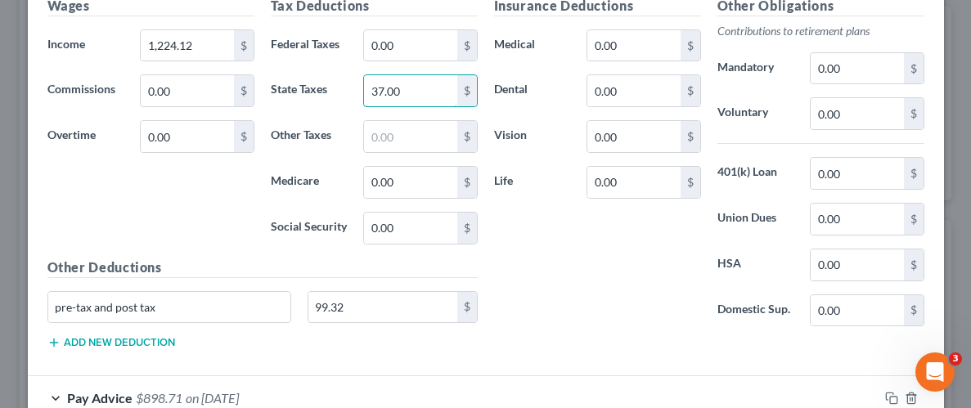
scroll to position [896, 0]
type input "37.00"
click at [433, 183] on input "0.00" at bounding box center [410, 181] width 92 height 31
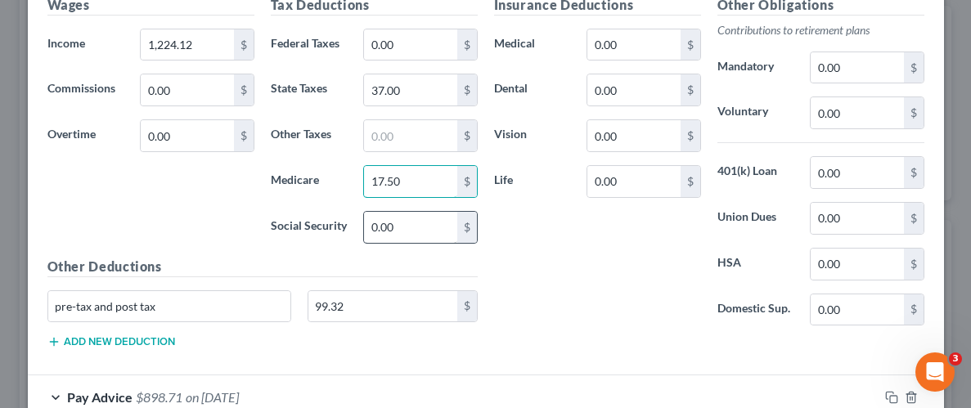
type input "17.50"
click at [442, 221] on input "0.00" at bounding box center [410, 227] width 92 height 31
type input "74.84"
click at [566, 246] on div "Insurance Deductions Medical 0.00 $ Dental 0.00 $ Vision 0.00 $ Life 0.00 $" at bounding box center [597, 167] width 223 height 345
click at [634, 35] on input "0.00" at bounding box center [634, 44] width 92 height 31
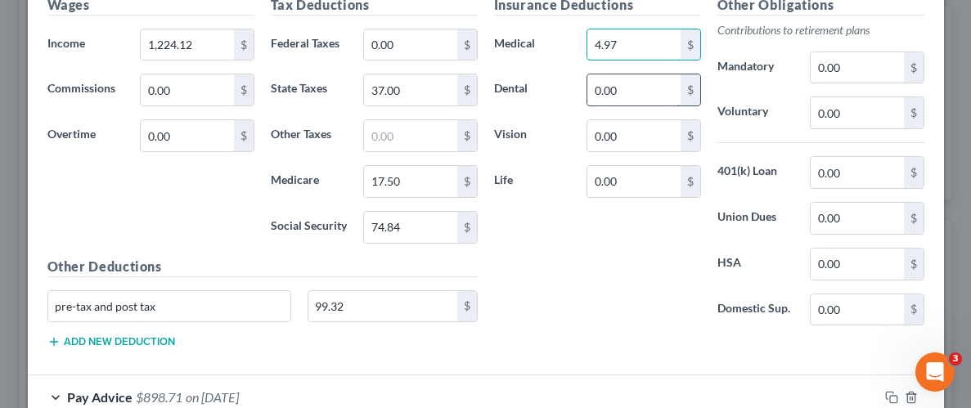
type input "4.97"
click at [646, 81] on input "0.00" at bounding box center [634, 89] width 92 height 31
type input "7.38"
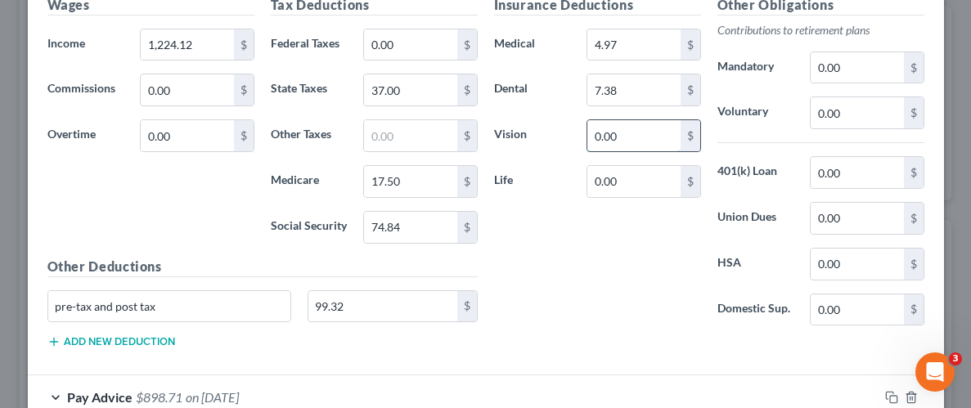
click at [644, 144] on input "0.00" at bounding box center [634, 135] width 92 height 31
type input "6.41"
click at [652, 186] on input "0.00" at bounding box center [634, 181] width 92 height 31
type input "6.12"
click at [632, 226] on div "Insurance Deductions Medical 4.97 $ Dental 7.38 $ Vision 6.41 $ Life 6.12 $" at bounding box center [597, 167] width 223 height 345
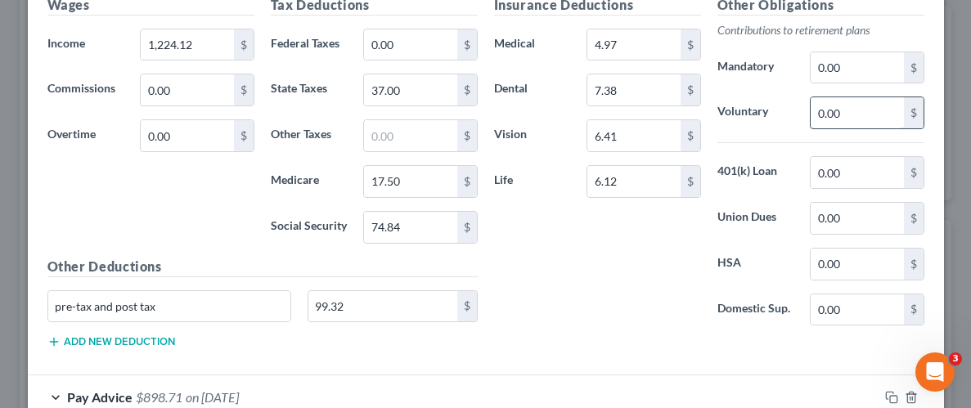
click at [871, 111] on input "0.00" at bounding box center [857, 112] width 92 height 31
type input "73.45"
click at [361, 296] on input "99.32" at bounding box center [383, 306] width 149 height 31
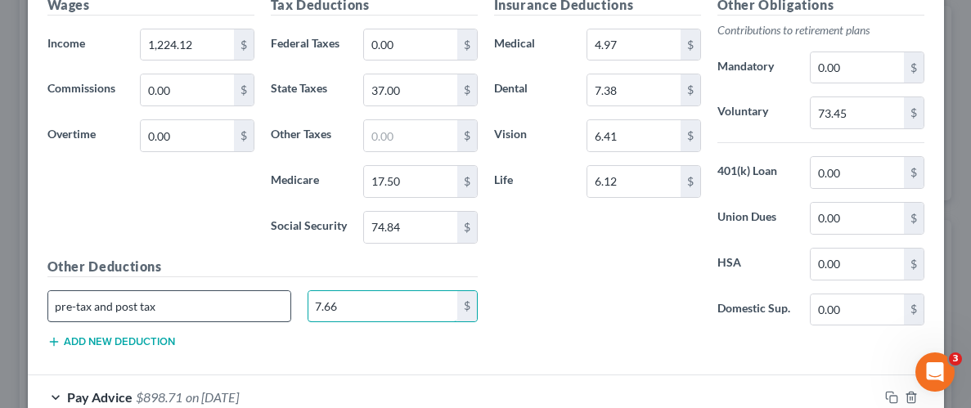
type input "7.66"
click at [230, 311] on input "pre-tax and post tax" at bounding box center [169, 306] width 243 height 31
click at [181, 298] on input "pre-tax and post tax" at bounding box center [169, 306] width 243 height 31
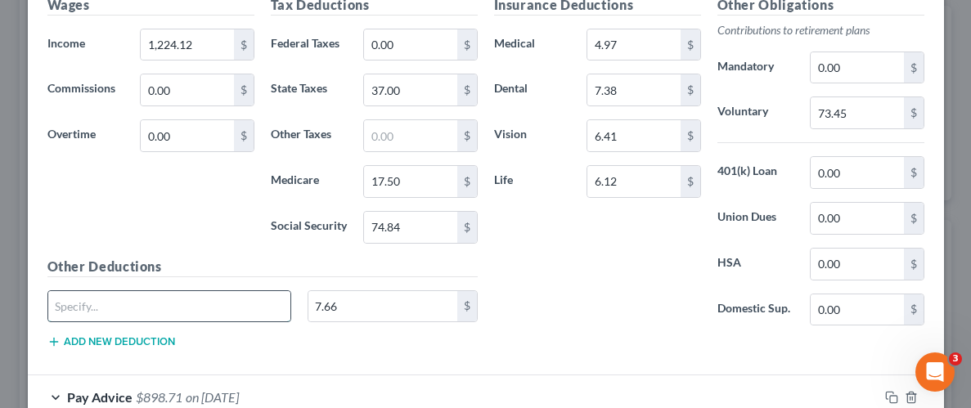
click at [71, 299] on input "text" at bounding box center [169, 306] width 243 height 31
type input "Legal insurance"
click at [543, 298] on div "Insurance Deductions Medical 4.97 $ Dental 7.38 $ Vision 6.41 $ Life 6.12 $" at bounding box center [597, 167] width 223 height 345
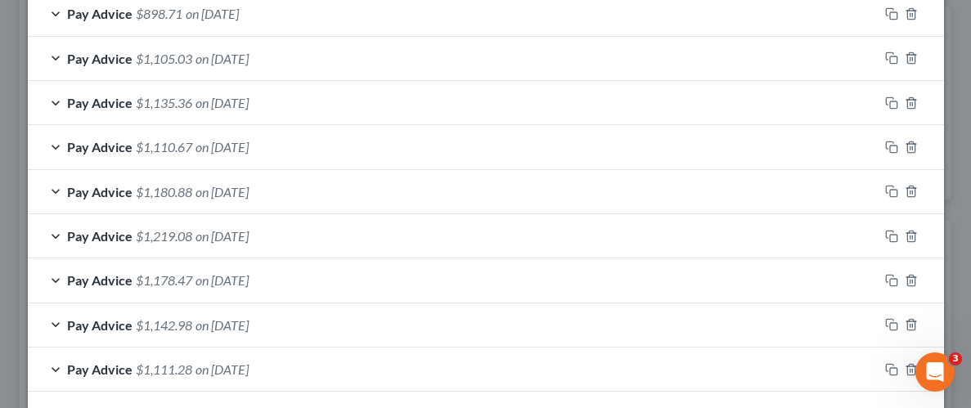
scroll to position [1349, 0]
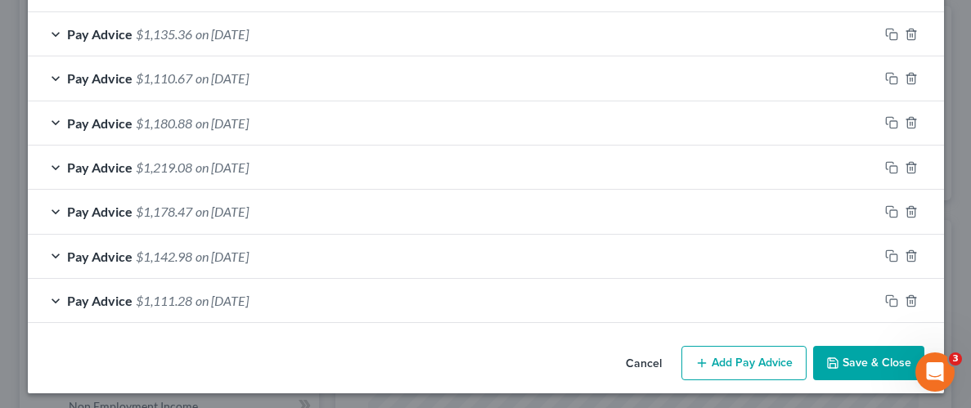
click at [854, 349] on button "Save & Close" at bounding box center [868, 363] width 111 height 34
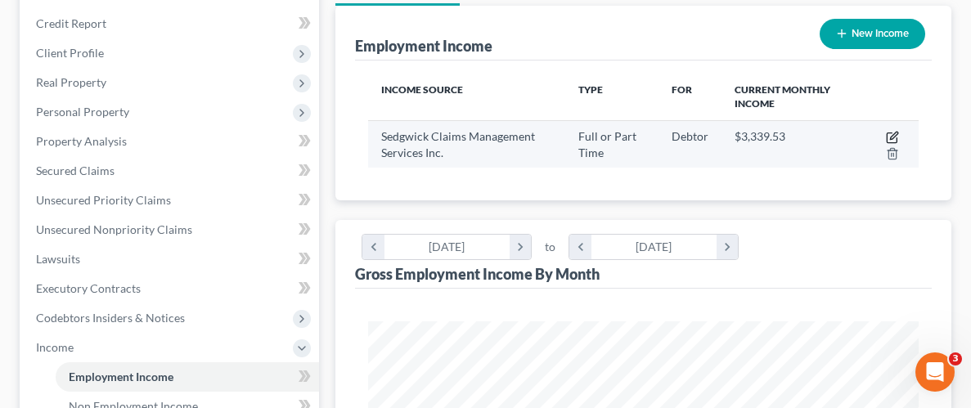
click at [890, 132] on icon "button" at bounding box center [892, 137] width 13 height 13
select select "0"
select select "44"
select select "2"
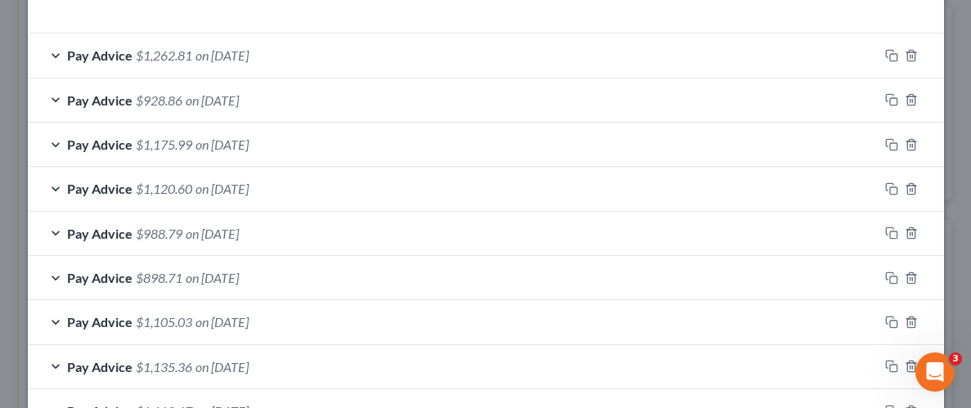
scroll to position [531, 0]
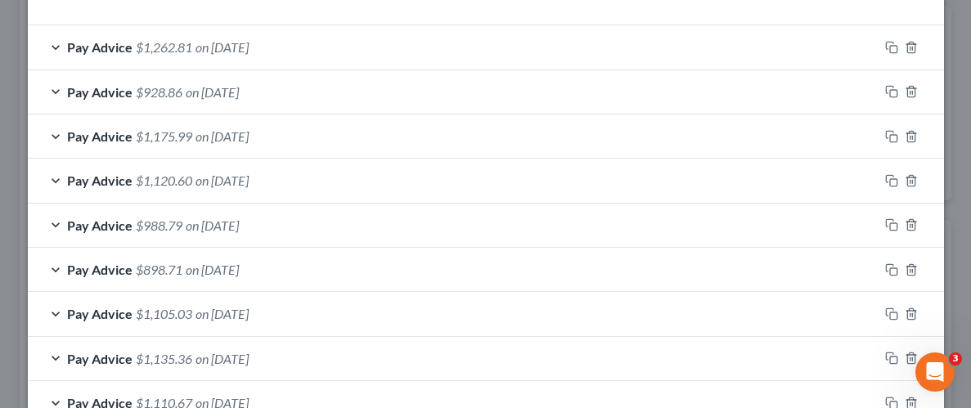
click at [241, 184] on span "on [DATE]" at bounding box center [222, 181] width 53 height 16
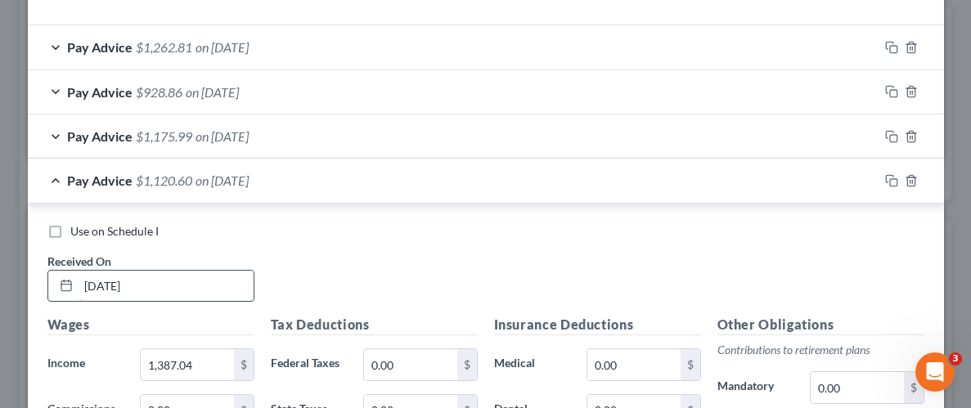
click at [115, 286] on input "[DATE]" at bounding box center [166, 286] width 175 height 31
type input "[DATE]"
click at [324, 248] on div "Use on Schedule I Received On * [DATE]" at bounding box center [486, 269] width 894 height 92
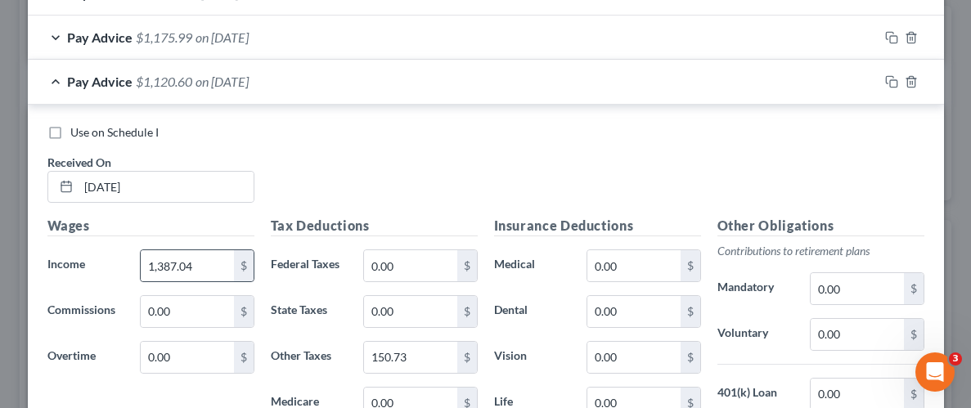
scroll to position [640, 0]
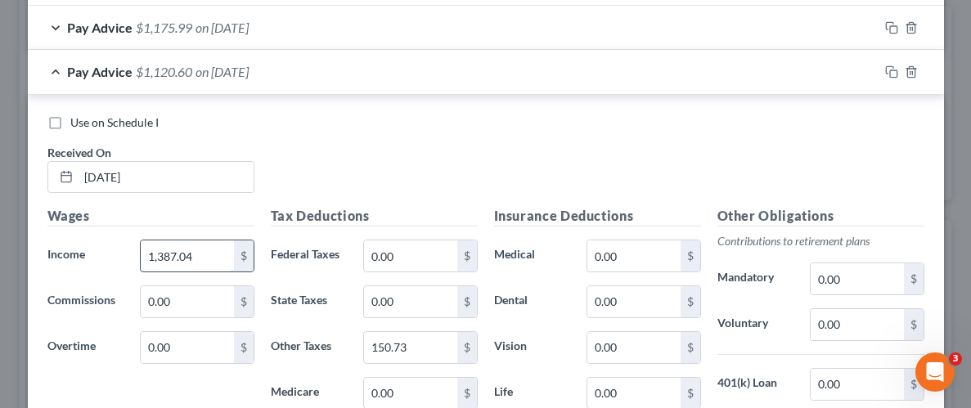
click at [223, 255] on input "1,387.04" at bounding box center [187, 256] width 92 height 31
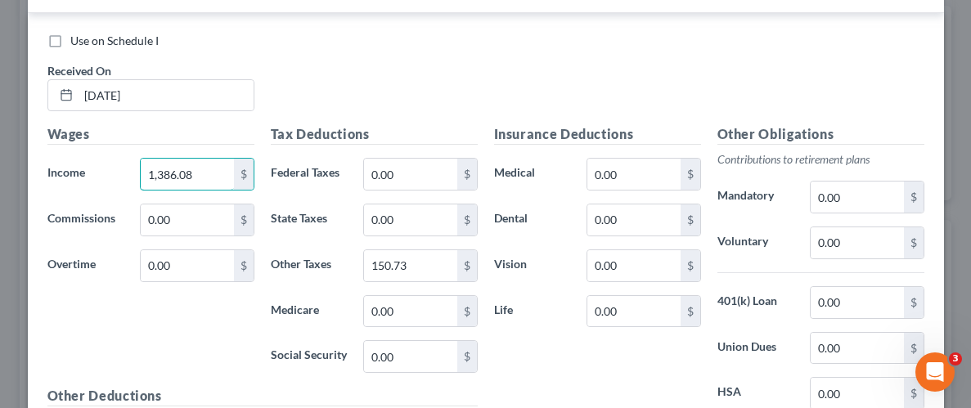
scroll to position [837, 0]
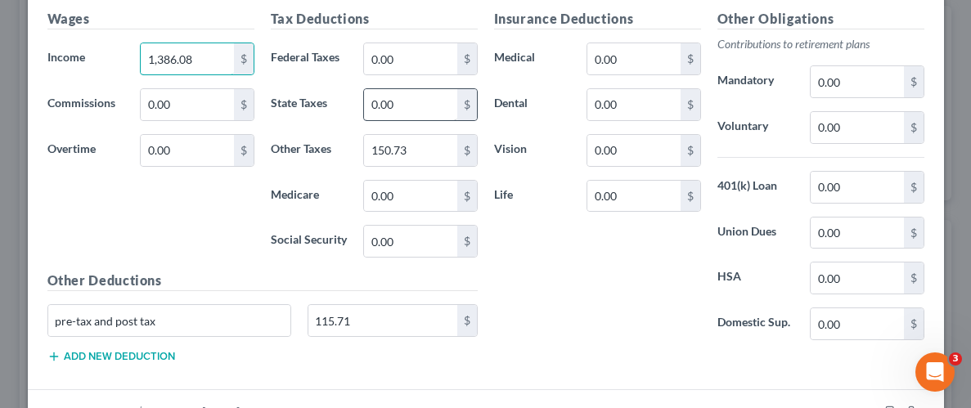
type input "1,386.08"
click at [410, 104] on input "0.00" at bounding box center [410, 104] width 92 height 31
type input "46.00"
click at [409, 144] on input "150.73" at bounding box center [410, 150] width 92 height 31
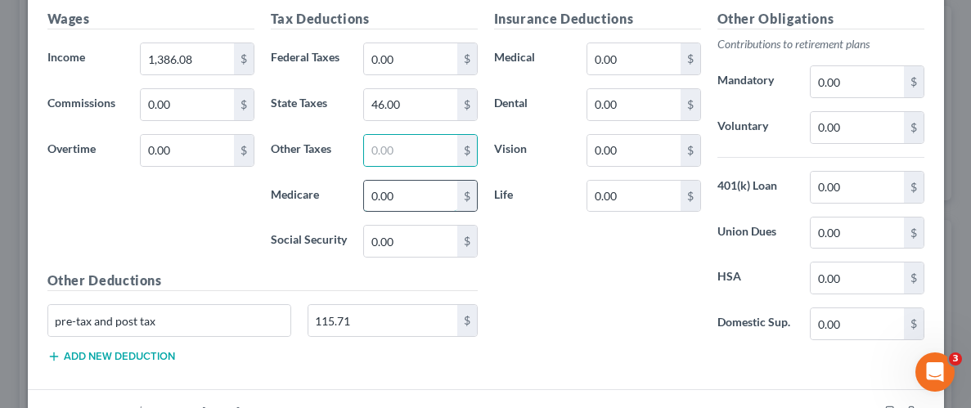
click at [395, 195] on input "0.00" at bounding box center [410, 196] width 92 height 31
type input "19.85"
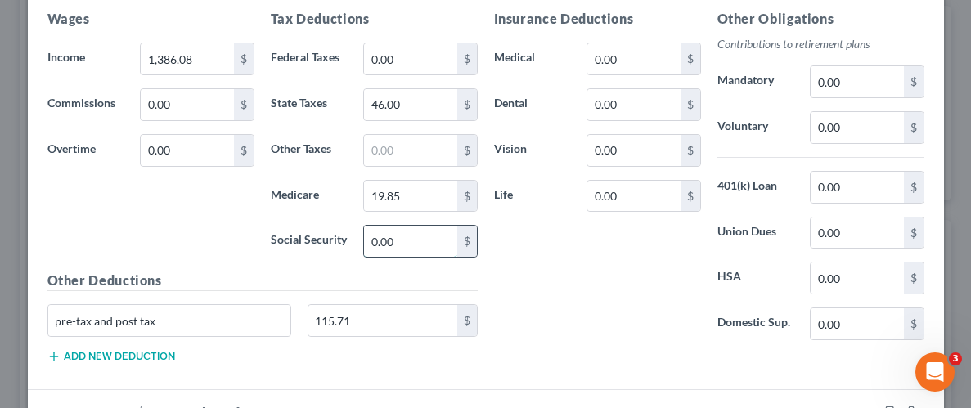
click at [408, 241] on input "0.00" at bounding box center [410, 241] width 92 height 31
type input "84.88"
click at [520, 259] on div "Insurance Deductions Medical 0.00 $ Dental 0.00 $ Vision 0.00 $ Life 0.00 $" at bounding box center [597, 181] width 223 height 345
click at [610, 52] on input "0.00" at bounding box center [634, 58] width 92 height 31
type input "4.97"
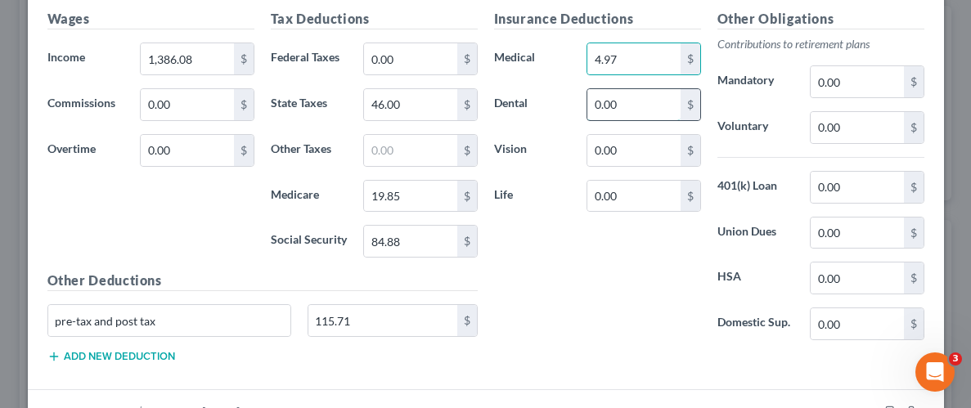
click at [621, 105] on input "0.00" at bounding box center [634, 104] width 92 height 31
type input "7.38"
click at [632, 137] on input "0.00" at bounding box center [634, 150] width 92 height 31
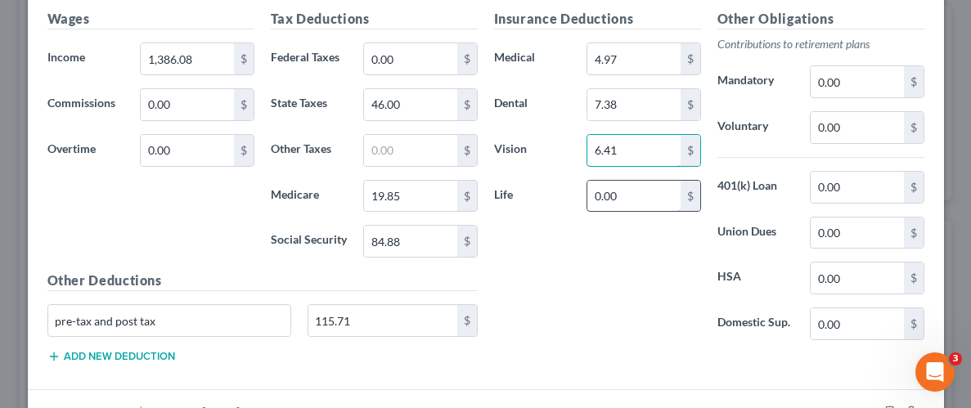
type input "6.41"
click at [649, 190] on input "0.00" at bounding box center [634, 196] width 92 height 31
type input "6.12"
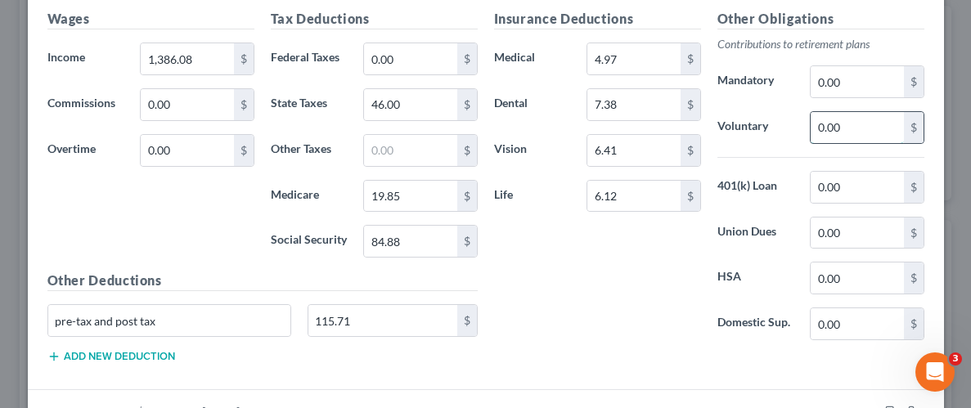
click at [846, 127] on input "0.00" at bounding box center [857, 127] width 92 height 31
type input "83.17"
click at [374, 317] on input "115.71" at bounding box center [383, 320] width 149 height 31
type input "7.66"
click at [187, 314] on input "pre-tax and post tax" at bounding box center [169, 320] width 243 height 31
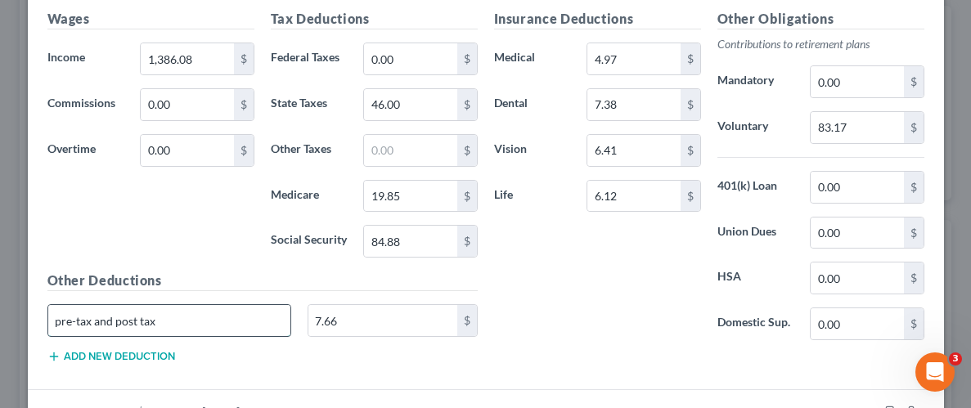
click at [187, 315] on input "pre-tax and post tax" at bounding box center [169, 320] width 243 height 31
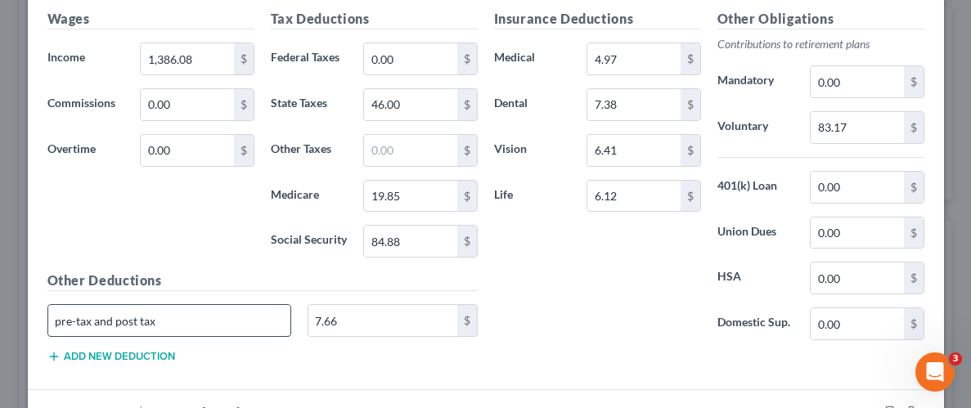
type input "pre-tax and post ta"
click at [161, 316] on input "pre-tax and post ta" at bounding box center [169, 320] width 243 height 31
click at [67, 318] on input "text" at bounding box center [169, 320] width 243 height 31
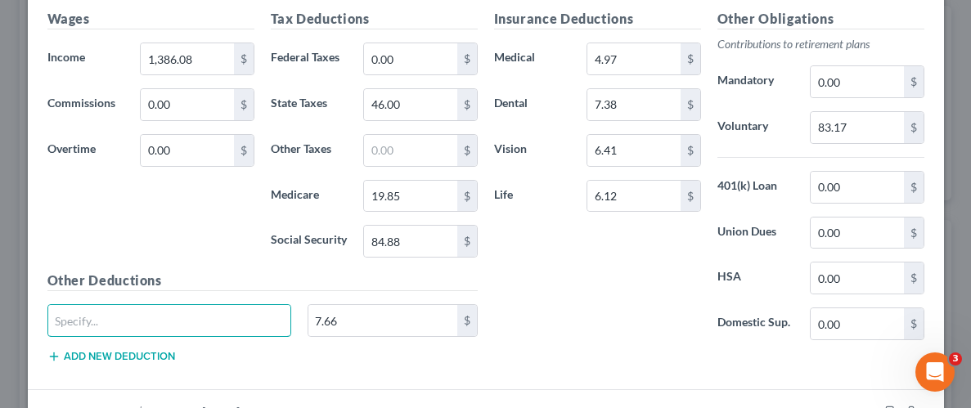
type input "Legal insurance"
click at [600, 320] on div "Insurance Deductions Medical 4.97 $ Dental 7.38 $ Vision 6.41 $ Life 6.12 $" at bounding box center [597, 181] width 223 height 345
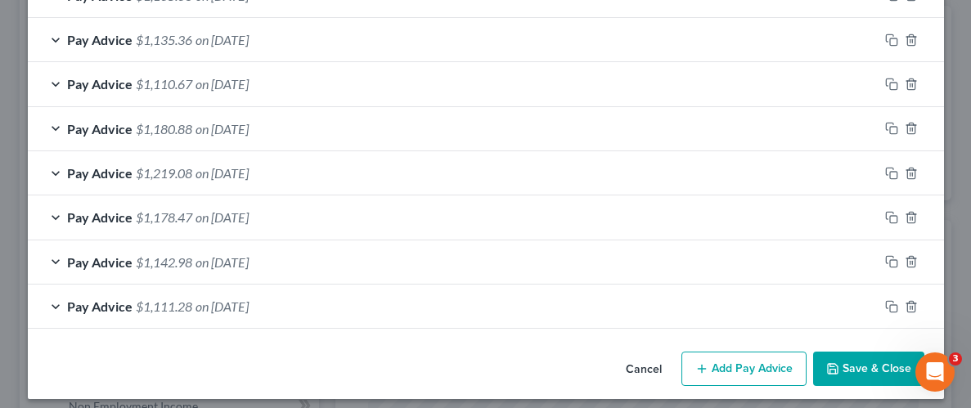
scroll to position [1349, 0]
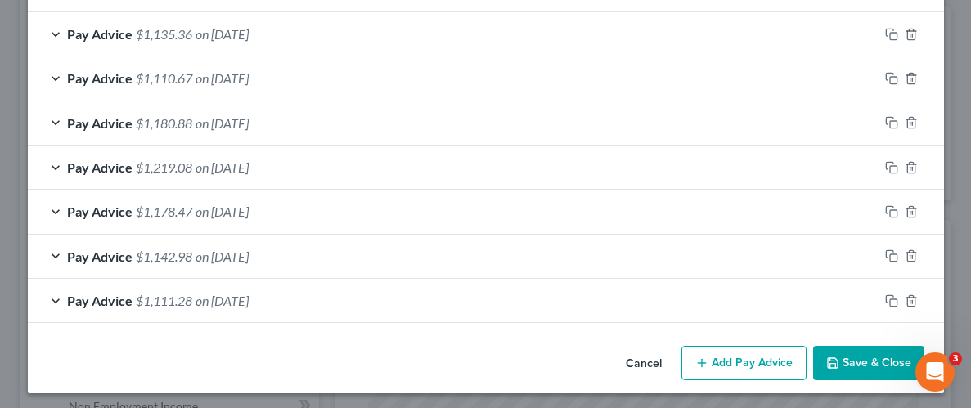
click at [872, 352] on button "Save & Close" at bounding box center [868, 363] width 111 height 34
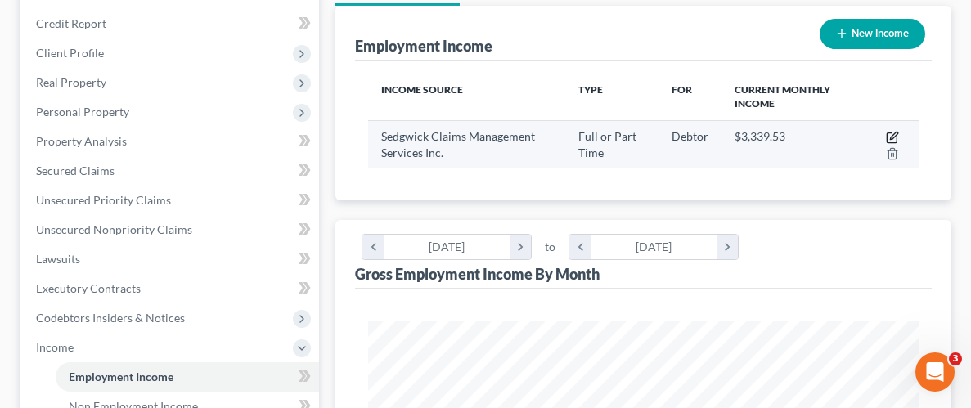
click at [894, 135] on icon "button" at bounding box center [893, 135] width 7 height 7
select select "0"
select select "44"
select select "2"
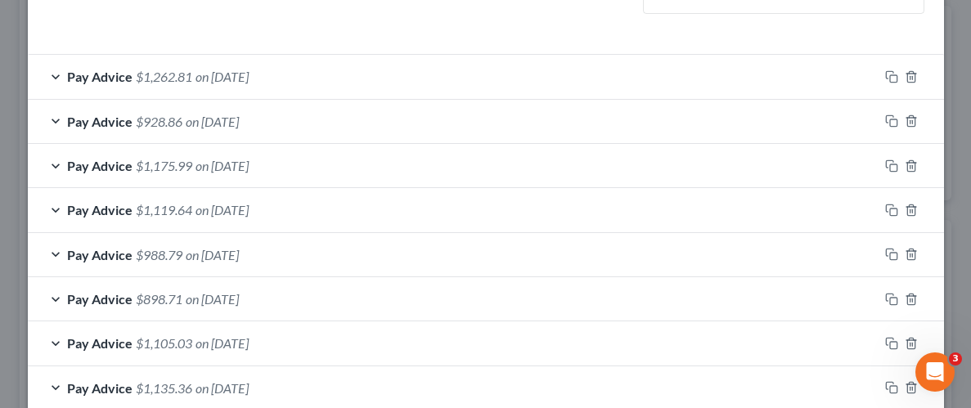
scroll to position [502, 0]
click at [209, 165] on span "on [DATE]" at bounding box center [222, 165] width 53 height 16
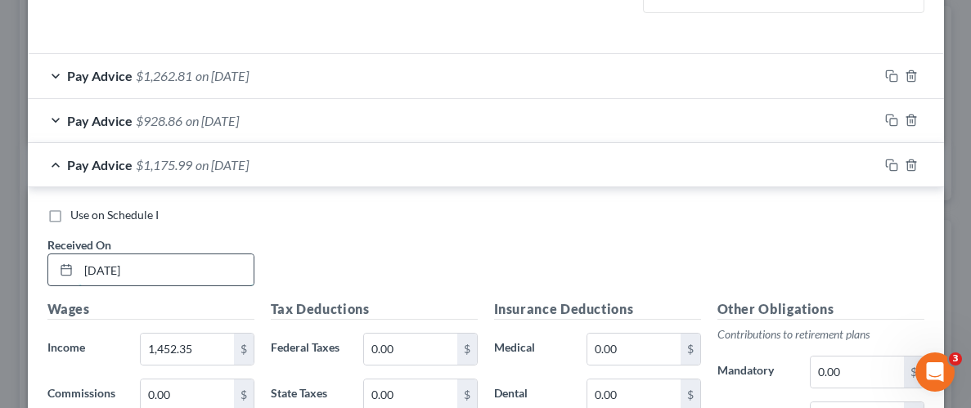
click at [114, 267] on input "[DATE]" at bounding box center [166, 270] width 175 height 31
type input "[DATE]"
click at [313, 257] on div "Use on Schedule I Received On * [DATE]" at bounding box center [486, 253] width 894 height 92
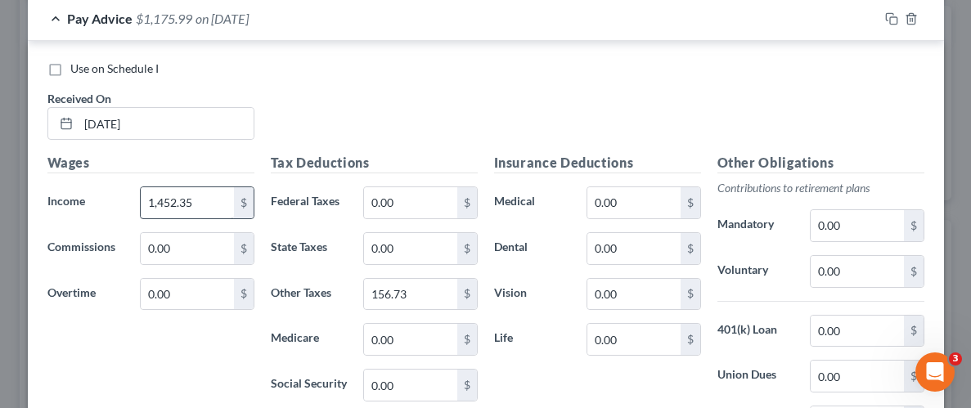
scroll to position [651, 0]
click at [207, 200] on input "1,452.35" at bounding box center [187, 201] width 92 height 31
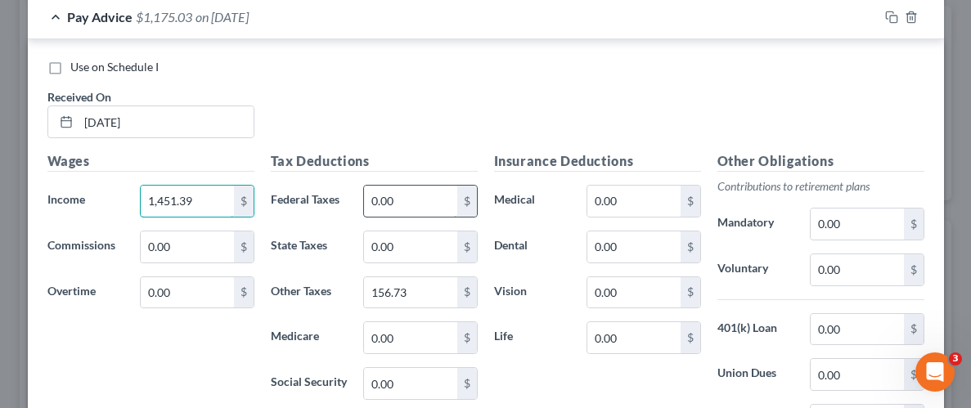
type input "1,451.39"
click at [435, 202] on input "0.00" at bounding box center [410, 201] width 92 height 31
click at [430, 243] on input "0.00" at bounding box center [410, 247] width 92 height 31
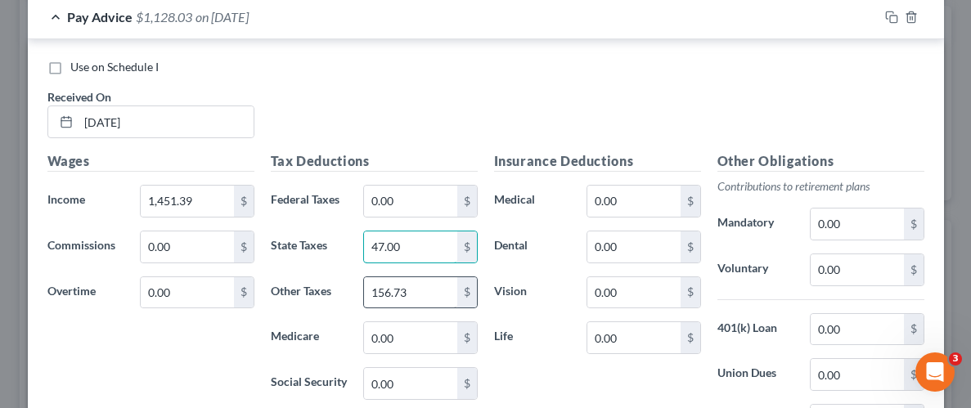
type input "47.00"
click at [422, 284] on input "156.73" at bounding box center [410, 292] width 92 height 31
click at [399, 337] on input "0.00" at bounding box center [410, 337] width 92 height 31
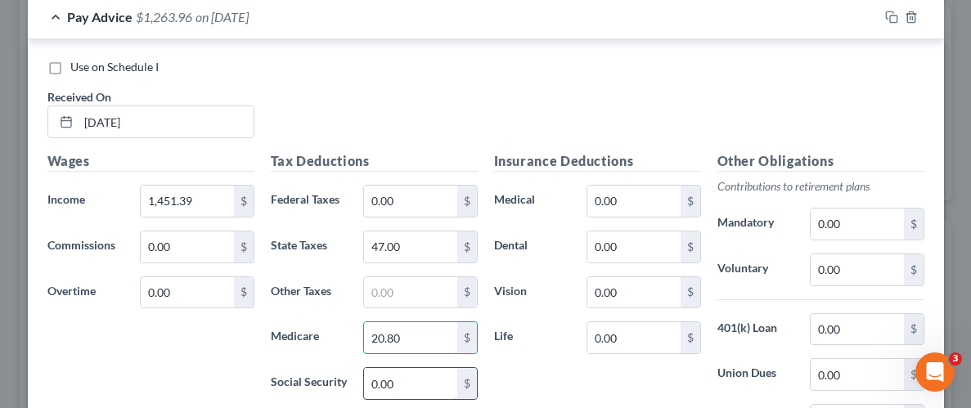
type input "20.80"
click at [399, 385] on input "0.00" at bounding box center [410, 383] width 92 height 31
type input "88.93"
click at [641, 200] on input "0.00" at bounding box center [634, 201] width 92 height 31
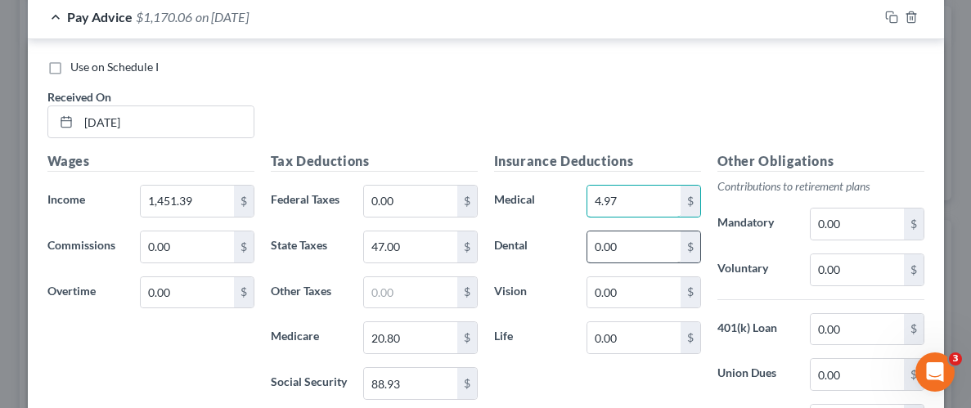
type input "4.97"
click at [624, 245] on input "0.00" at bounding box center [634, 247] width 92 height 31
type input "7.38"
click at [633, 291] on input "0.00" at bounding box center [634, 292] width 92 height 31
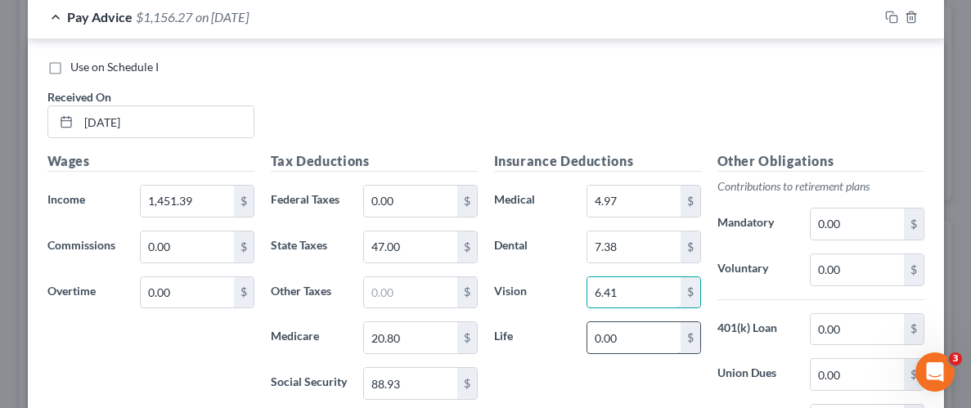
type input "6.41"
click at [617, 340] on input "0.00" at bounding box center [634, 337] width 92 height 31
type input "7"
type input "6.12"
click at [841, 268] on input "0.00" at bounding box center [857, 270] width 92 height 31
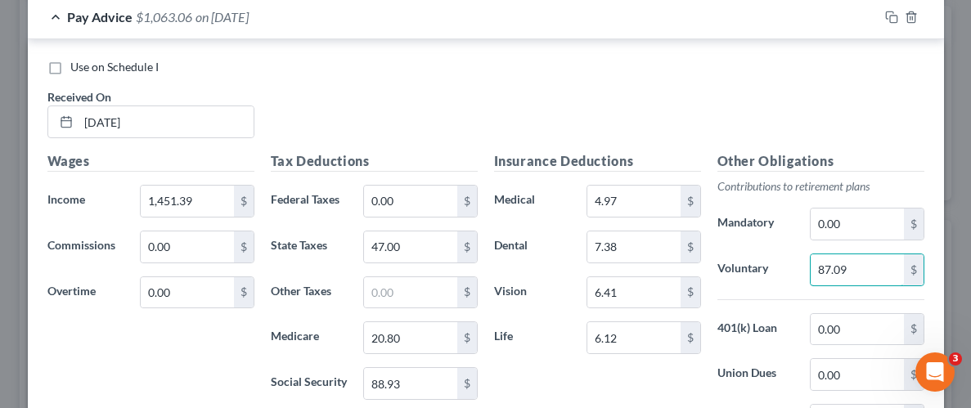
type input "87.09"
click at [170, 363] on div "Wages Income * 1,451.39 $ Commissions 0.00 $ Overtime 0.00 $" at bounding box center [150, 282] width 223 height 262
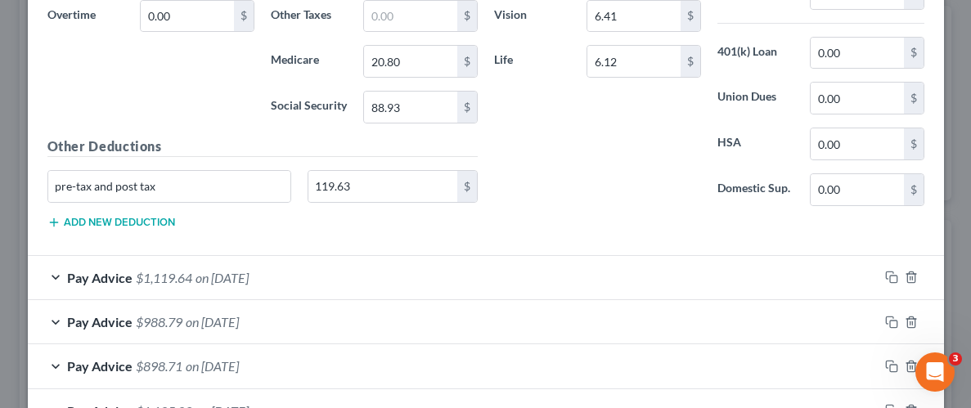
scroll to position [932, 0]
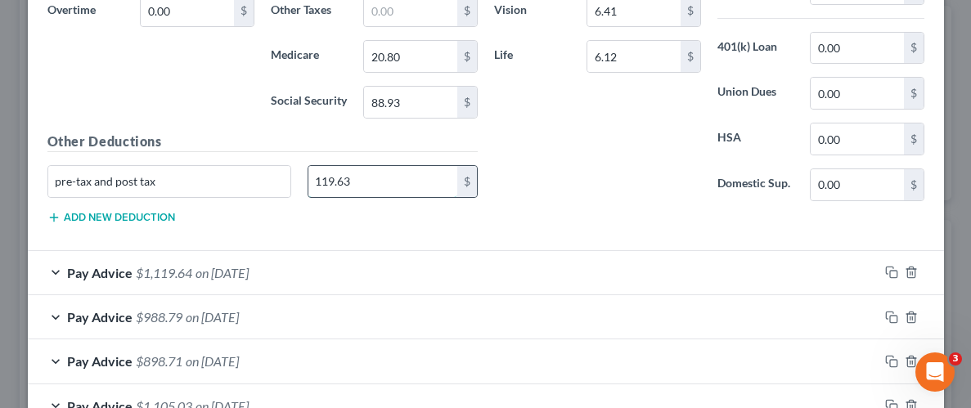
click at [369, 166] on input "119.63" at bounding box center [383, 181] width 149 height 31
type input "7.66"
click at [227, 181] on input "pre-tax and post tax" at bounding box center [169, 181] width 243 height 31
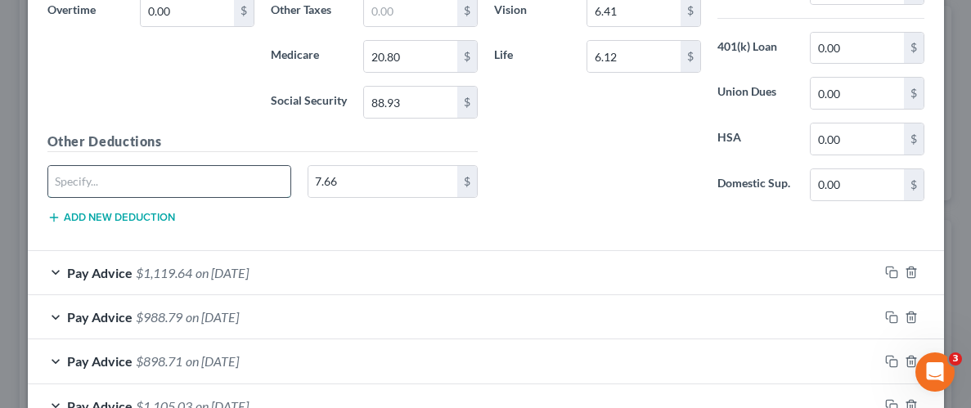
click at [100, 179] on input "text" at bounding box center [169, 181] width 243 height 31
type input "Legal insurance"
click at [505, 157] on div "Insurance Deductions Medical 4.97 $ Dental 7.38 $ Vision 6.41 $ Life 6.12 $" at bounding box center [597, 42] width 223 height 345
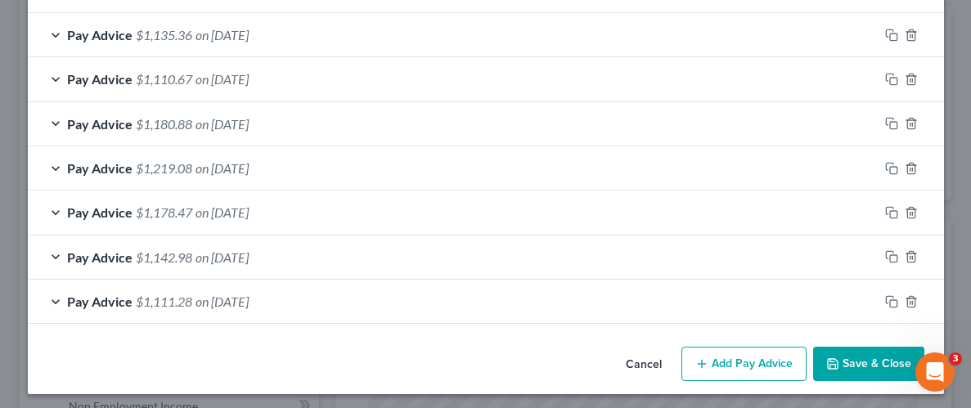
scroll to position [1349, 0]
click at [868, 357] on button "Save & Close" at bounding box center [868, 363] width 111 height 34
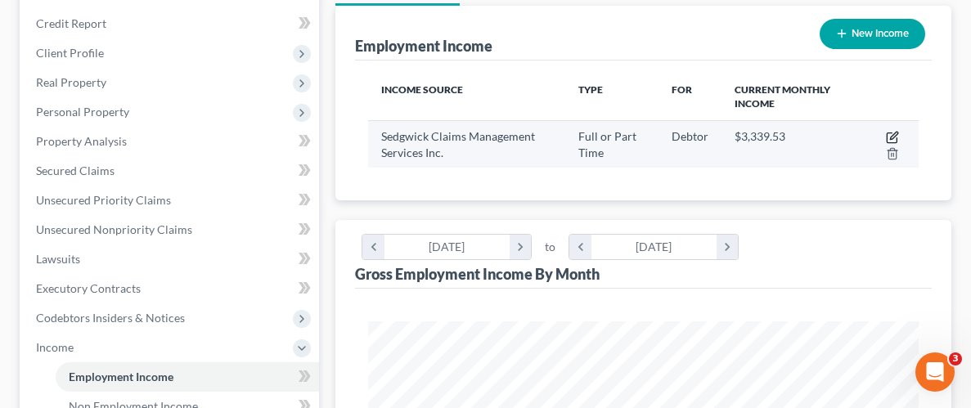
click at [892, 135] on icon "button" at bounding box center [892, 137] width 13 height 13
select select "0"
select select "44"
select select "2"
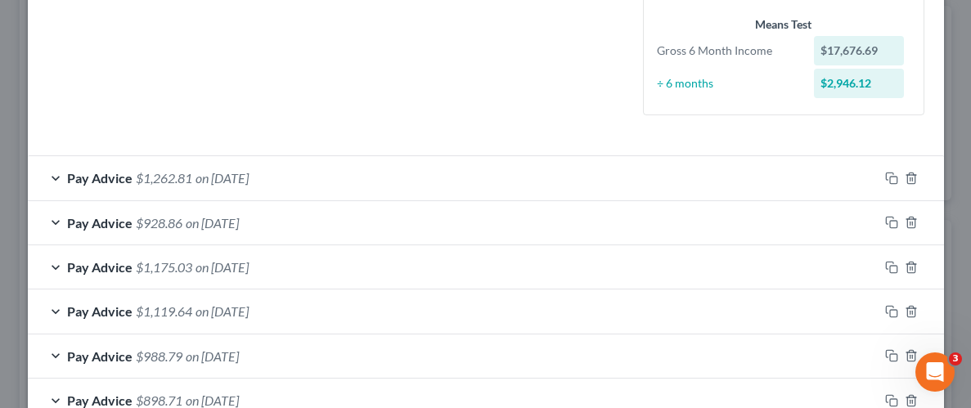
scroll to position [408, 0]
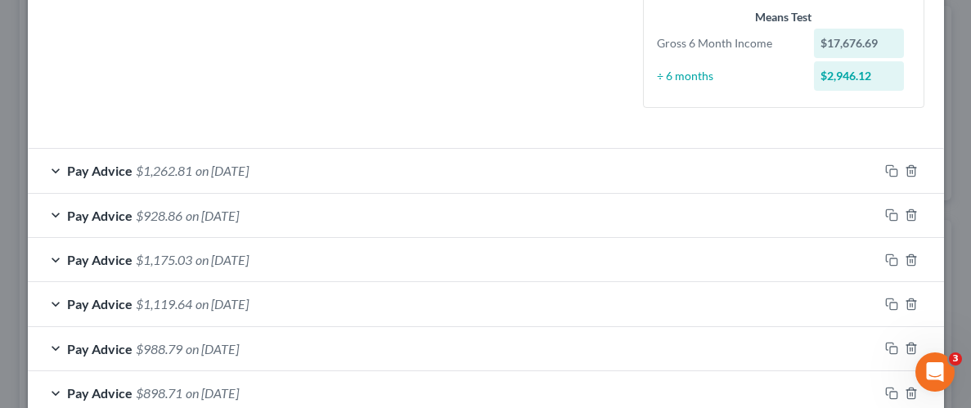
click at [239, 214] on span "on [DATE]" at bounding box center [212, 216] width 53 height 16
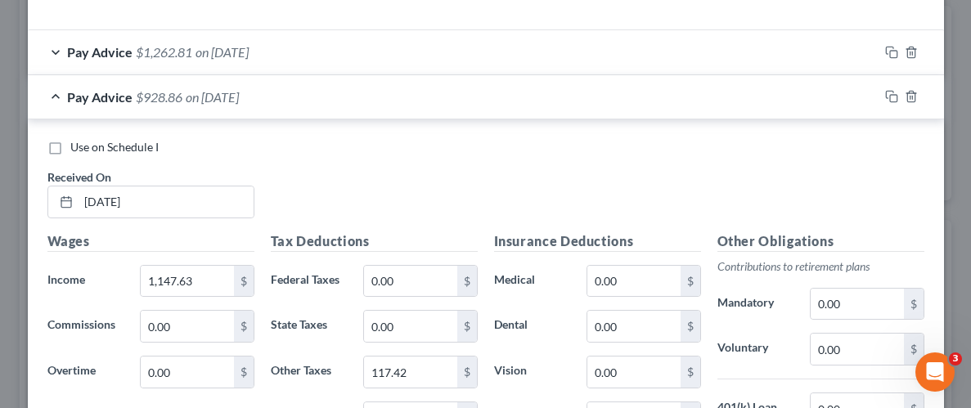
scroll to position [527, 0]
click at [115, 199] on input "[DATE]" at bounding box center [166, 201] width 175 height 31
type input "[DATE]"
click at [317, 192] on div "Use on Schedule I Received On * [DATE]" at bounding box center [486, 184] width 894 height 92
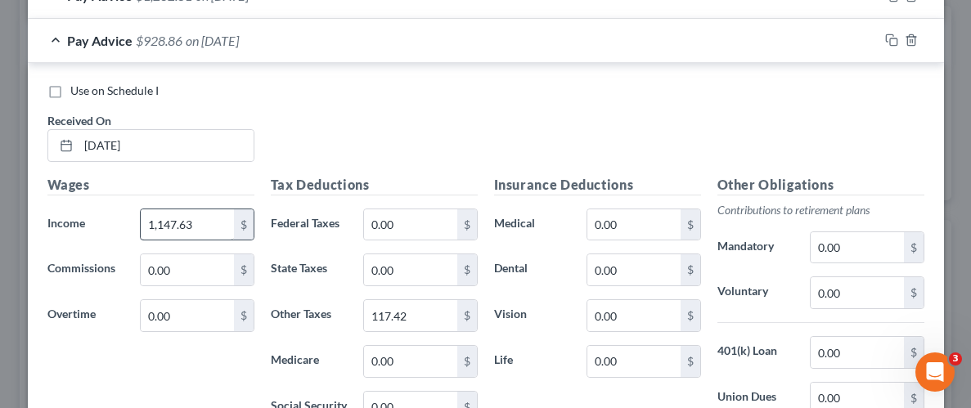
scroll to position [583, 0]
click at [201, 221] on input "1,147.63" at bounding box center [187, 224] width 92 height 31
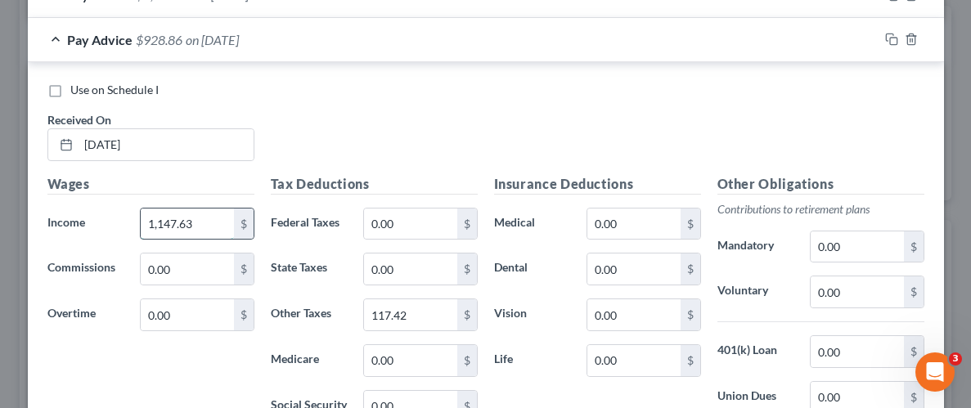
click at [201, 221] on input "1,147.63" at bounding box center [187, 224] width 92 height 31
type input "1,146.67"
click at [408, 219] on input "0.00" at bounding box center [410, 224] width 92 height 31
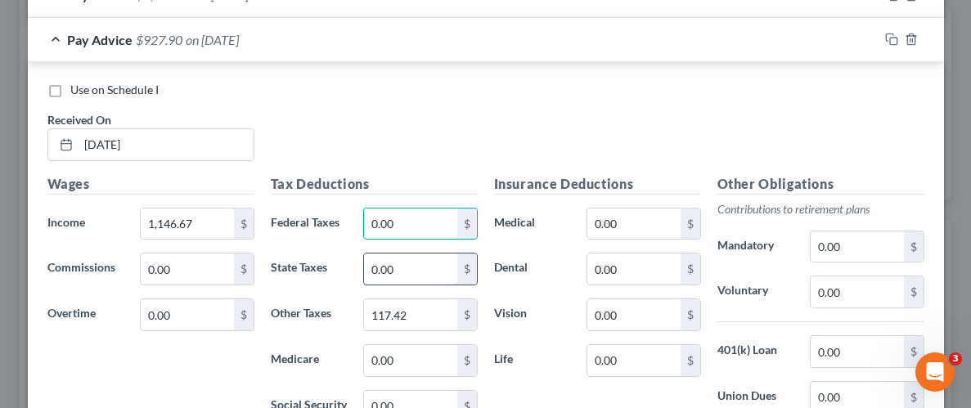
click at [421, 282] on input "0.00" at bounding box center [410, 269] width 92 height 31
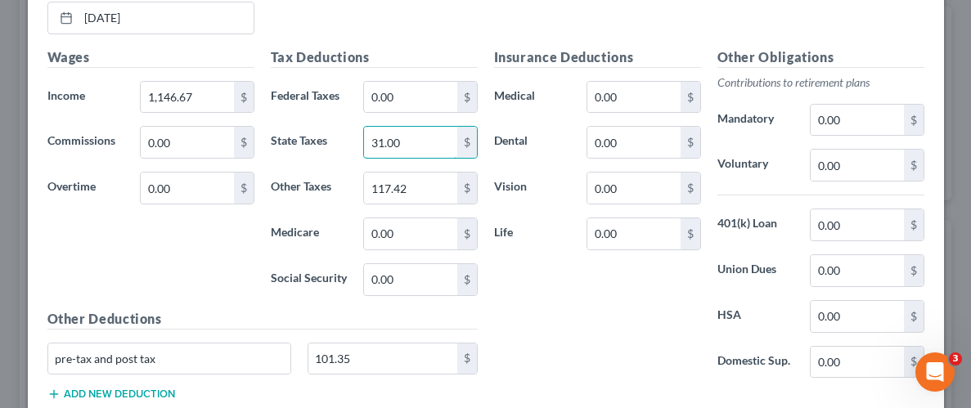
scroll to position [761, 0]
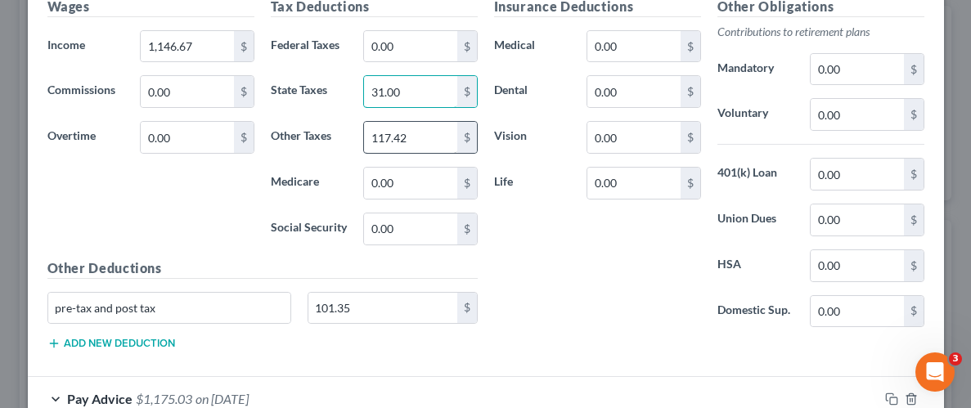
type input "31.00"
click at [427, 141] on input "117.42" at bounding box center [410, 137] width 92 height 31
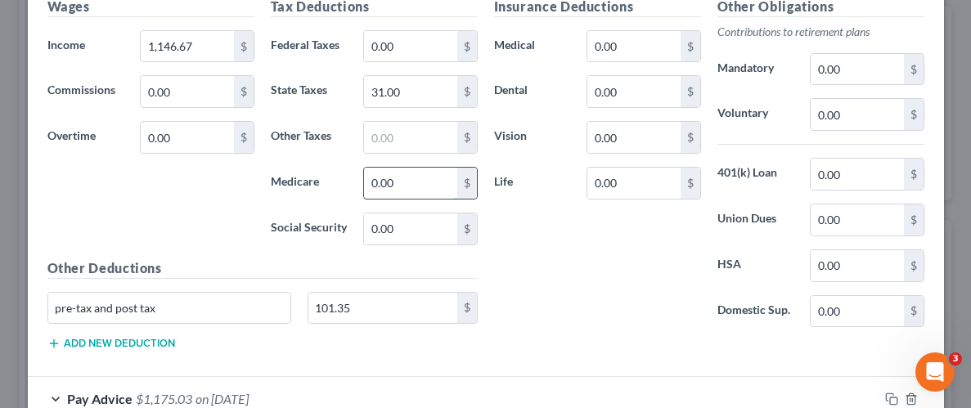
click at [412, 173] on input "0.00" at bounding box center [410, 183] width 92 height 31
type input "16.38"
click at [425, 223] on input "0.00" at bounding box center [410, 229] width 92 height 31
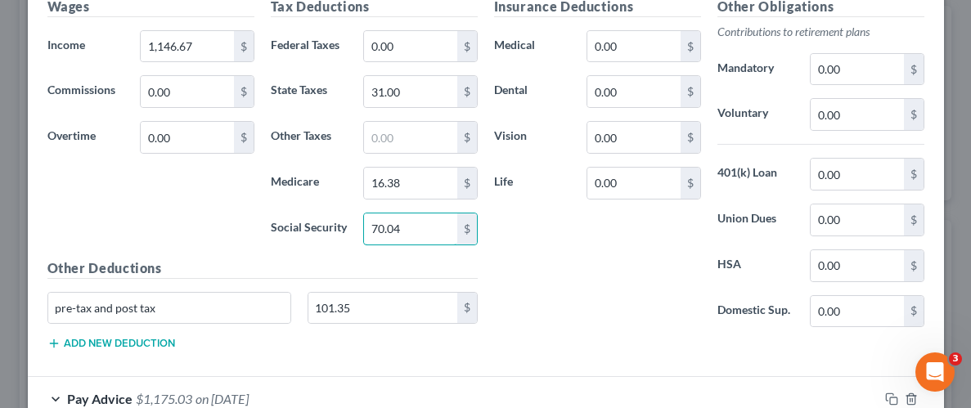
type input "70.04"
click at [506, 243] on div "Insurance Deductions Medical 0.00 $ Dental 0.00 $ Vision 0.00 $ Life 0.00 $" at bounding box center [597, 169] width 223 height 345
click at [642, 42] on input "0.00" at bounding box center [634, 46] width 92 height 31
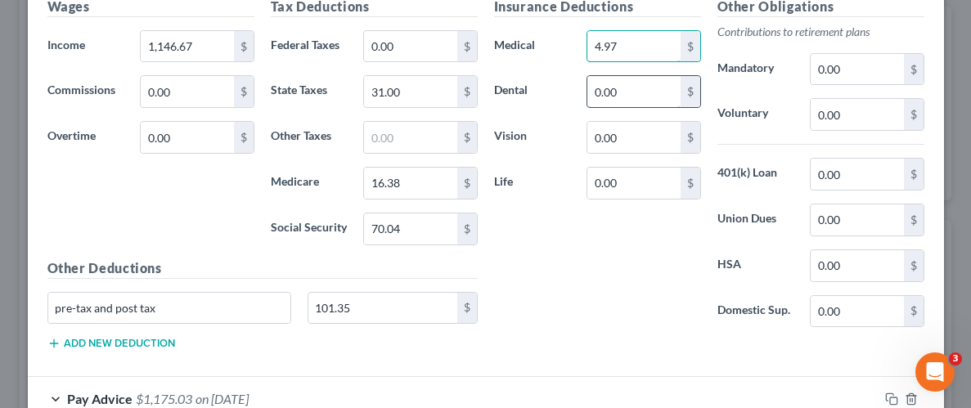
type input "4.97"
click at [652, 80] on input "0.00" at bounding box center [634, 91] width 92 height 31
type input "7.38"
click at [638, 137] on input "0.00" at bounding box center [634, 137] width 92 height 31
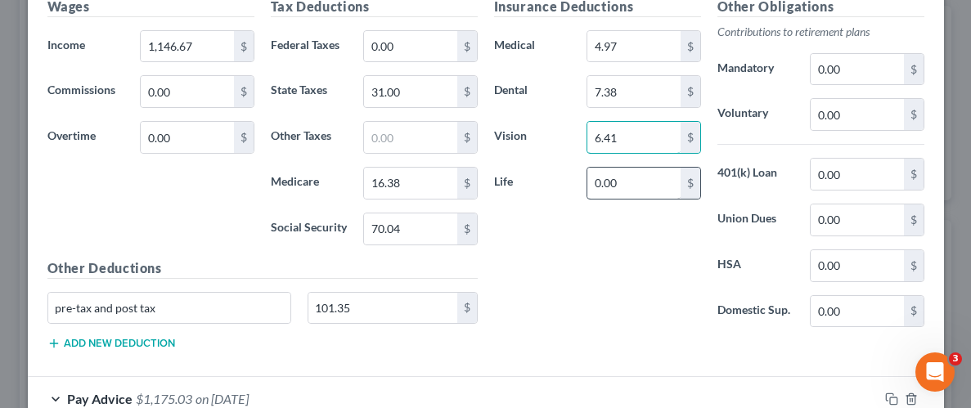
type input "6.41"
click at [642, 185] on input "0.00" at bounding box center [634, 183] width 92 height 31
type input "6.12"
click at [854, 114] on input "0.00" at bounding box center [857, 114] width 92 height 31
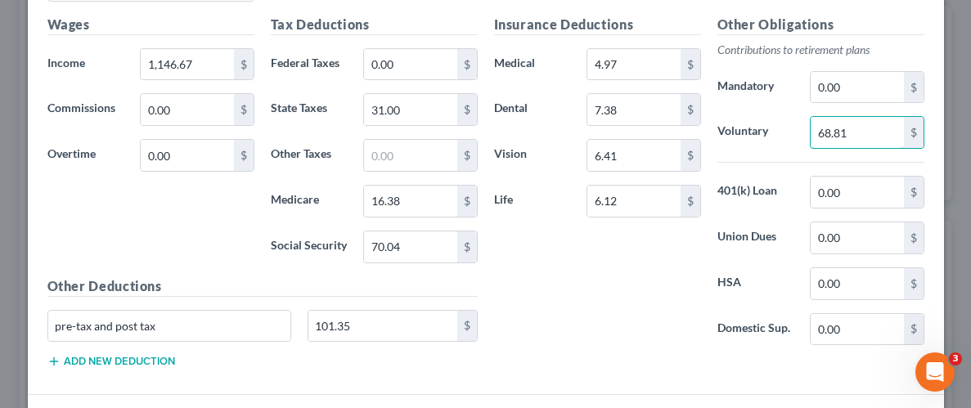
scroll to position [722, 0]
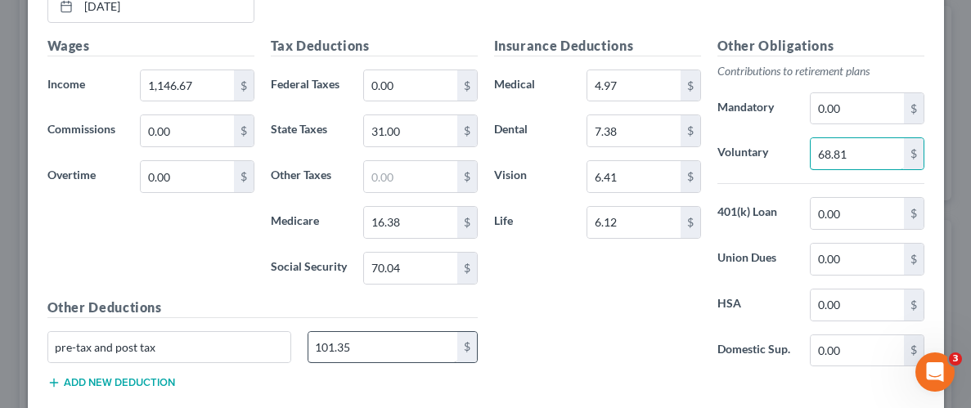
type input "68.81"
click at [408, 350] on input "101.35" at bounding box center [383, 347] width 149 height 31
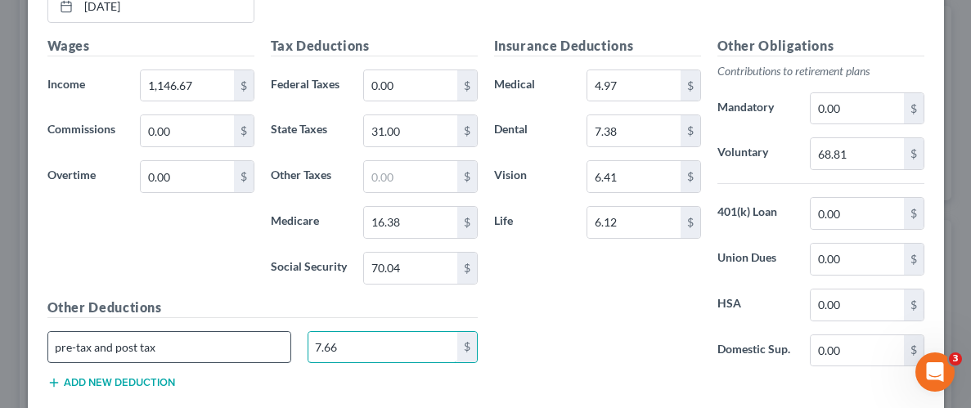
type input "7.66"
click at [208, 352] on input "pre-tax and post tax" at bounding box center [169, 347] width 243 height 31
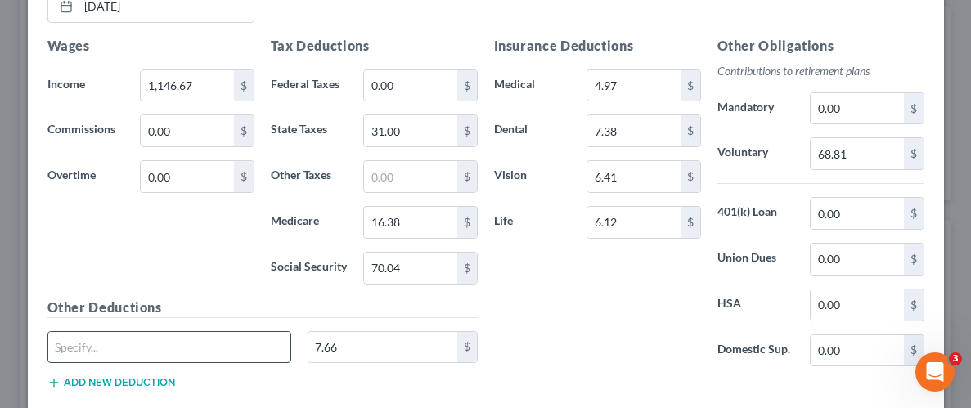
click at [94, 344] on input "text" at bounding box center [169, 347] width 243 height 31
type input "Legal insurance"
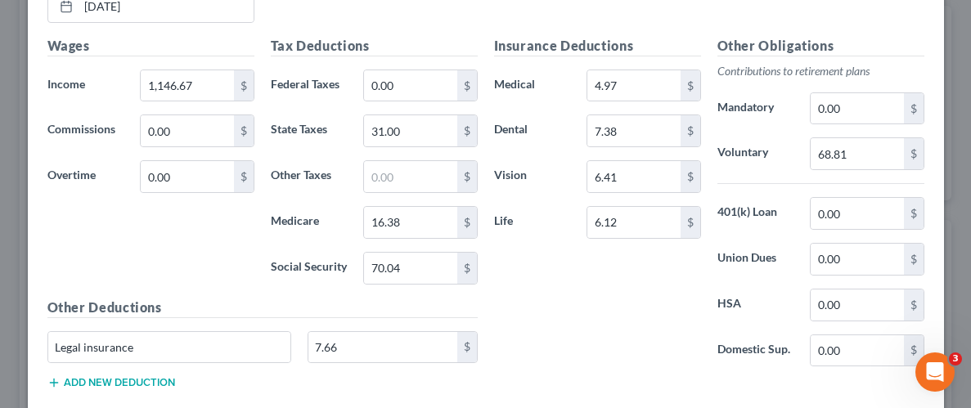
click at [513, 282] on div "Insurance Deductions Medical 4.97 $ Dental 7.38 $ Vision 6.41 $ Life 6.12 $" at bounding box center [597, 208] width 223 height 345
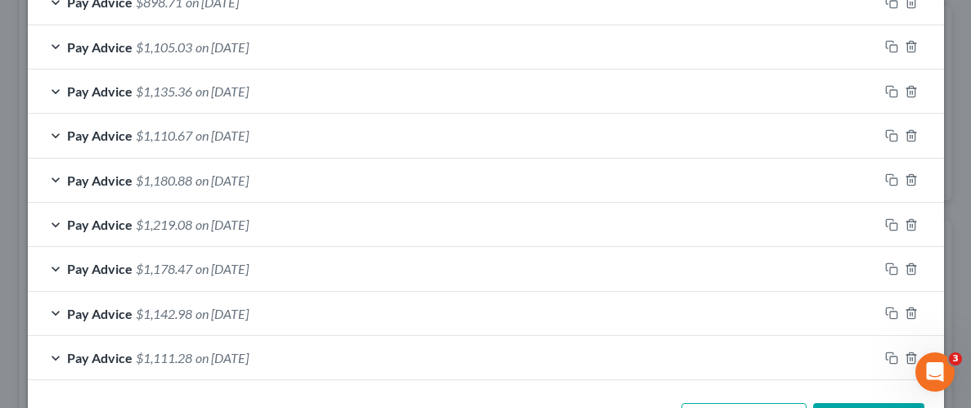
scroll to position [1349, 0]
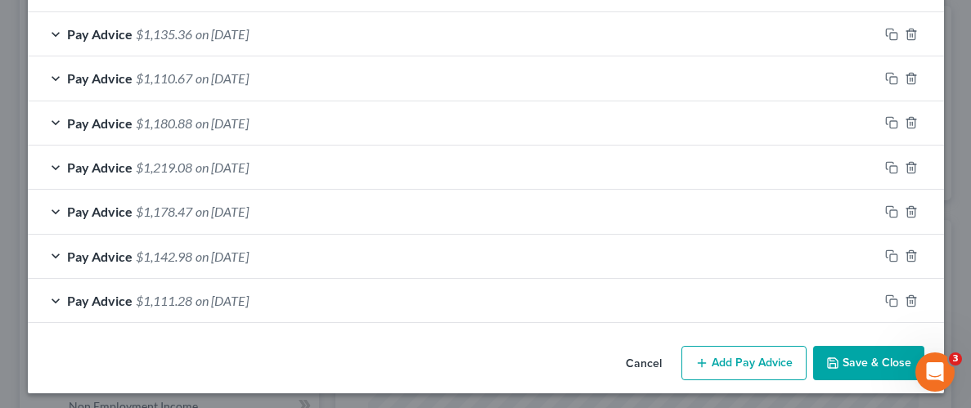
click at [868, 351] on button "Save & Close" at bounding box center [868, 363] width 111 height 34
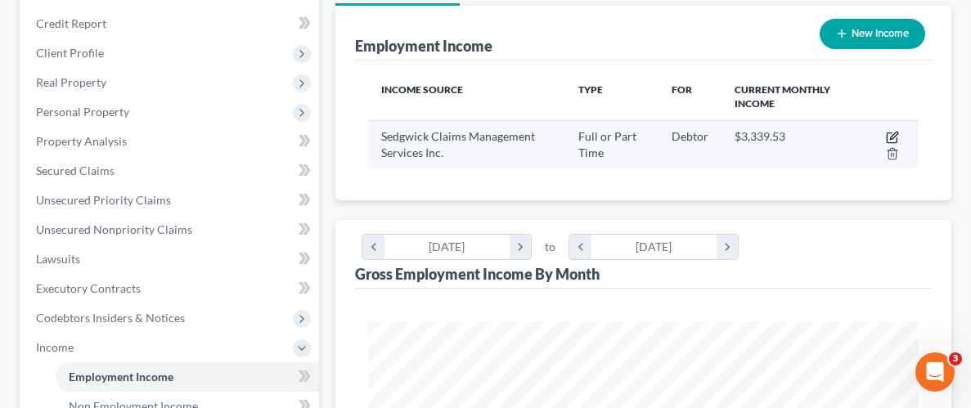
click at [887, 133] on icon "button" at bounding box center [892, 138] width 10 height 10
select select "0"
select select "44"
select select "2"
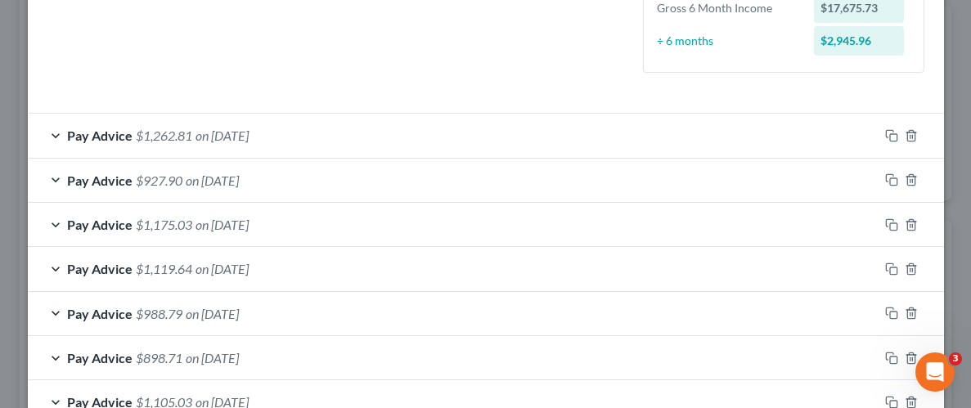
scroll to position [453, 0]
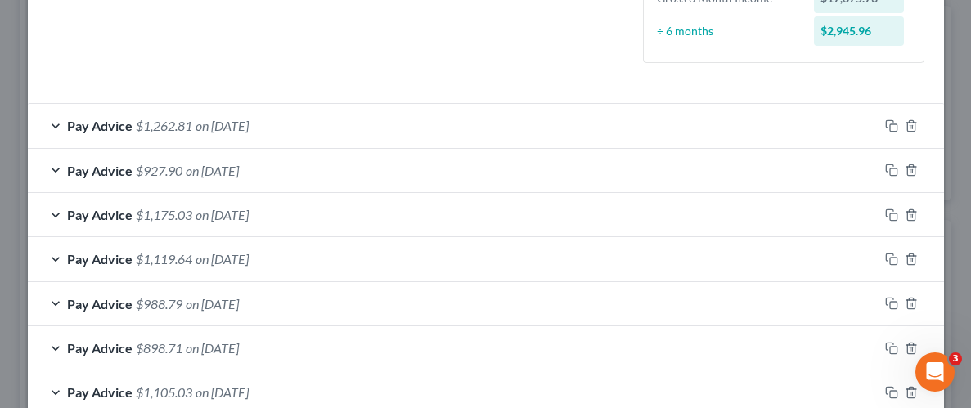
click at [249, 125] on span "on [DATE]" at bounding box center [222, 126] width 53 height 16
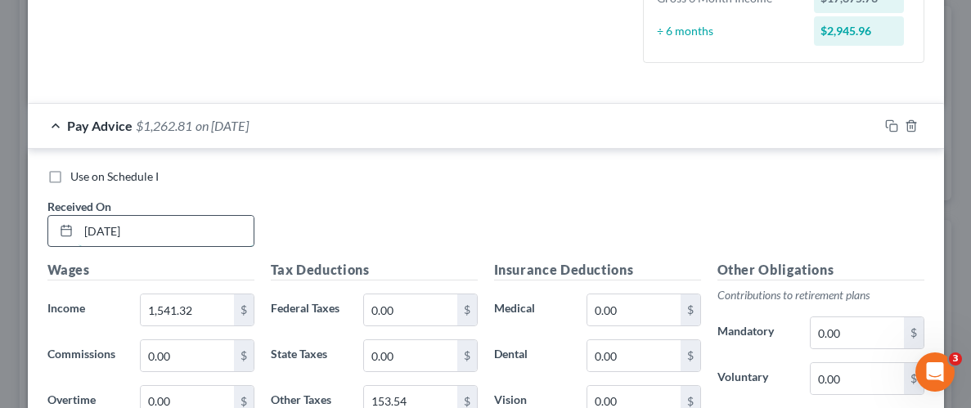
click at [115, 230] on input "[DATE]" at bounding box center [166, 231] width 175 height 31
type input "[DATE]"
click at [202, 312] on input "1,541.32" at bounding box center [187, 310] width 92 height 31
click at [481, 174] on div "Use on Schedule I" at bounding box center [485, 177] width 877 height 16
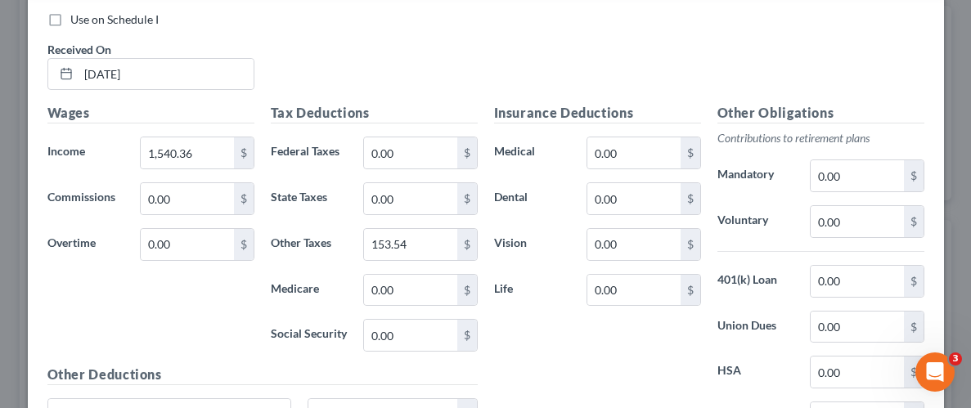
scroll to position [619, 0]
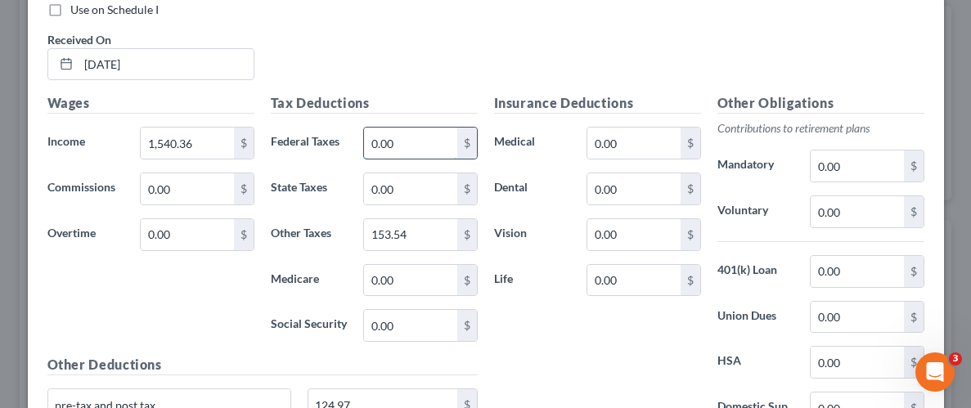
click at [420, 148] on input "0.00" at bounding box center [410, 143] width 92 height 31
click at [406, 187] on input "0.00" at bounding box center [410, 188] width 92 height 31
click at [434, 239] on input "153.54" at bounding box center [410, 234] width 92 height 31
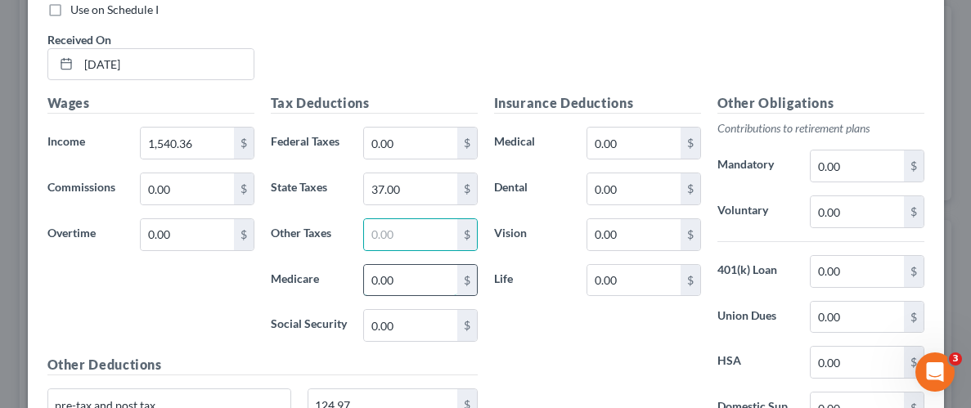
click at [400, 283] on input "0.00" at bounding box center [410, 280] width 92 height 31
click at [403, 331] on input "0.00" at bounding box center [410, 325] width 92 height 31
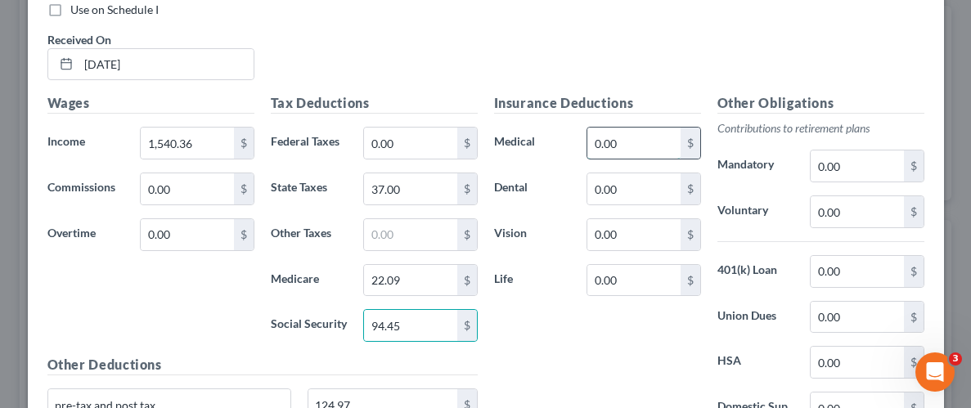
click at [628, 146] on input "0.00" at bounding box center [634, 143] width 92 height 31
click at [645, 189] on input "0.00" at bounding box center [634, 188] width 92 height 31
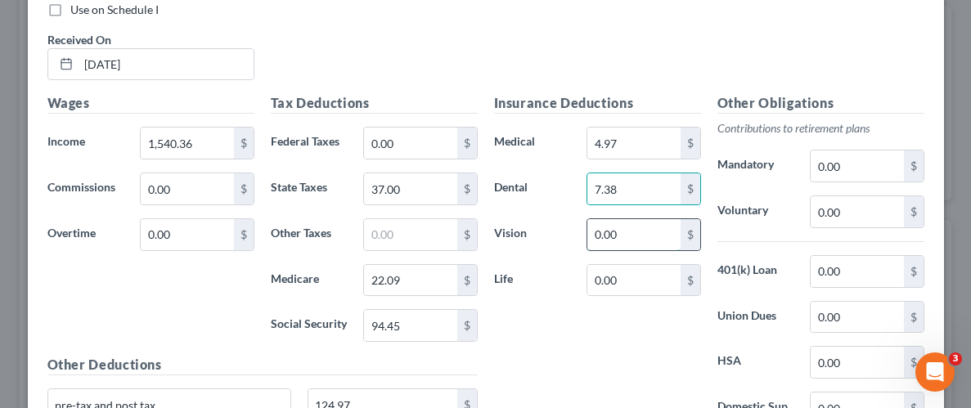
click at [651, 225] on input "0.00" at bounding box center [634, 234] width 92 height 31
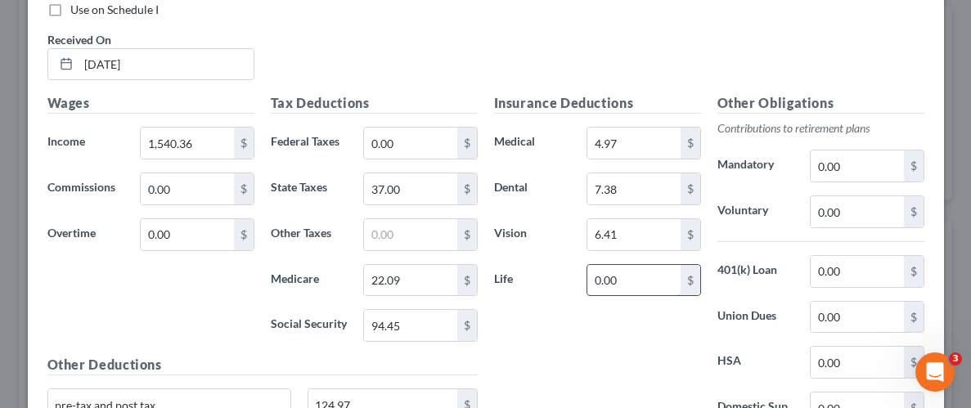
click at [651, 276] on input "0.00" at bounding box center [634, 280] width 92 height 31
click at [870, 218] on input "0.00" at bounding box center [857, 211] width 92 height 31
click at [595, 333] on div "Insurance Deductions Medical 4.97 $ Dental 7.38 $ Vision 6.41 $ Life 6.12 $" at bounding box center [597, 265] width 223 height 345
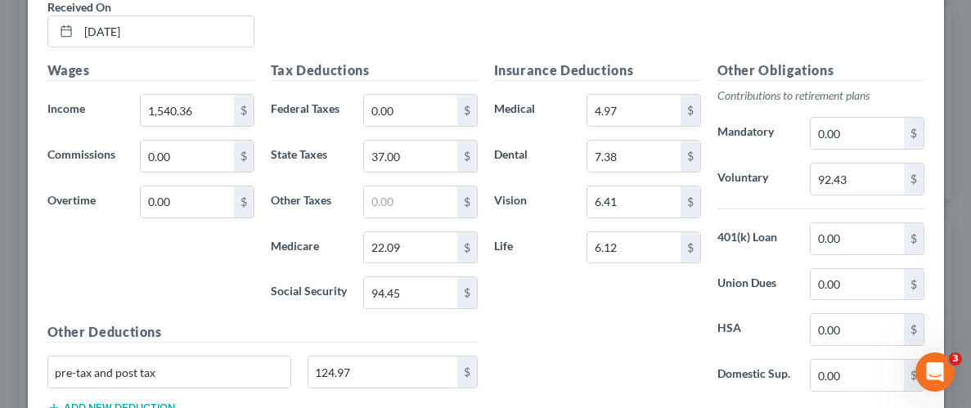
scroll to position [727, 0]
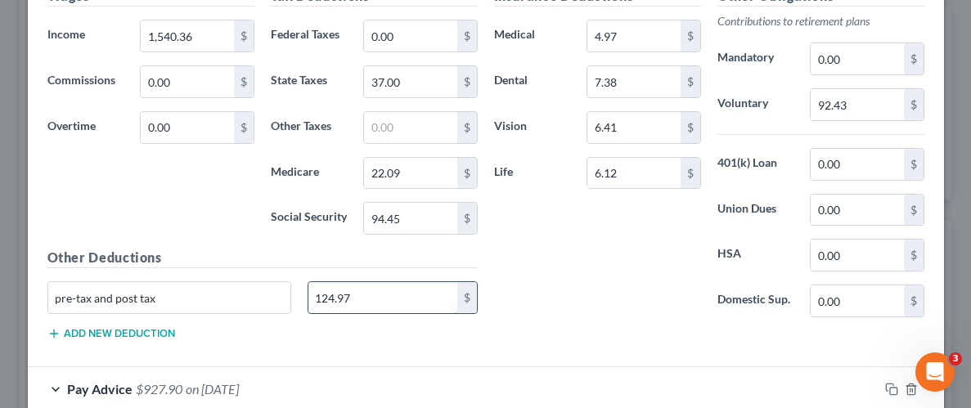
click at [354, 291] on input "124.97" at bounding box center [383, 297] width 149 height 31
click at [209, 291] on input "pre-tax and post tax" at bounding box center [169, 297] width 243 height 31
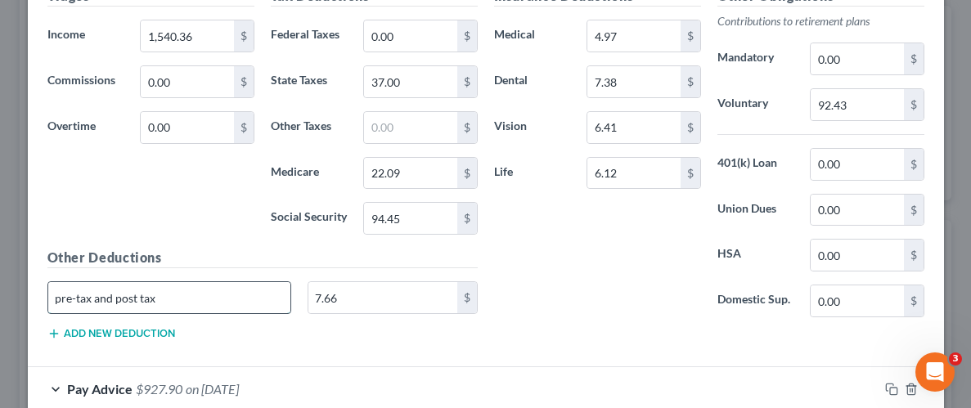
click at [209, 291] on input "pre-tax and post tax" at bounding box center [169, 297] width 243 height 31
click at [110, 316] on div "7.66 $" at bounding box center [262, 305] width 447 height 46
click at [110, 308] on input "text" at bounding box center [169, 297] width 243 height 31
click at [155, 286] on input "Uniform fee" at bounding box center [169, 297] width 243 height 31
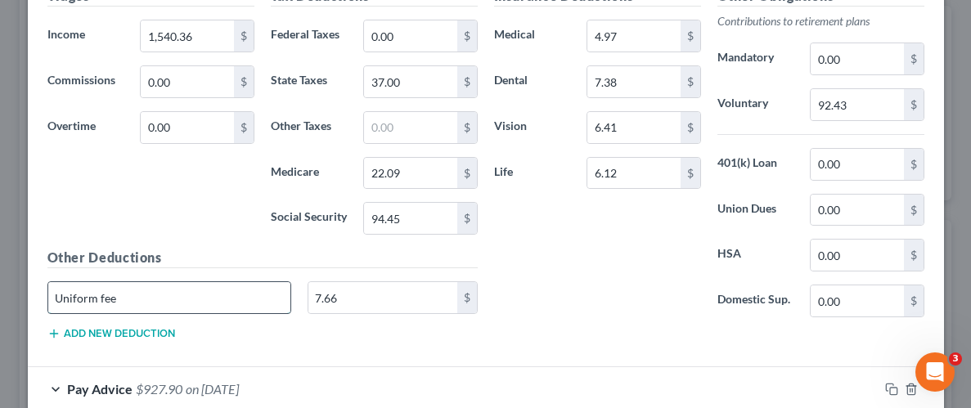
click at [155, 286] on input "Uniform fee" at bounding box center [169, 297] width 243 height 31
click at [91, 299] on input "text" at bounding box center [169, 297] width 243 height 31
click at [597, 310] on div "Insurance Deductions Medical 4.97 $ Dental 7.38 $ Vision 6.41 $ Life 6.12 $" at bounding box center [597, 158] width 223 height 345
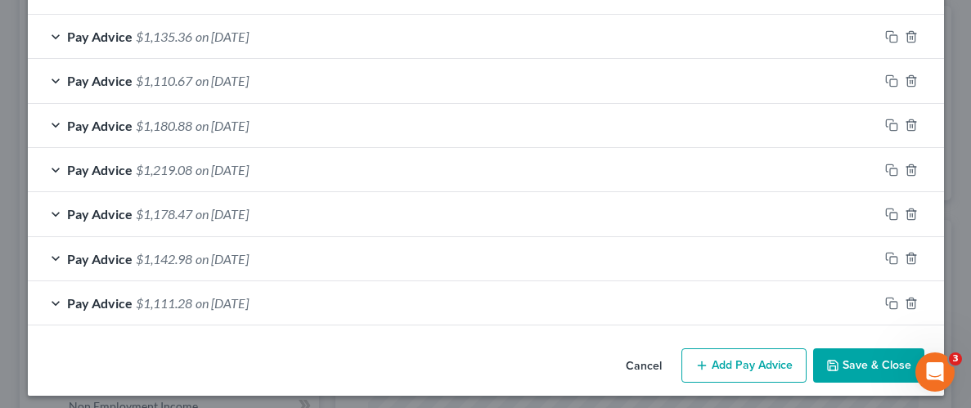
scroll to position [1349, 0]
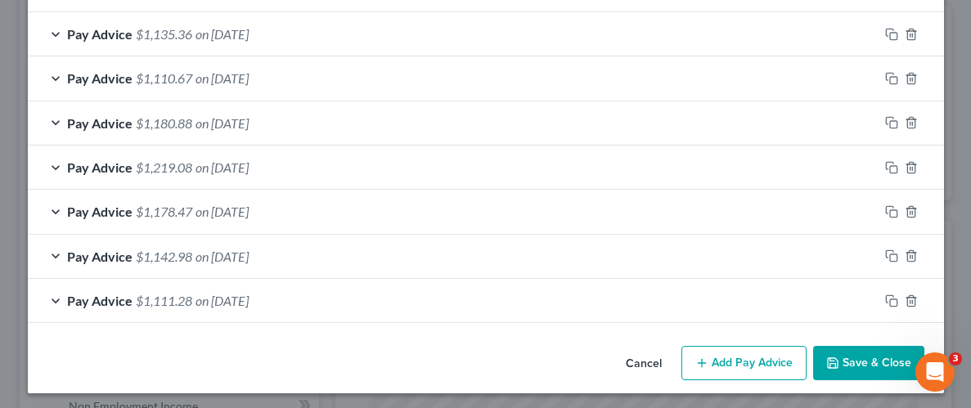
click at [871, 348] on button "Save & Close" at bounding box center [868, 363] width 111 height 34
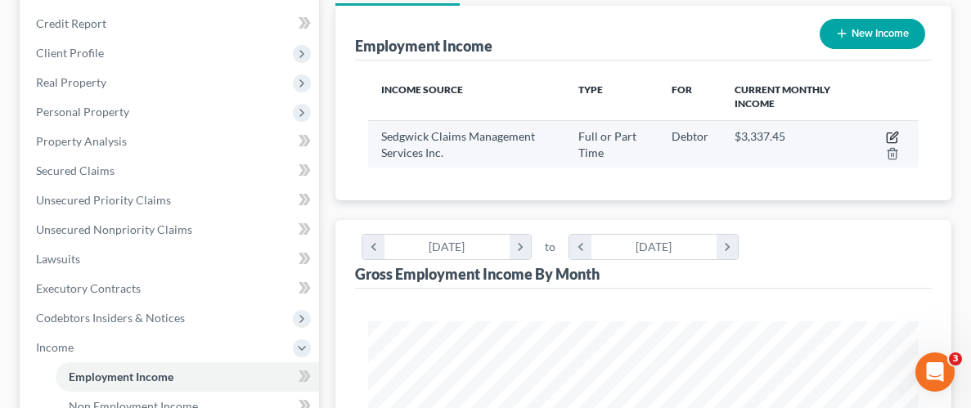
click at [890, 131] on icon "button" at bounding box center [892, 137] width 13 height 13
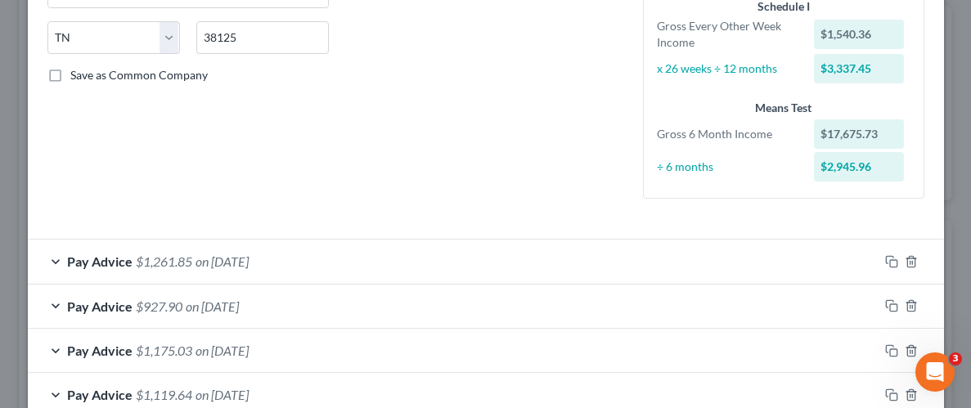
scroll to position [331, 0]
